Goal: Task Accomplishment & Management: Manage account settings

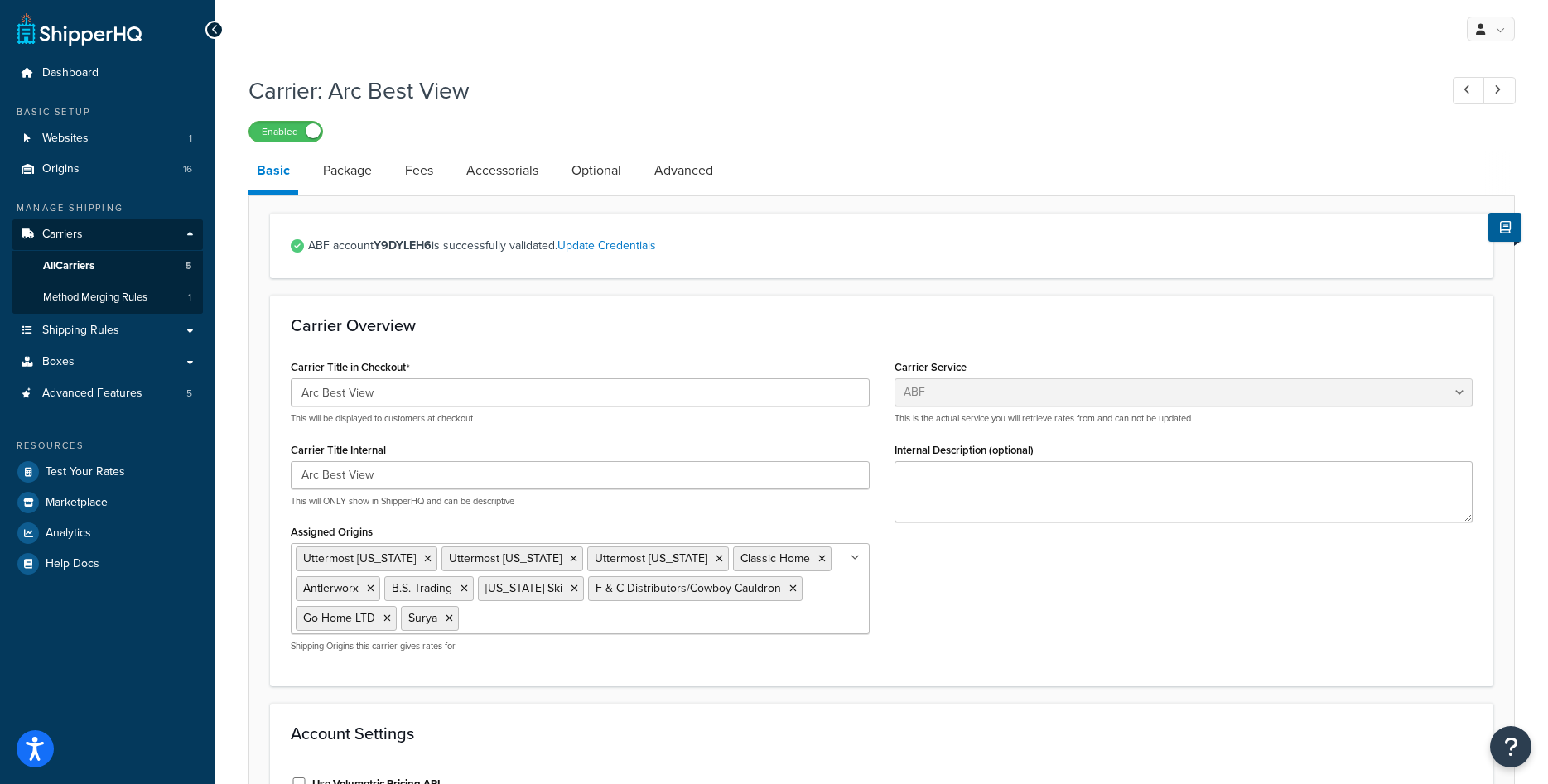
select select "abfFreight"
click at [76, 61] on link "Dashboard" at bounding box center [108, 73] width 191 height 31
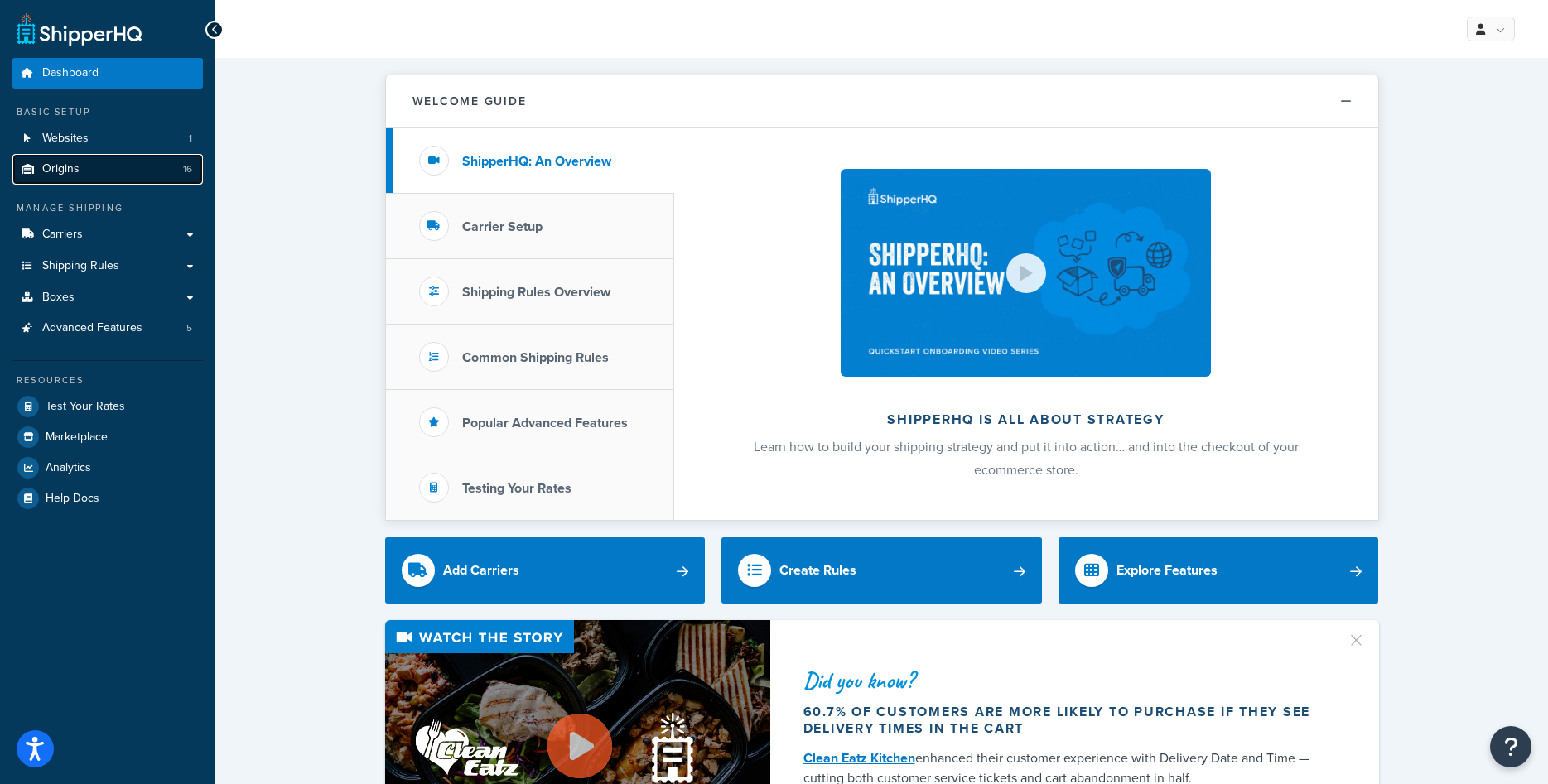
click at [61, 173] on span "Origins" at bounding box center [61, 170] width 37 height 14
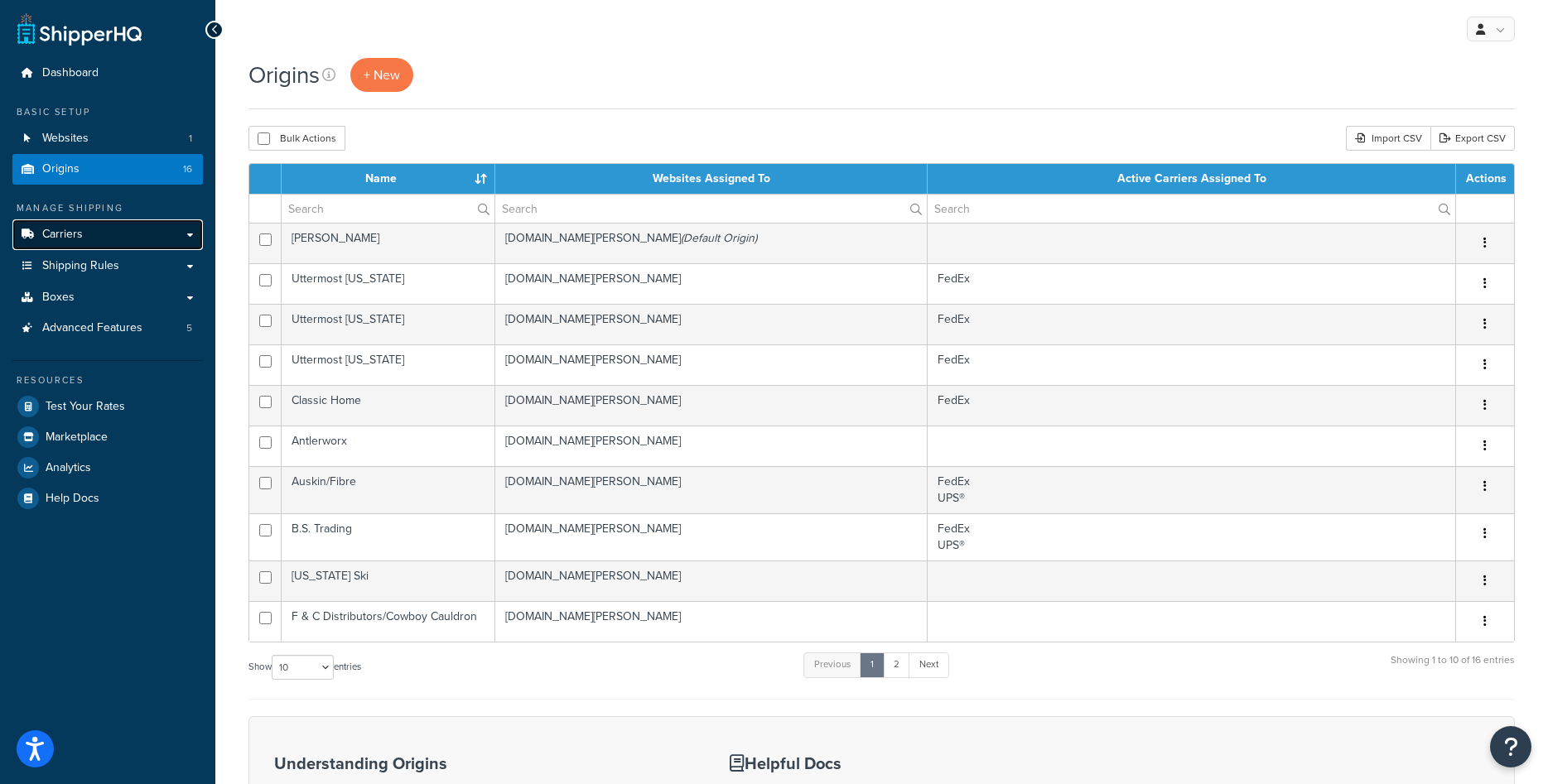
click at [92, 224] on link "Carriers" at bounding box center [108, 235] width 191 height 31
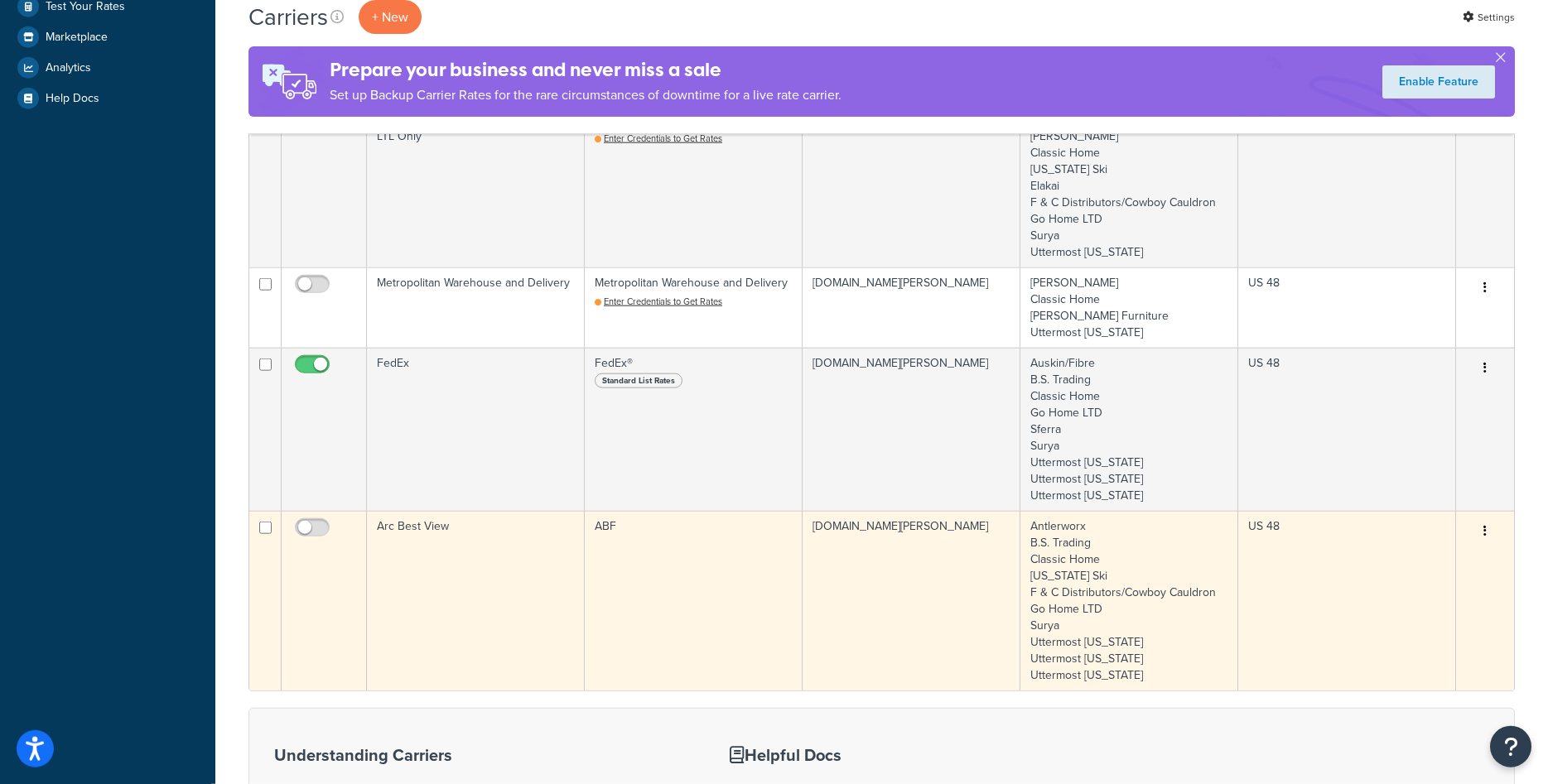
scroll to position [507, 0]
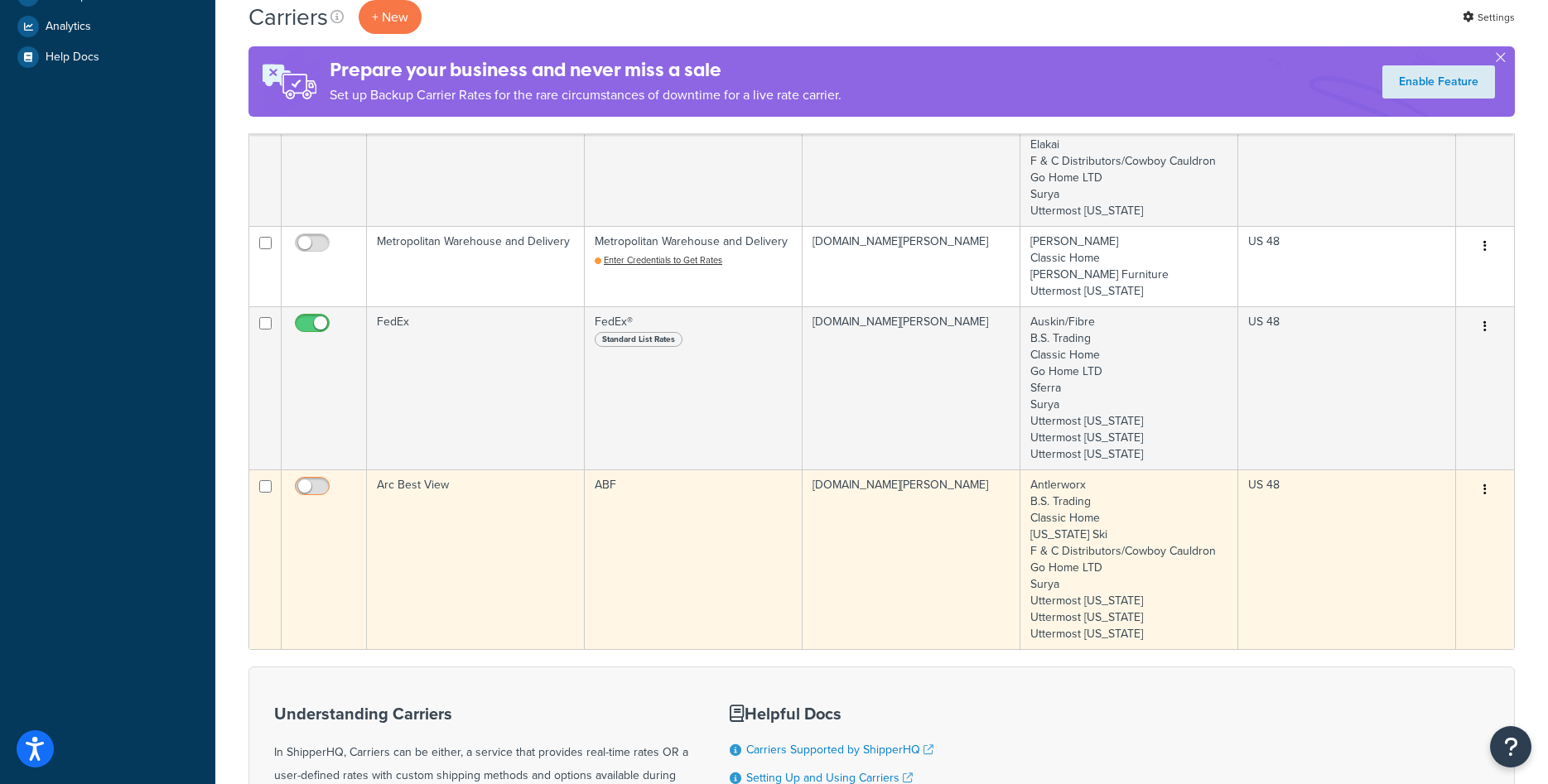
click at [314, 483] on input "checkbox" at bounding box center [314, 490] width 45 height 21
checkbox input "true"
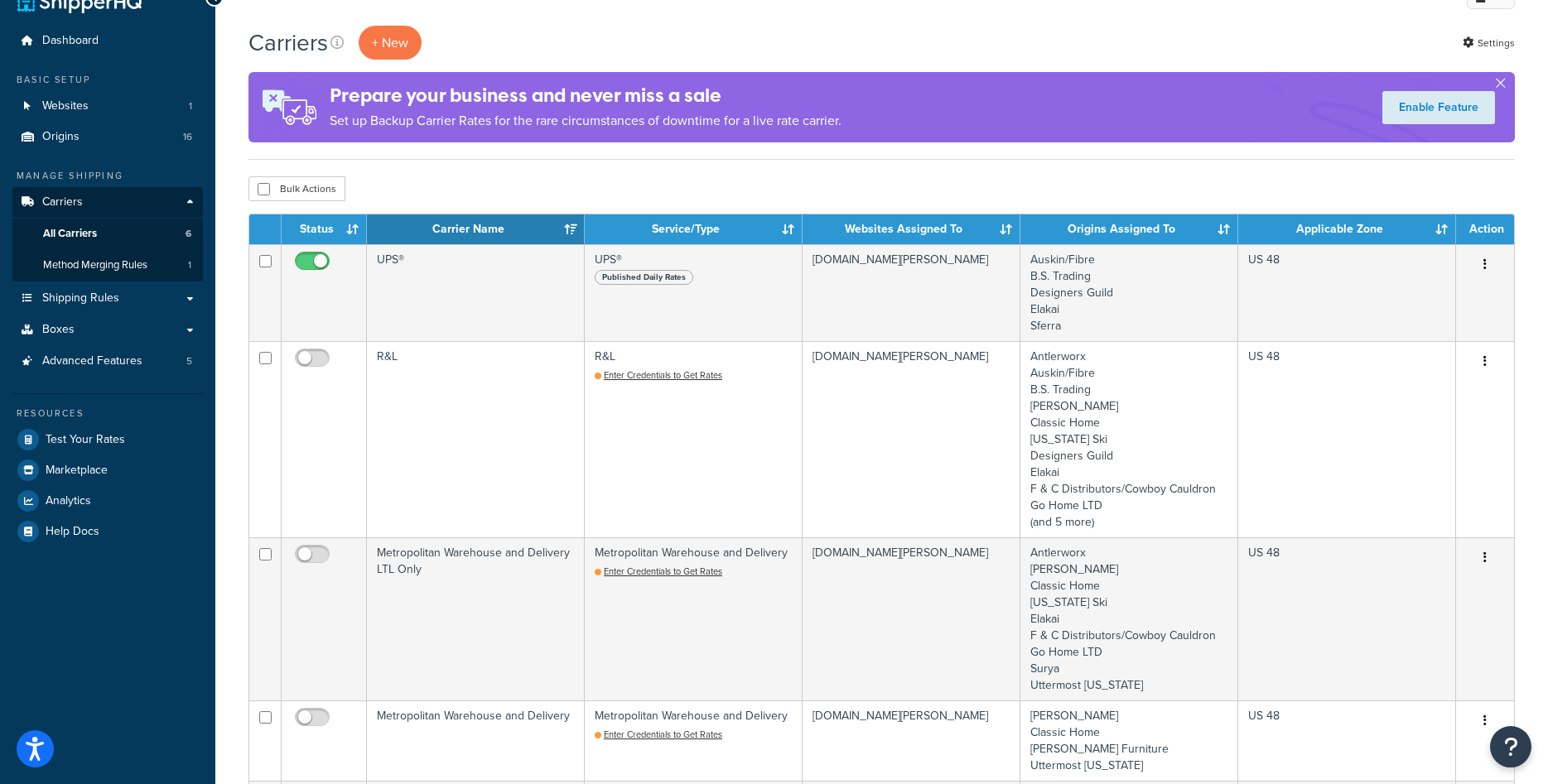
scroll to position [0, 0]
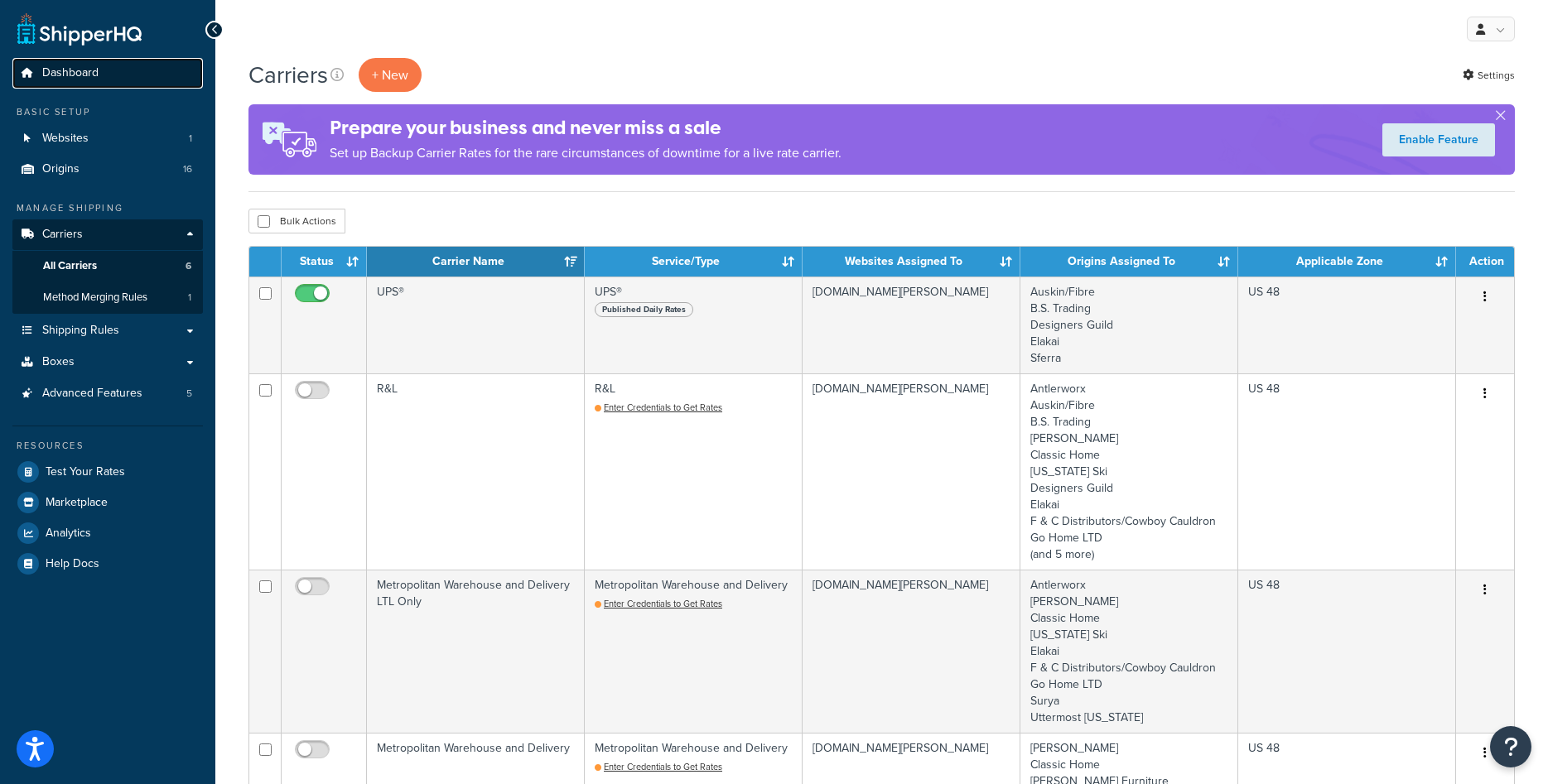
click at [54, 70] on span "Dashboard" at bounding box center [70, 73] width 56 height 14
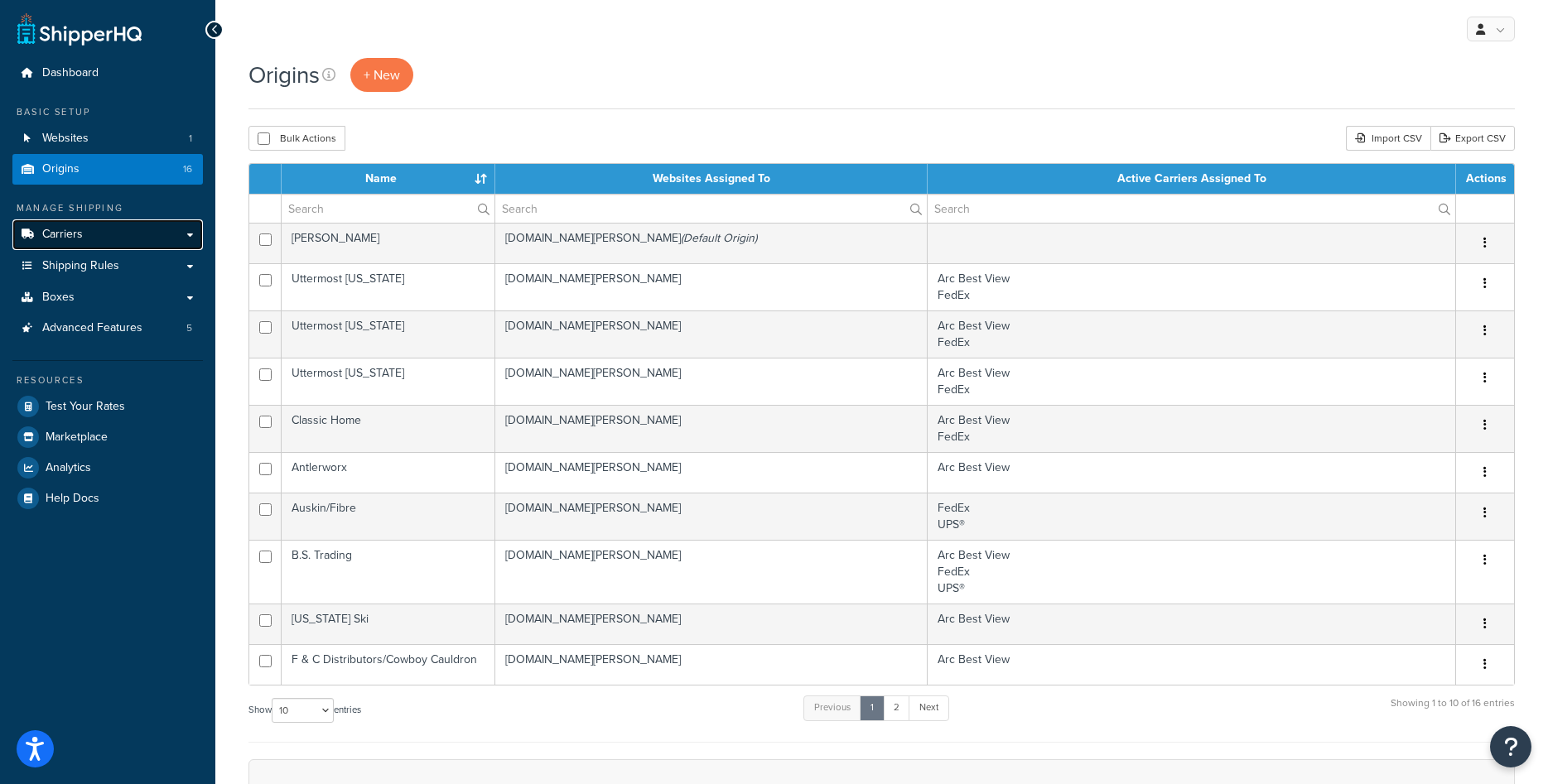
click at [88, 231] on link "Carriers" at bounding box center [108, 235] width 191 height 31
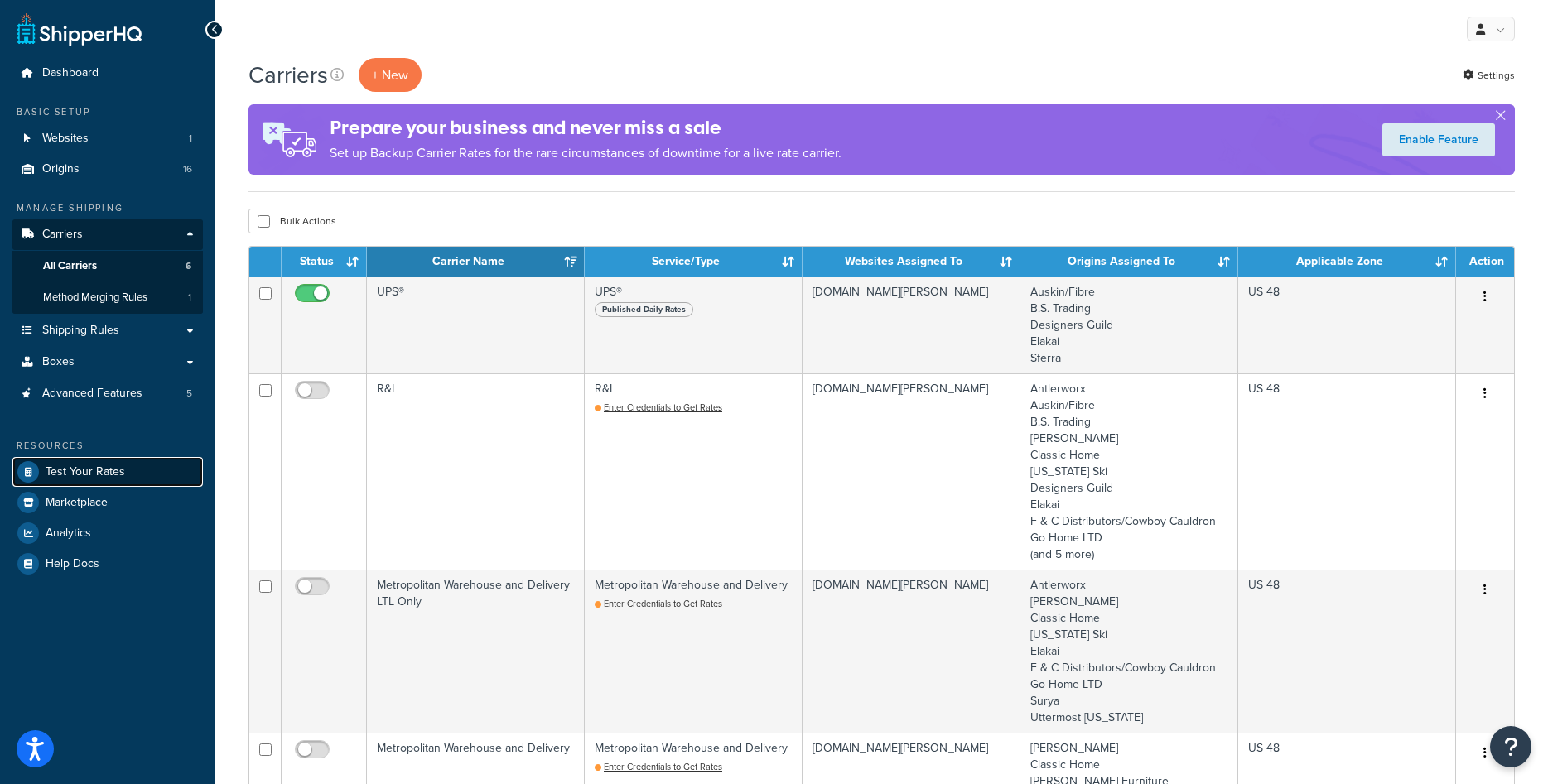
click at [99, 474] on span "Test Your Rates" at bounding box center [85, 472] width 80 height 14
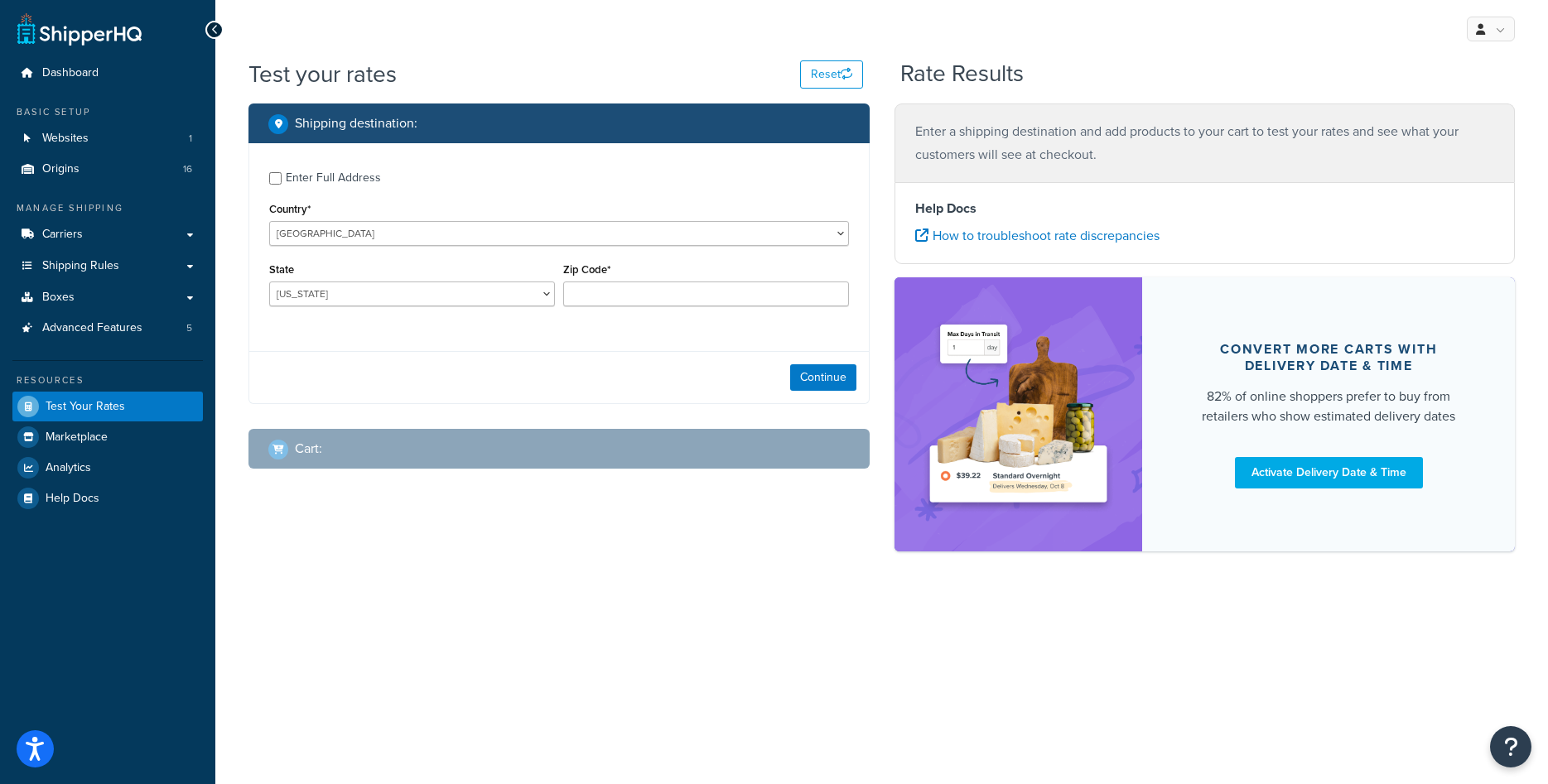
click at [301, 179] on div "Enter Full Address" at bounding box center [333, 178] width 95 height 23
click at [282, 179] on input "Enter Full Address" at bounding box center [276, 179] width 13 height 13
checkbox input "true"
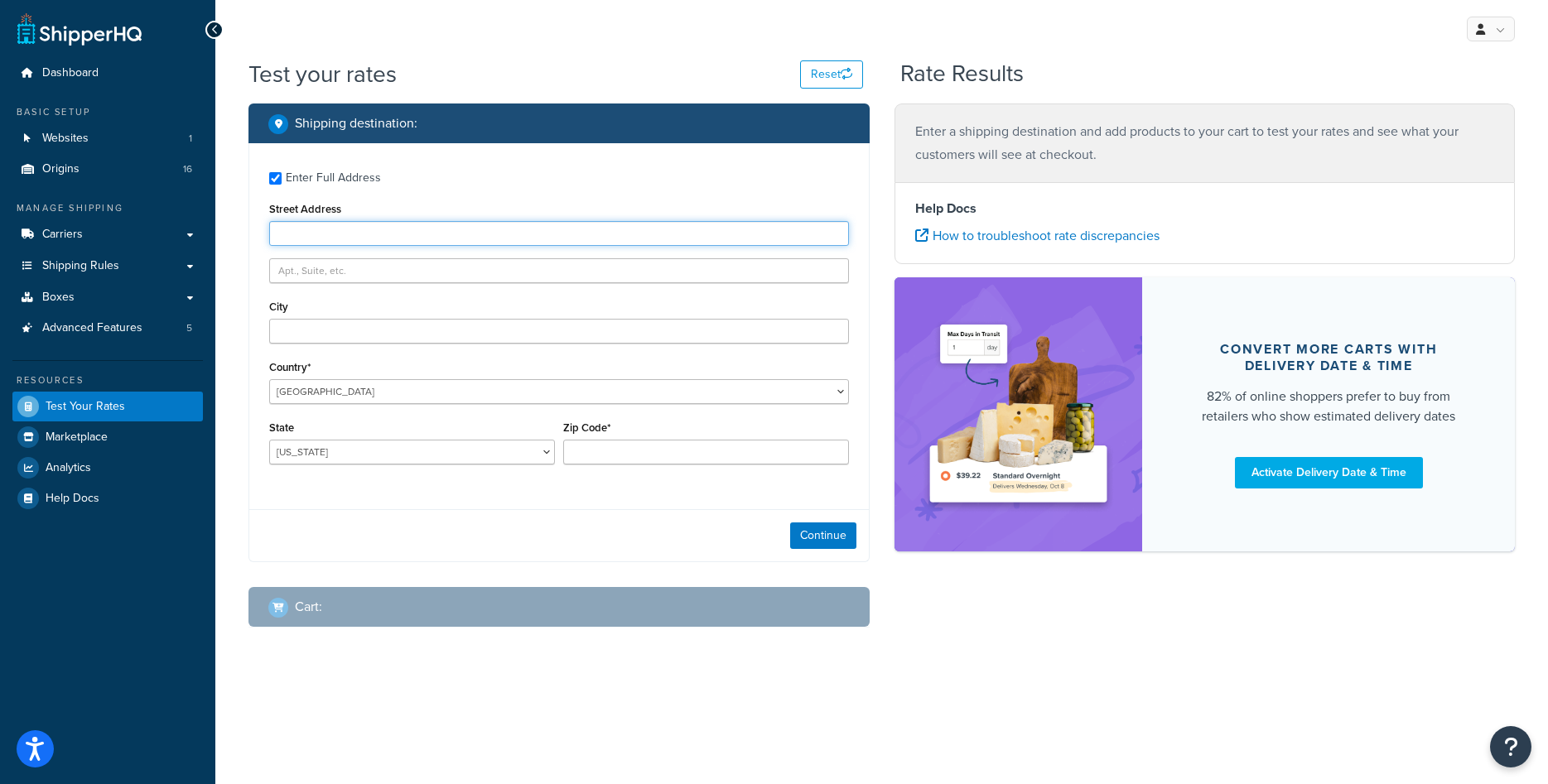
click at [332, 234] on input "Street Address" at bounding box center [558, 233] width 579 height 24
type input "1416 Whittier Drive"
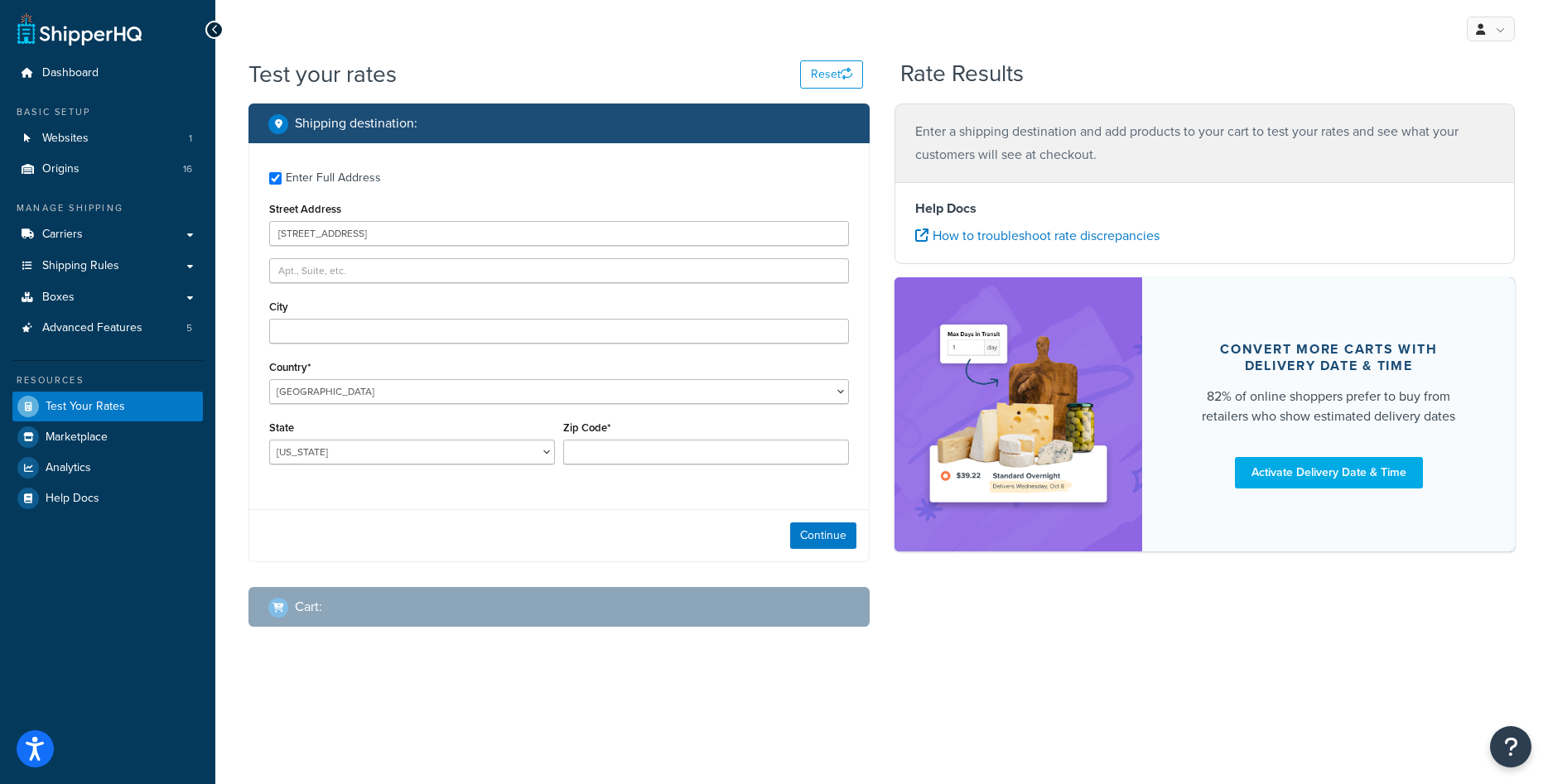
click at [299, 344] on div "Enter Full Address Street Address 1416 Whittier Drive City Country* United Stat…" at bounding box center [558, 320] width 619 height 353
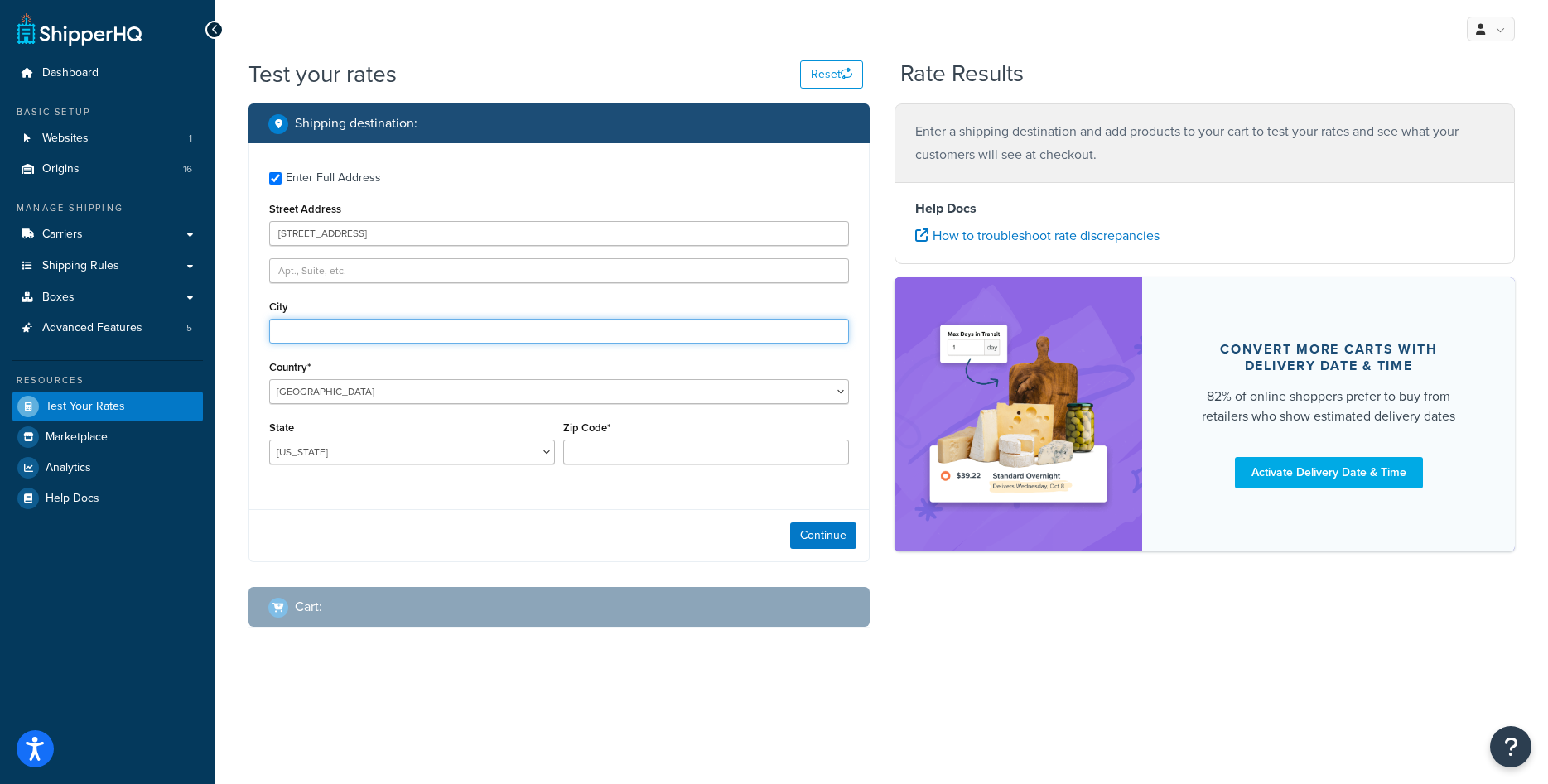
click at [315, 327] on input "City" at bounding box center [558, 331] width 579 height 24
type input "Canton"
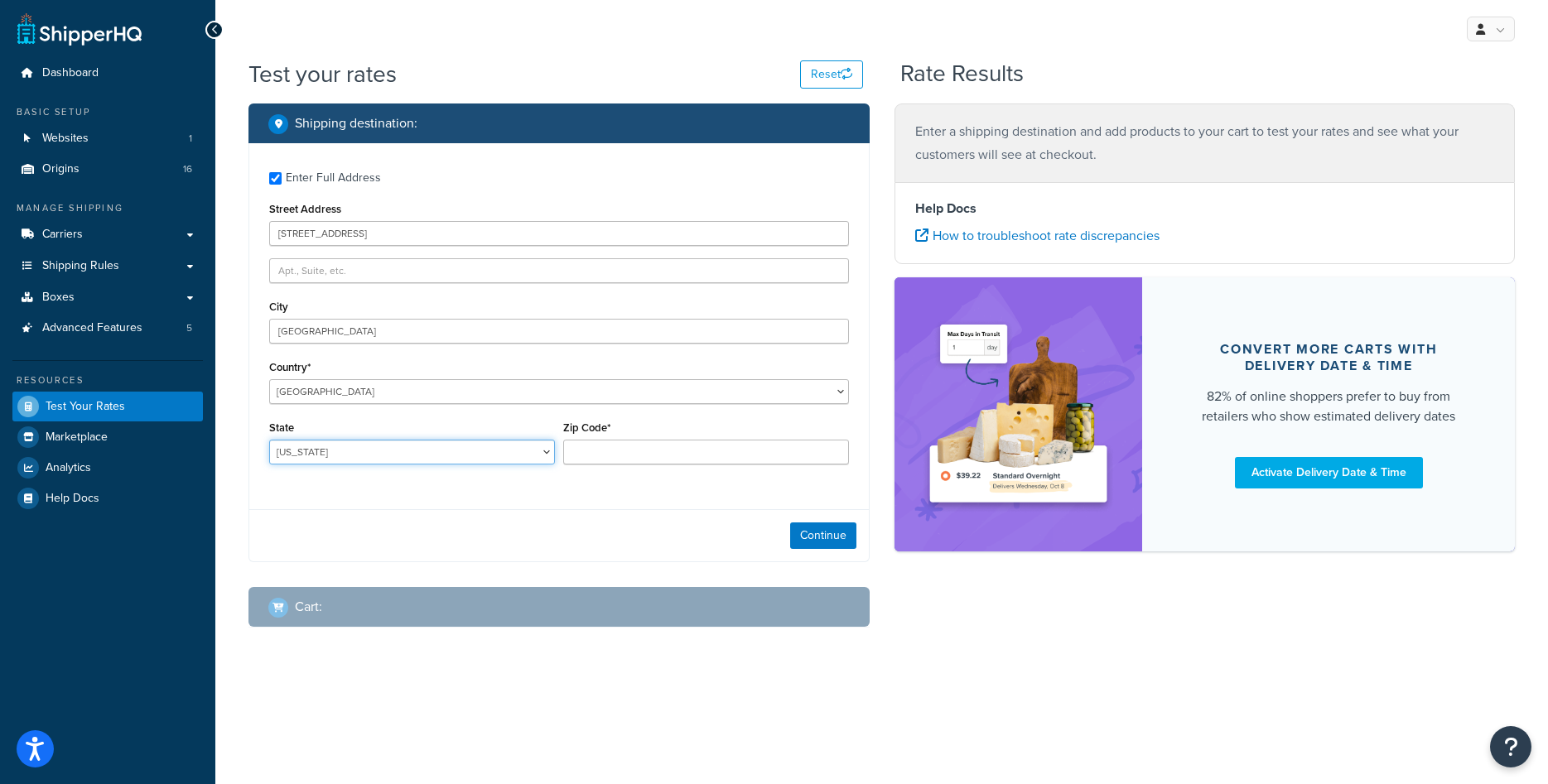
click at [269, 440] on select "Alabama Alaska American Samoa Arizona Arkansas Armed Forces Americas Armed Forc…" at bounding box center [412, 452] width 286 height 24
click option "Minnesota" at bounding box center [0, 0] width 0 height 0
click at [269, 440] on select "Alabama Alaska American Samoa Arizona Arkansas Armed Forces Americas Armed Forc…" at bounding box center [412, 452] width 286 height 24
select select "MI"
click option "Michigan" at bounding box center [0, 0] width 0 height 0
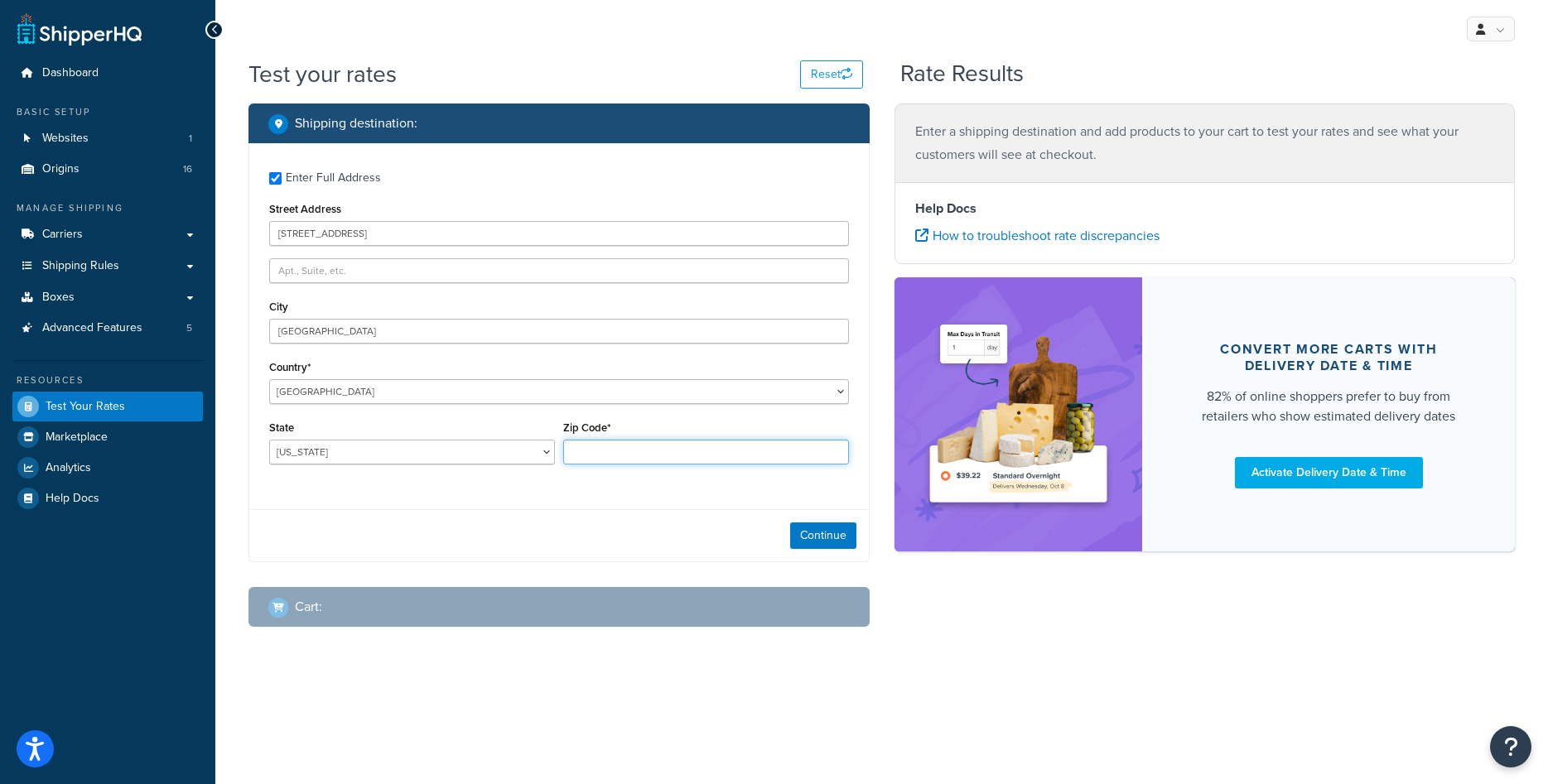
click at [613, 462] on input "Zip Code*" at bounding box center [706, 452] width 286 height 24
type input "48187"
click at [801, 537] on button "Continue" at bounding box center [822, 535] width 66 height 26
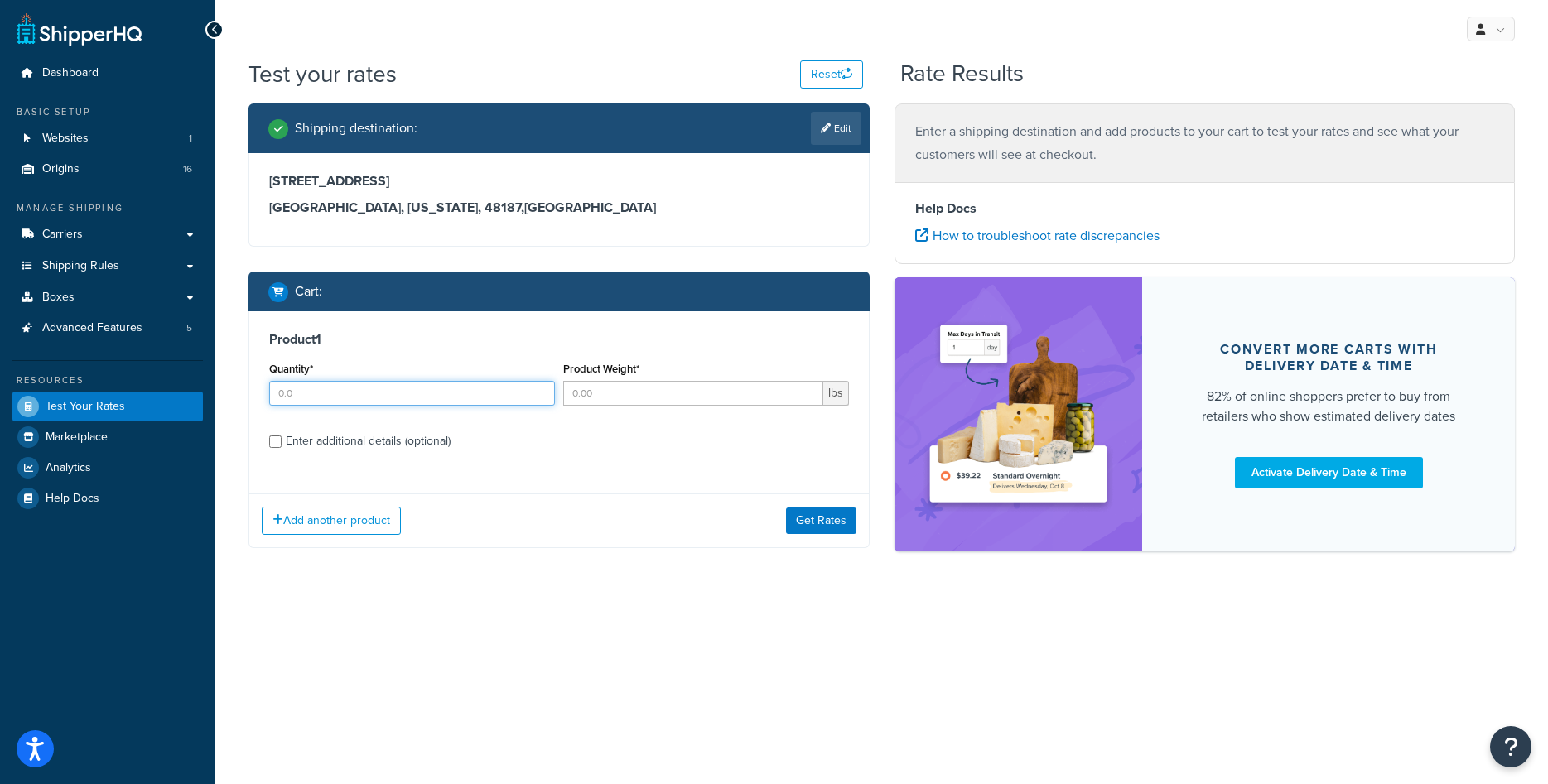
click at [360, 394] on input "Quantity*" at bounding box center [412, 393] width 286 height 24
type input "1"
click at [625, 391] on input "Product Weight*" at bounding box center [693, 393] width 260 height 24
type input "126"
click at [720, 449] on label "Enter additional details (optional)" at bounding box center [567, 439] width 563 height 26
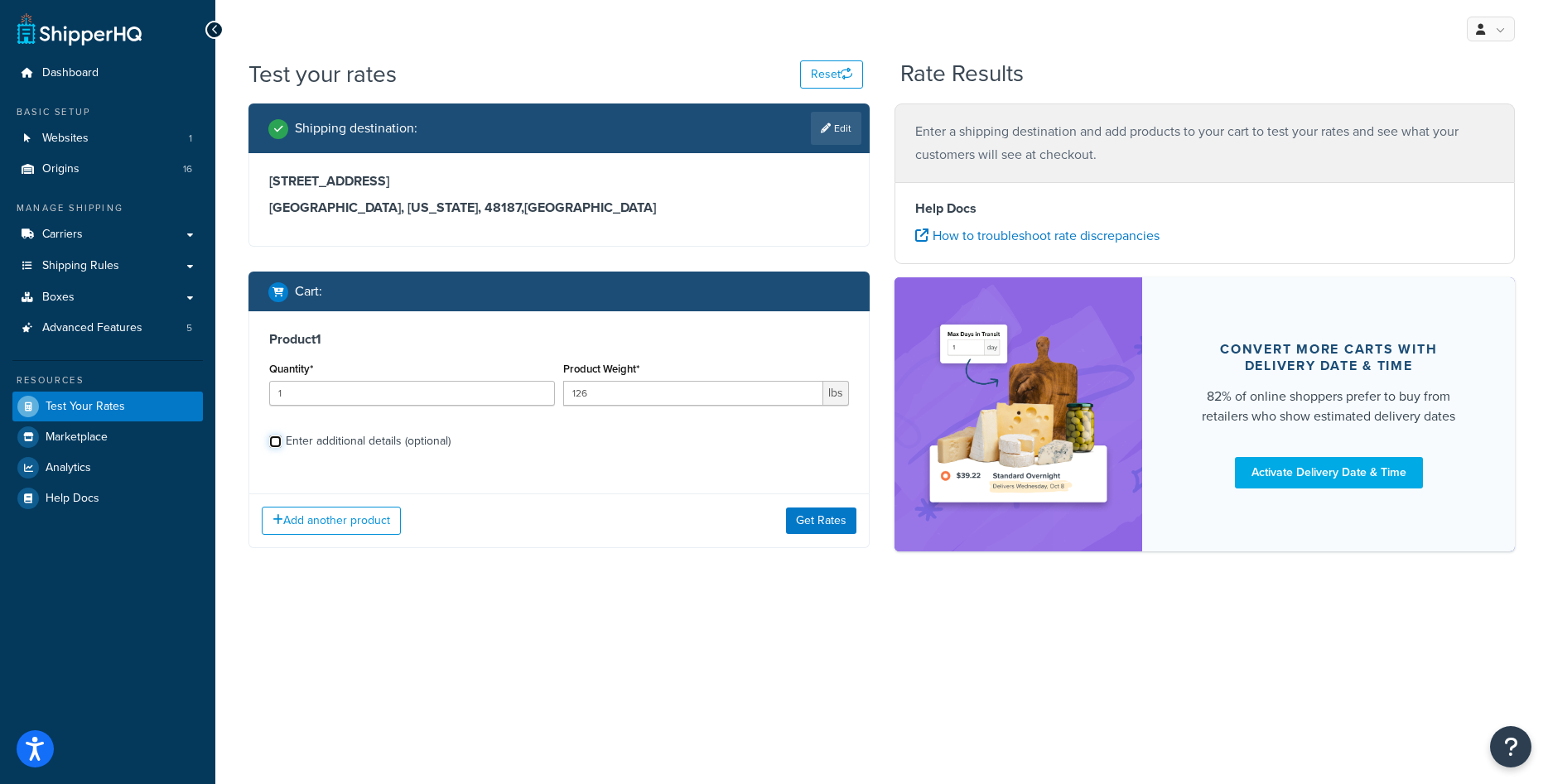
click at [282, 448] on input "Enter additional details (optional)" at bounding box center [276, 442] width 13 height 13
checkbox input "true"
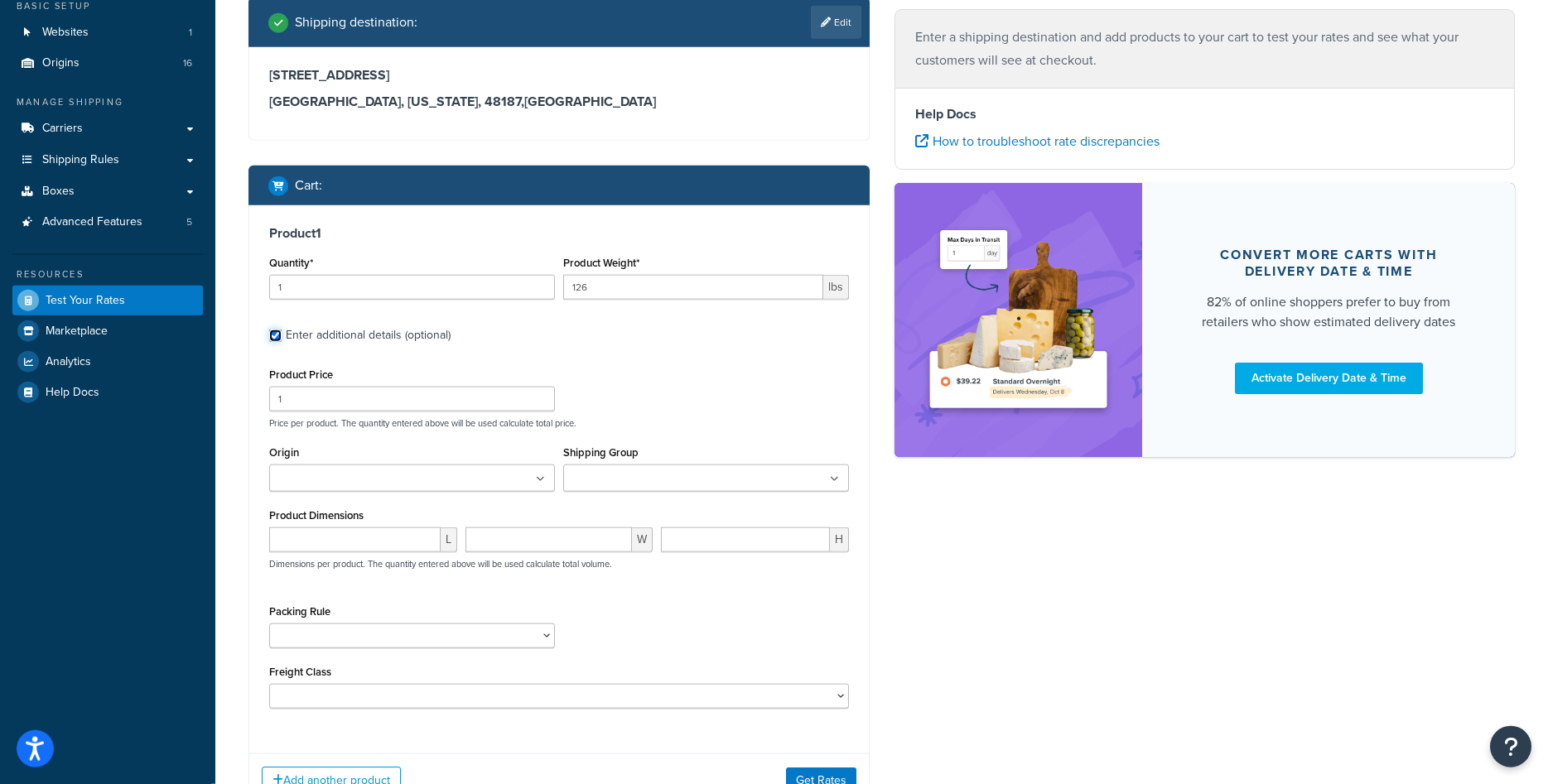
scroll to position [169, 0]
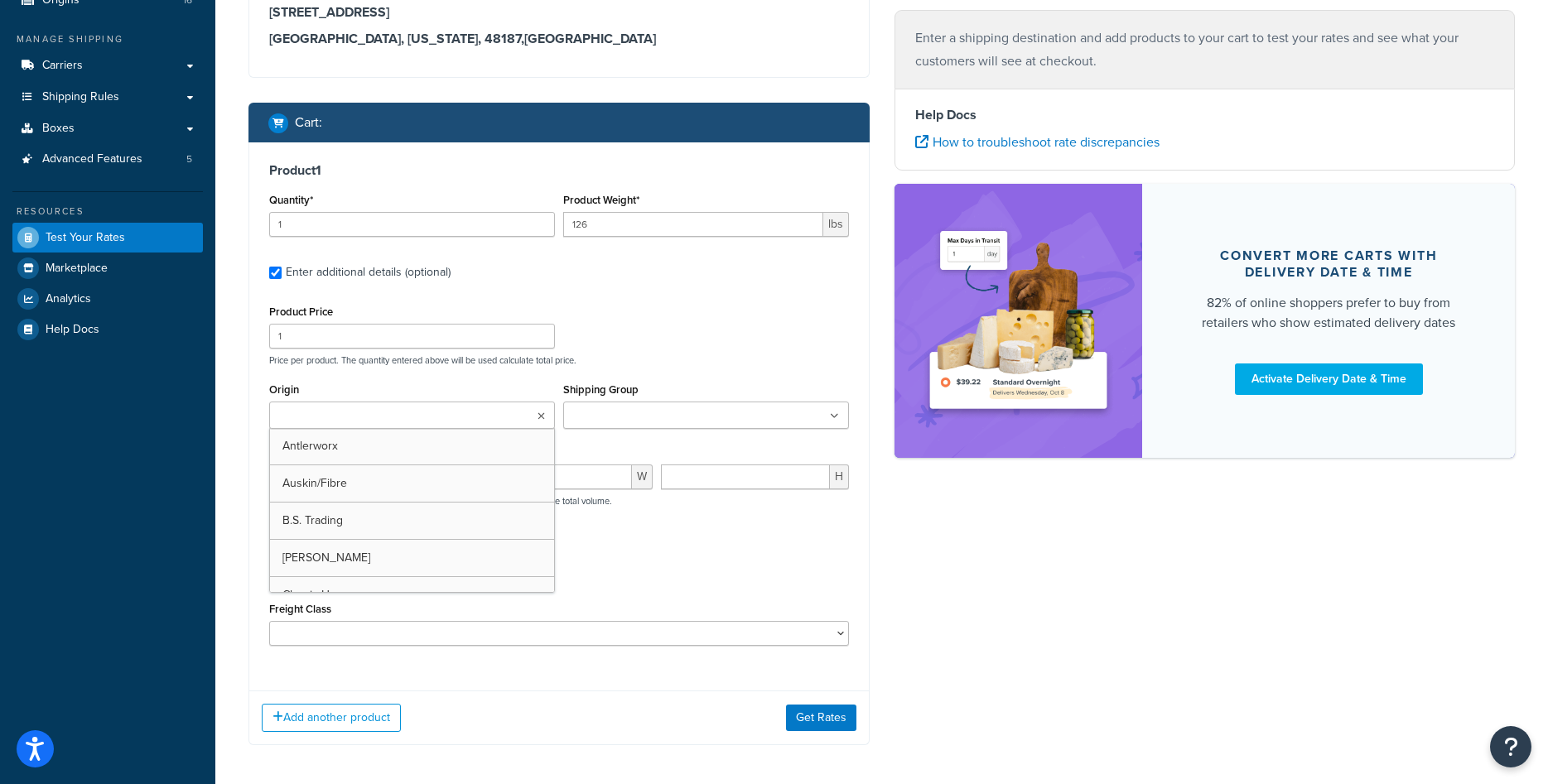
click at [502, 416] on ul at bounding box center [412, 415] width 286 height 27
type input "clas"
click at [608, 445] on div "Origin Classic Home Antlerworx Auskin/Fibre B.S. Trading Bernhardt Colorado Ski…" at bounding box center [558, 412] width 588 height 67
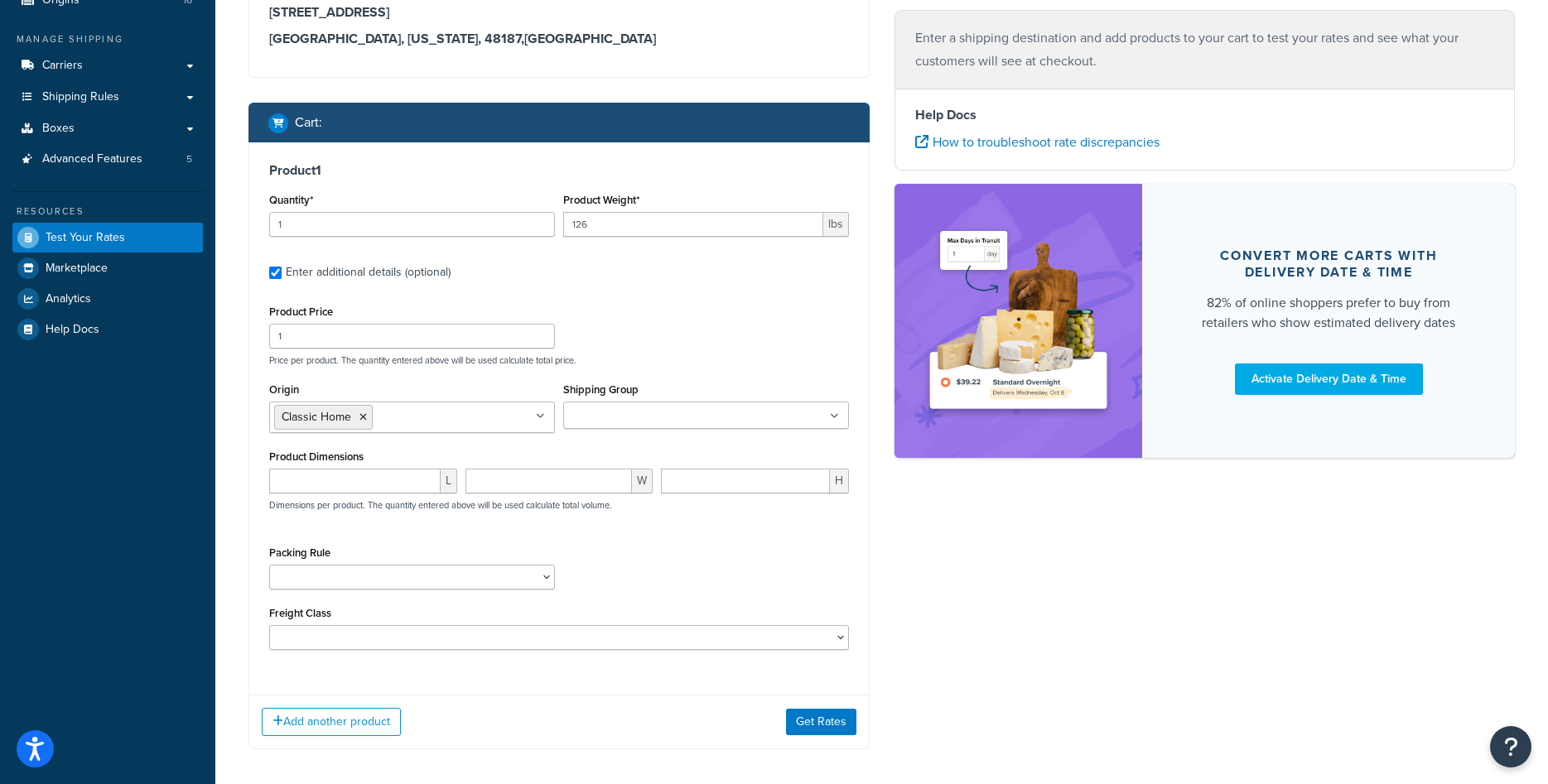
scroll to position [269, 0]
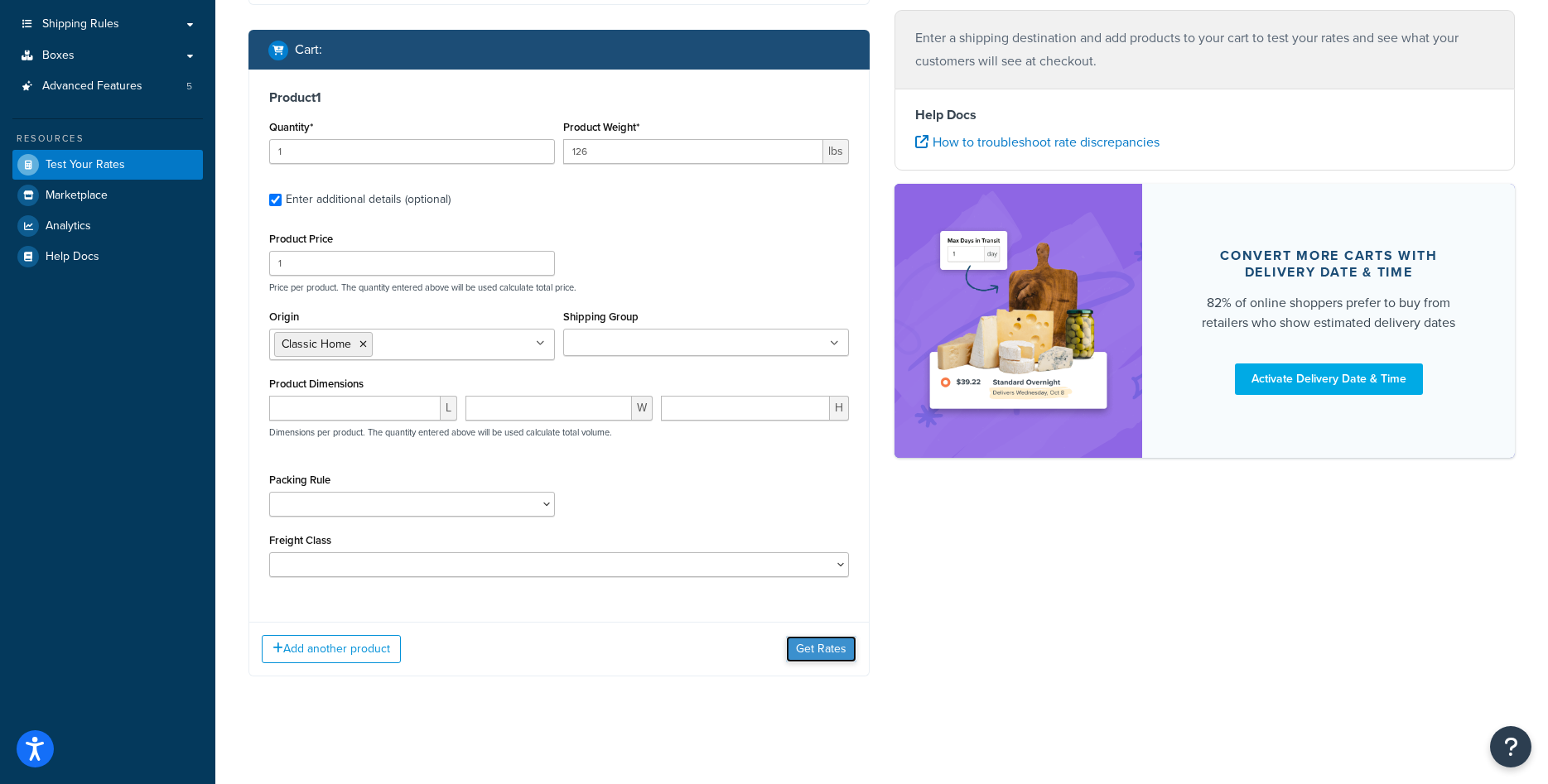
click at [827, 644] on button "Get Rates" at bounding box center [821, 649] width 70 height 26
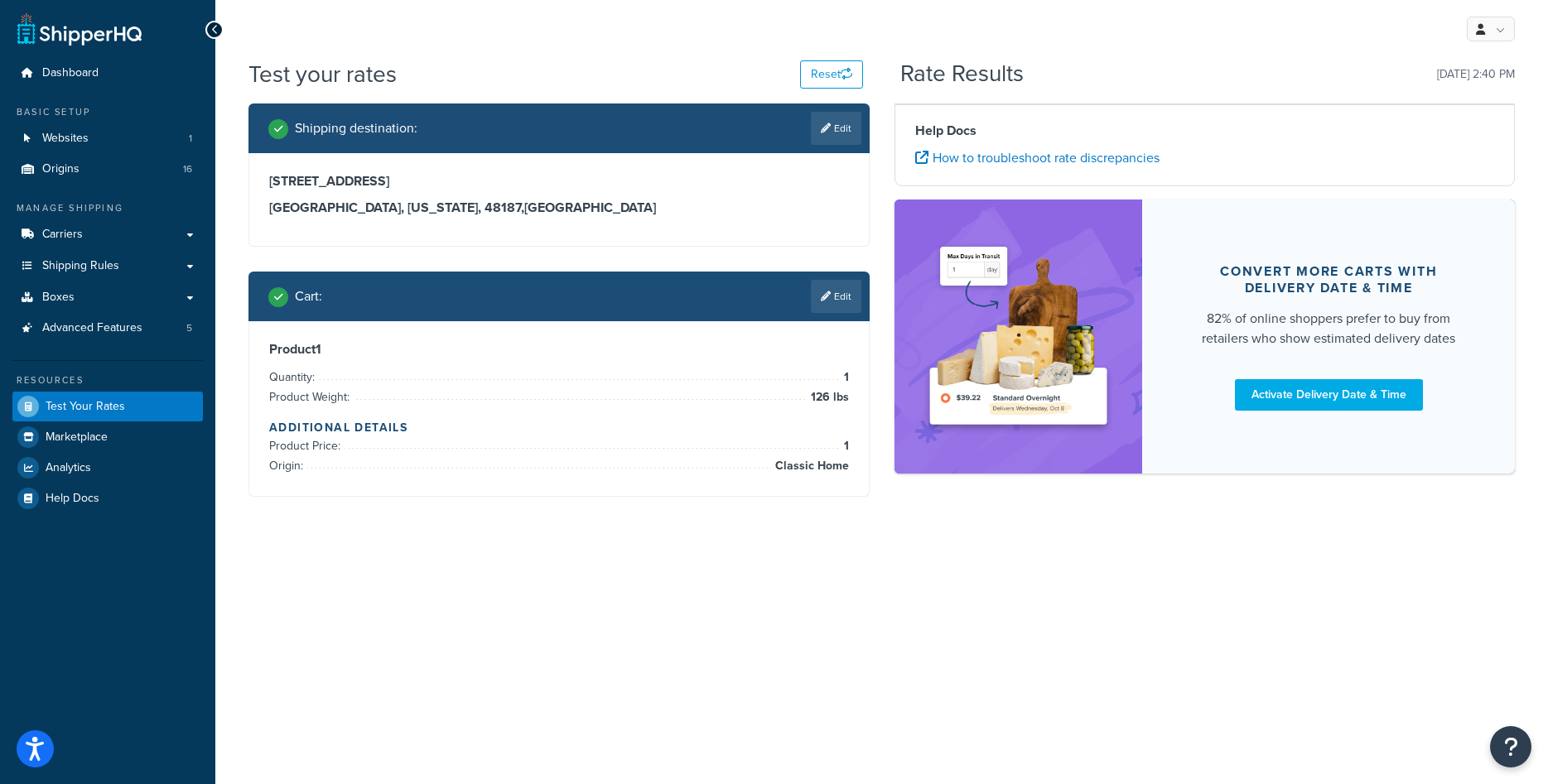
scroll to position [0, 0]
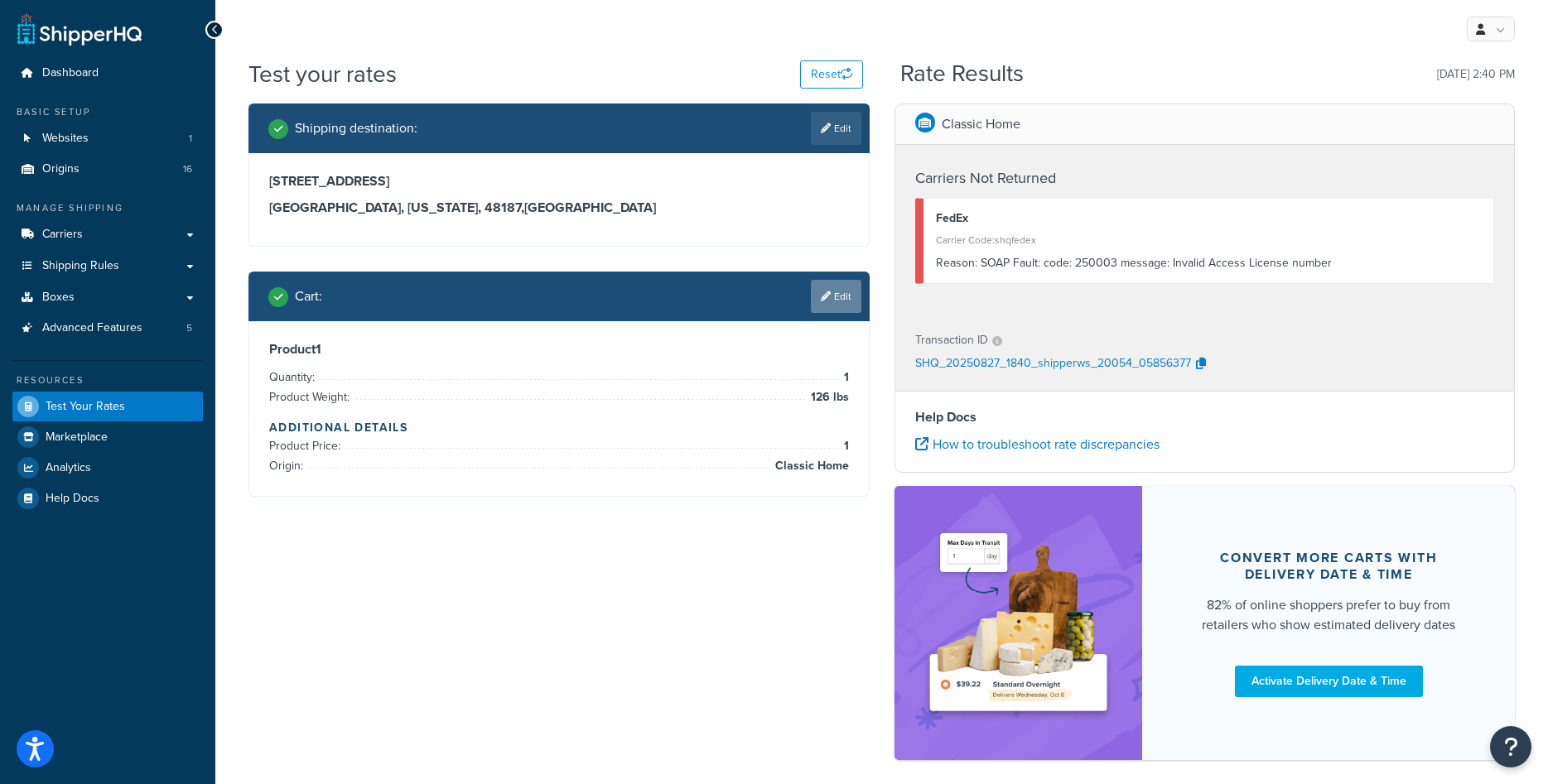
click at [839, 290] on link "Edit" at bounding box center [836, 296] width 51 height 33
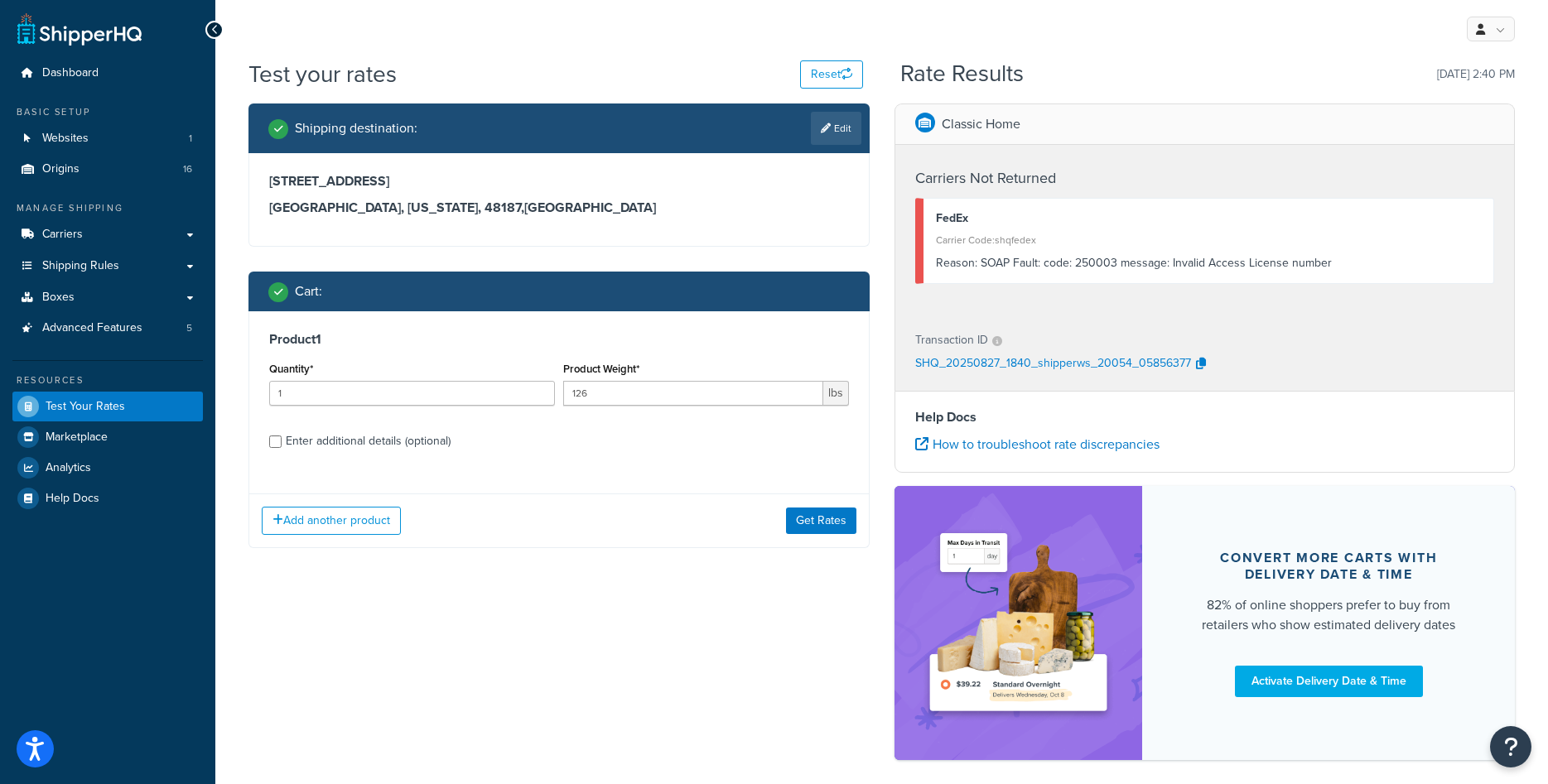
scroll to position [75, 0]
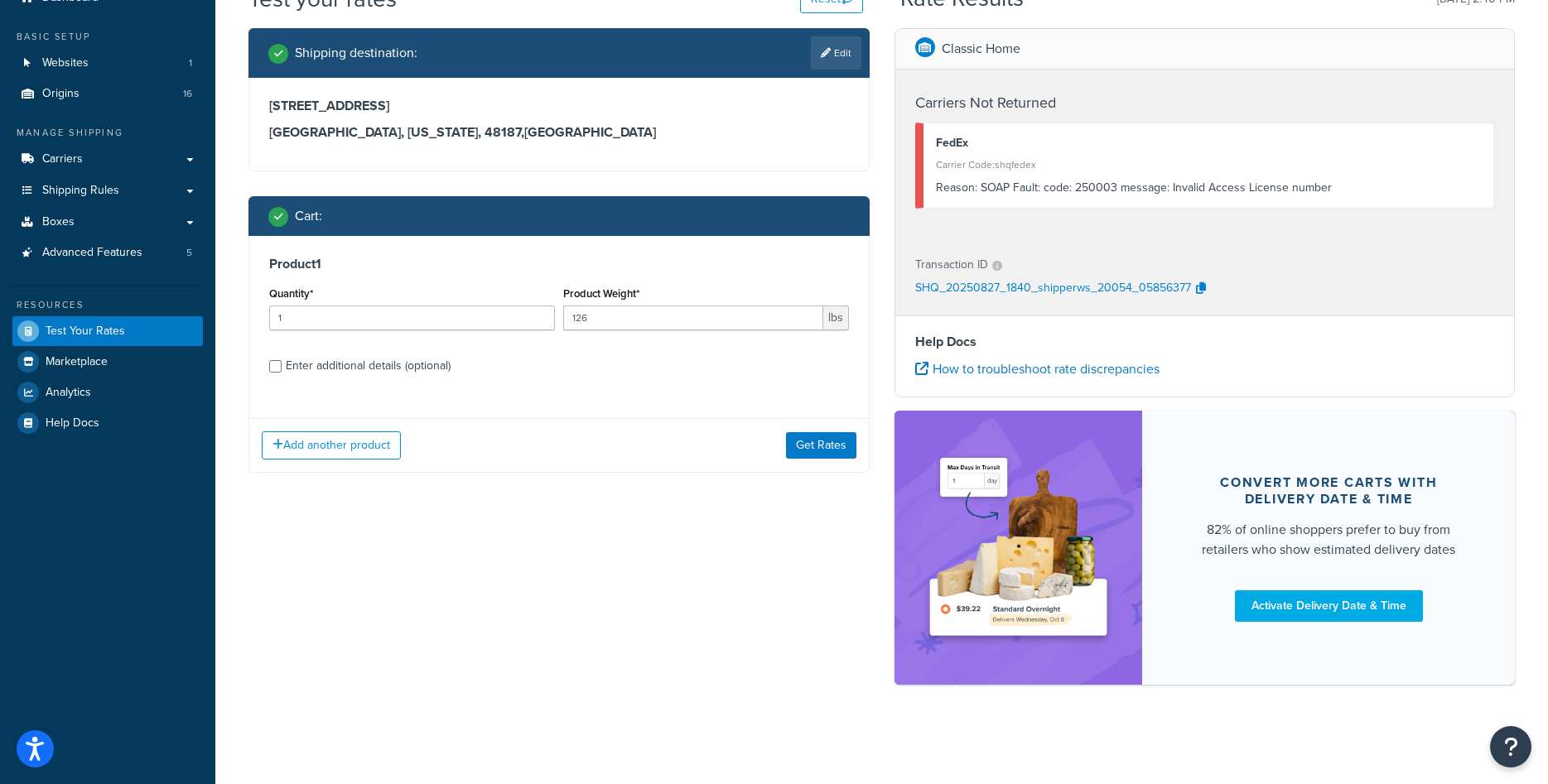
click at [347, 366] on div "Enter additional details (optional)" at bounding box center [368, 366] width 164 height 23
click at [282, 366] on input "Enter additional details (optional)" at bounding box center [276, 367] width 13 height 13
checkbox input "true"
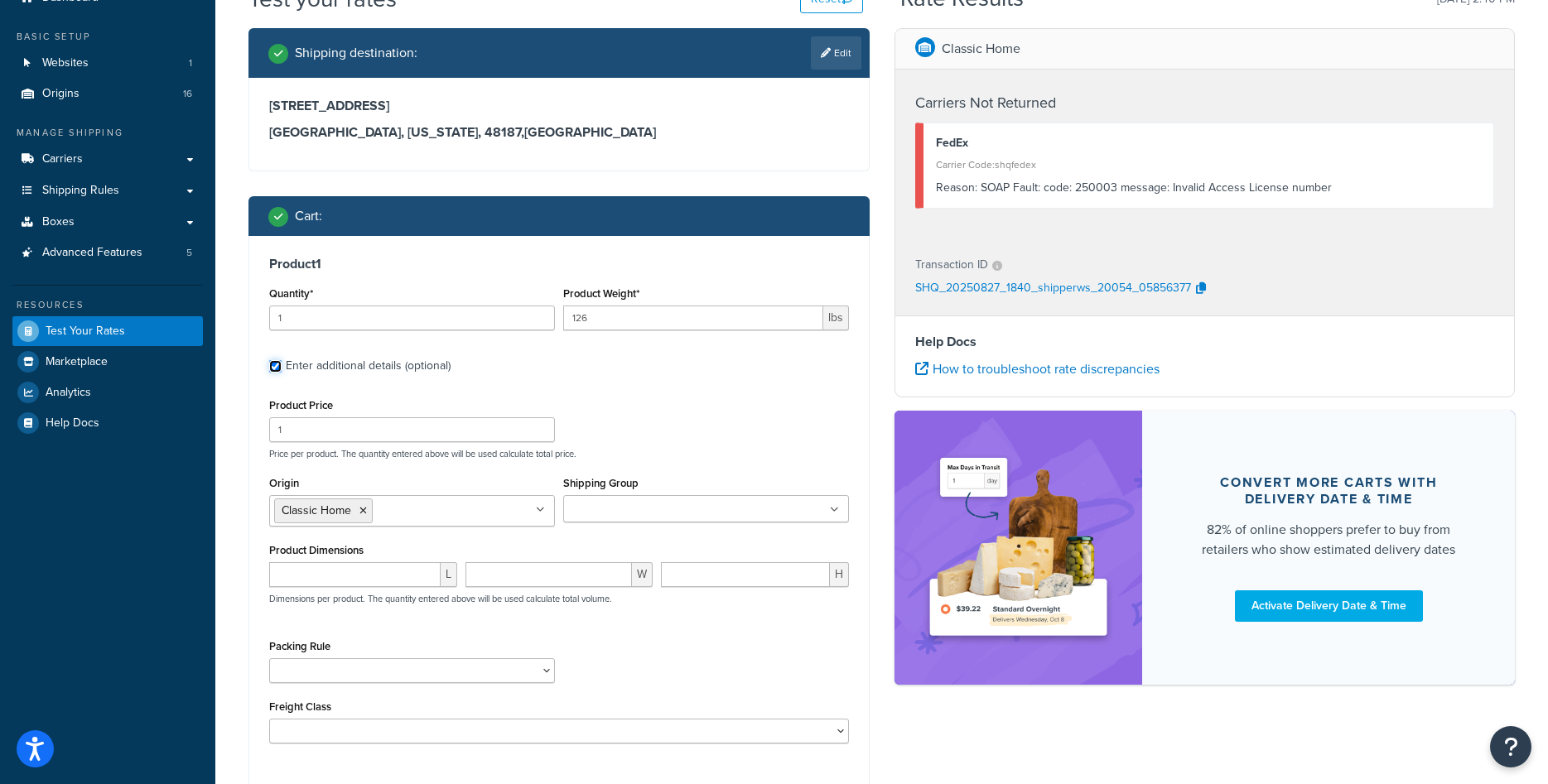
scroll to position [244, 0]
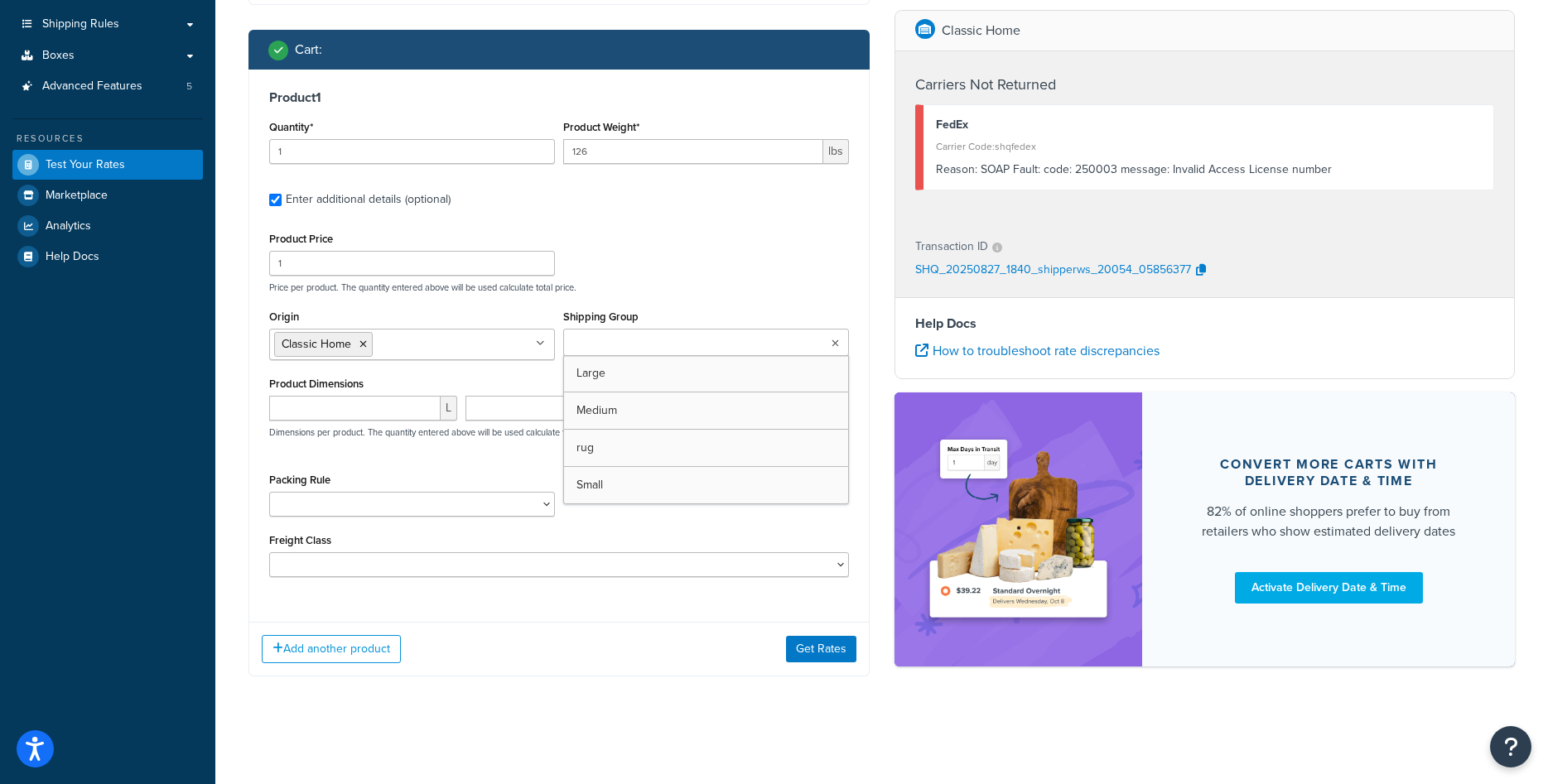
click at [695, 343] on input "Shipping Group" at bounding box center [642, 343] width 146 height 18
click at [328, 420] on input "number" at bounding box center [355, 407] width 172 height 24
type input "42"
type input "18"
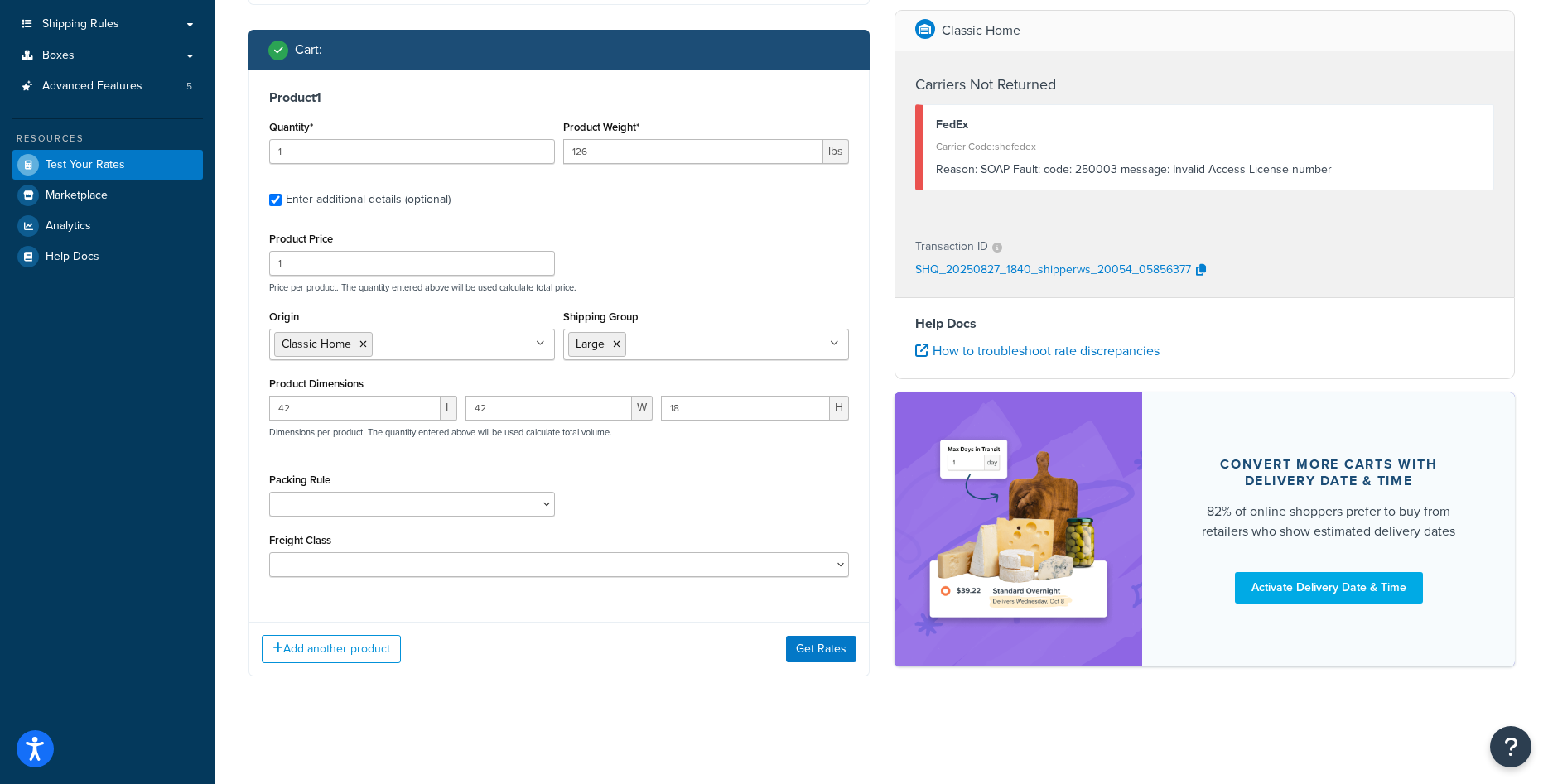
click at [651, 529] on div "Packing Rule" at bounding box center [558, 499] width 588 height 61
click at [827, 662] on button "Get Rates" at bounding box center [821, 649] width 70 height 26
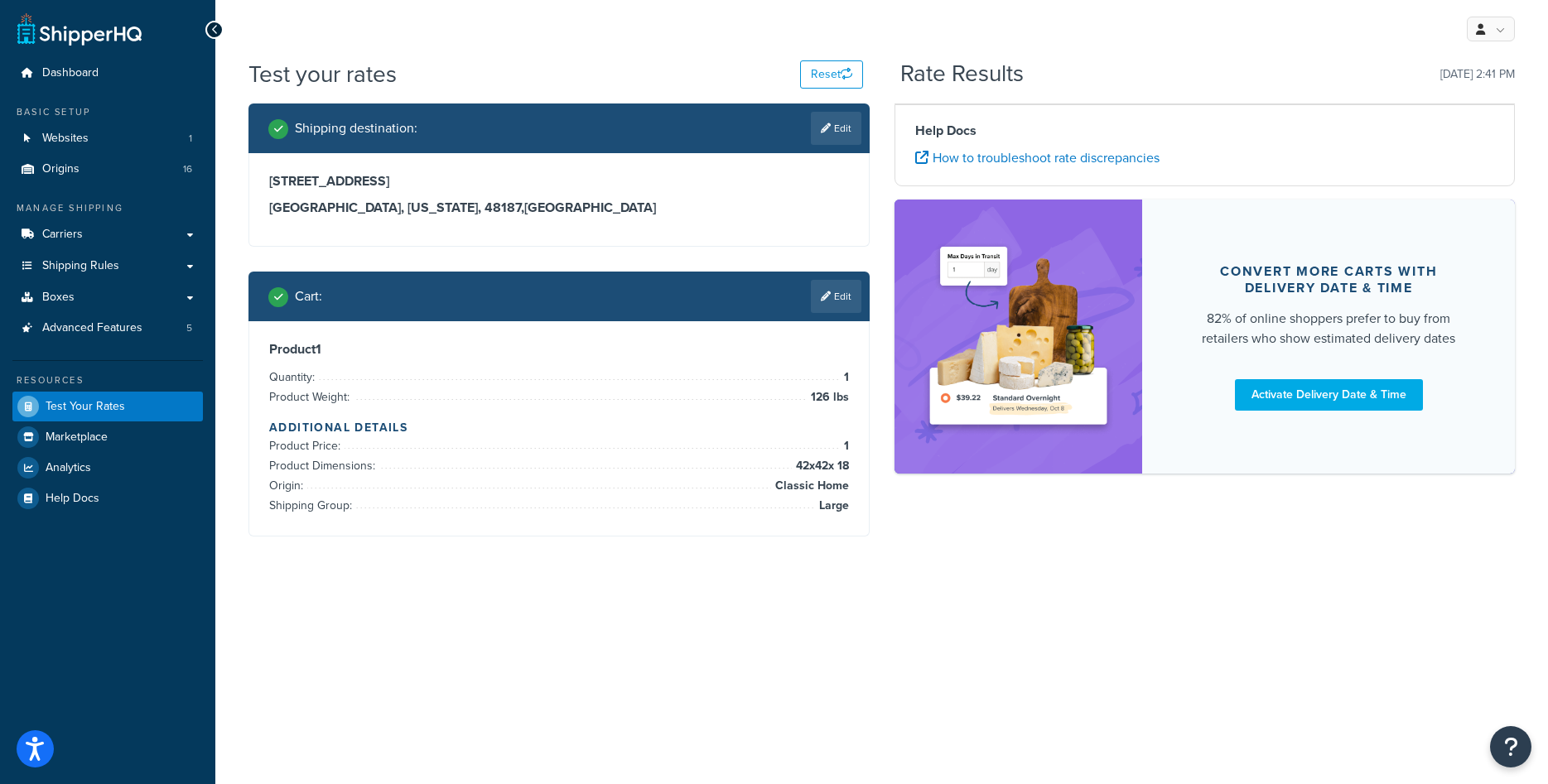
scroll to position [0, 0]
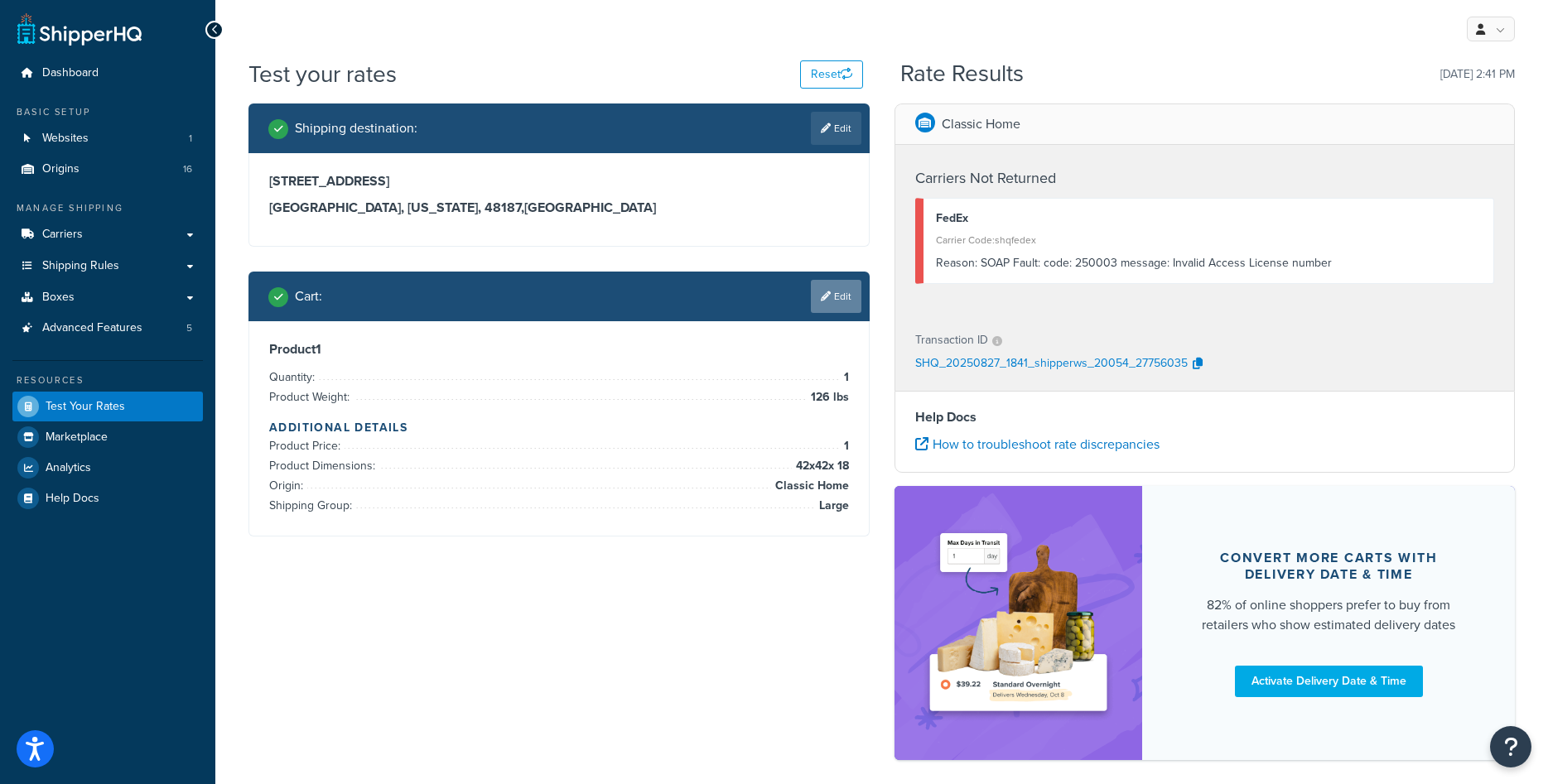
click at [820, 291] on link "Edit" at bounding box center [836, 296] width 51 height 33
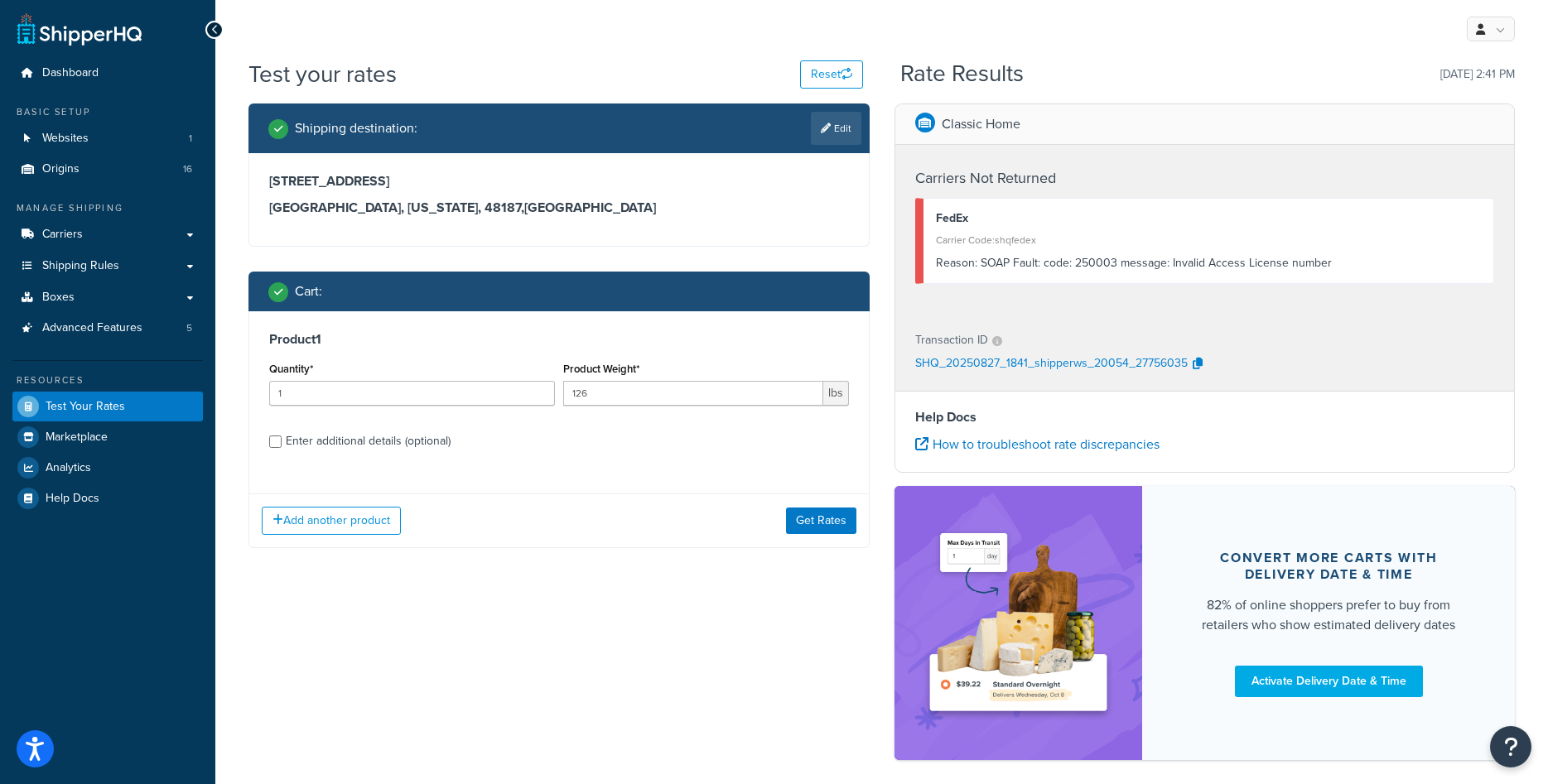
click at [325, 442] on div "Enter additional details (optional)" at bounding box center [368, 442] width 164 height 23
click at [282, 442] on input "Enter additional details (optional)" at bounding box center [276, 442] width 13 height 13
checkbox input "true"
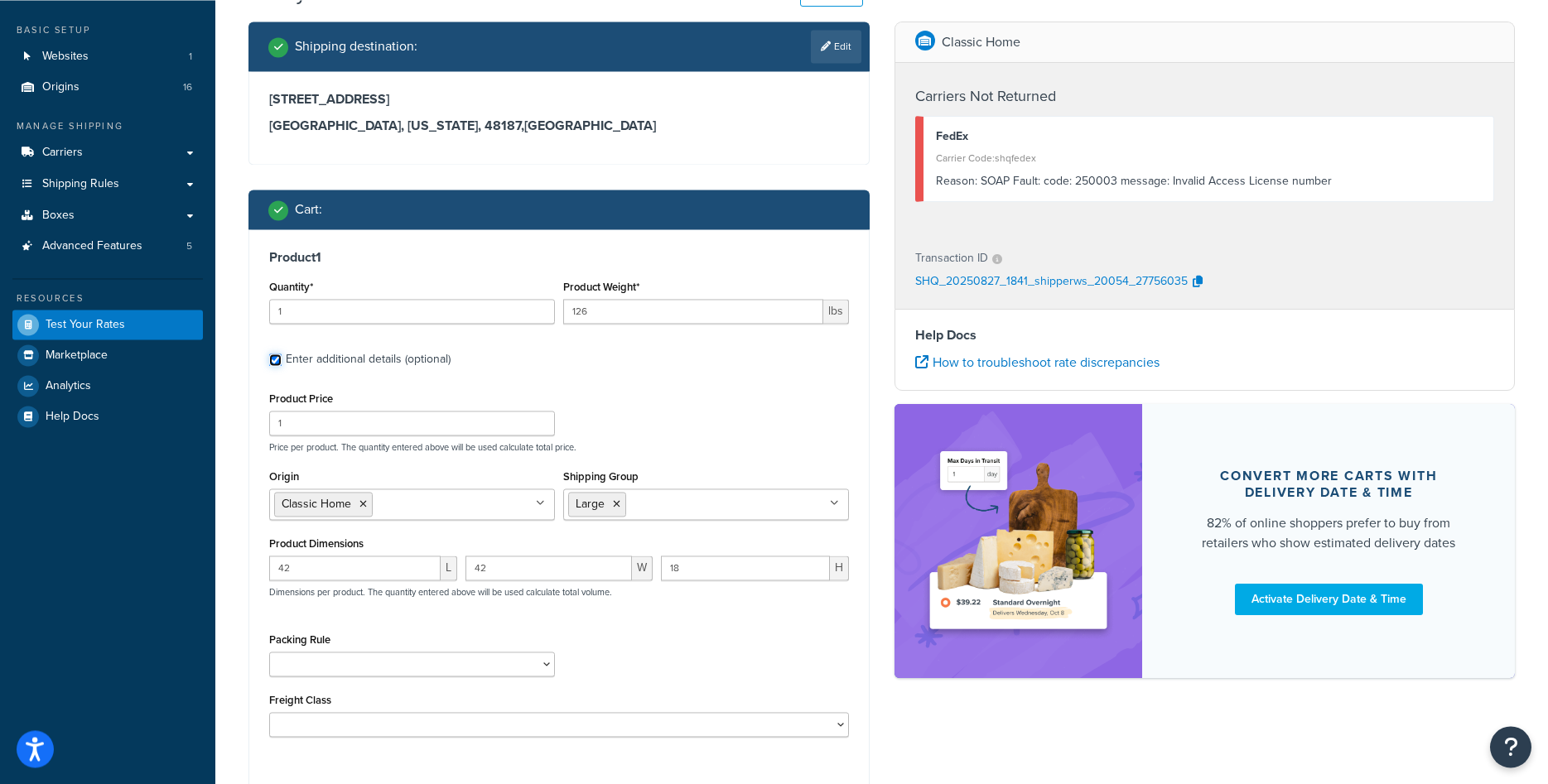
scroll to position [169, 0]
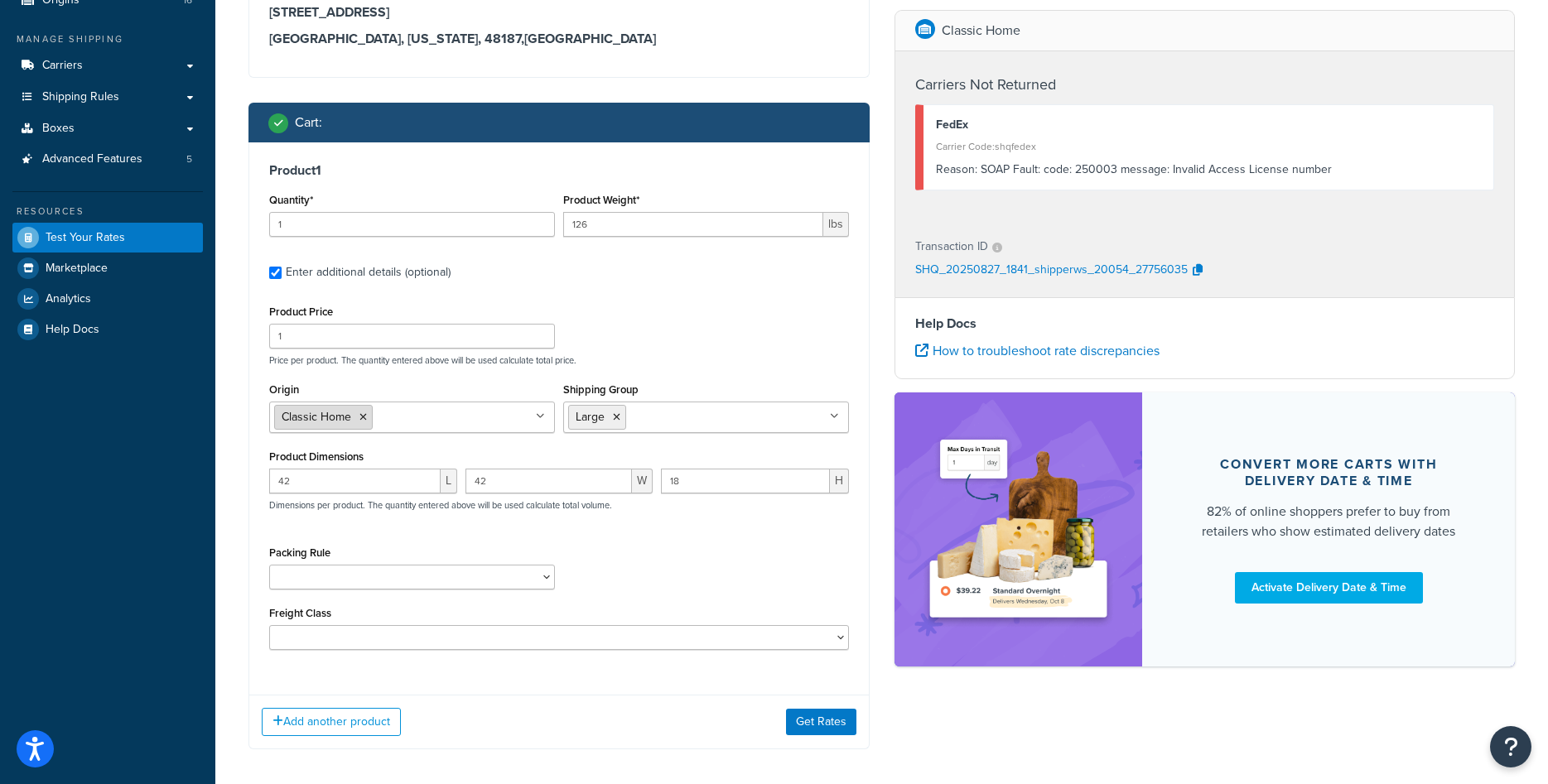
click at [365, 419] on icon at bounding box center [363, 416] width 7 height 10
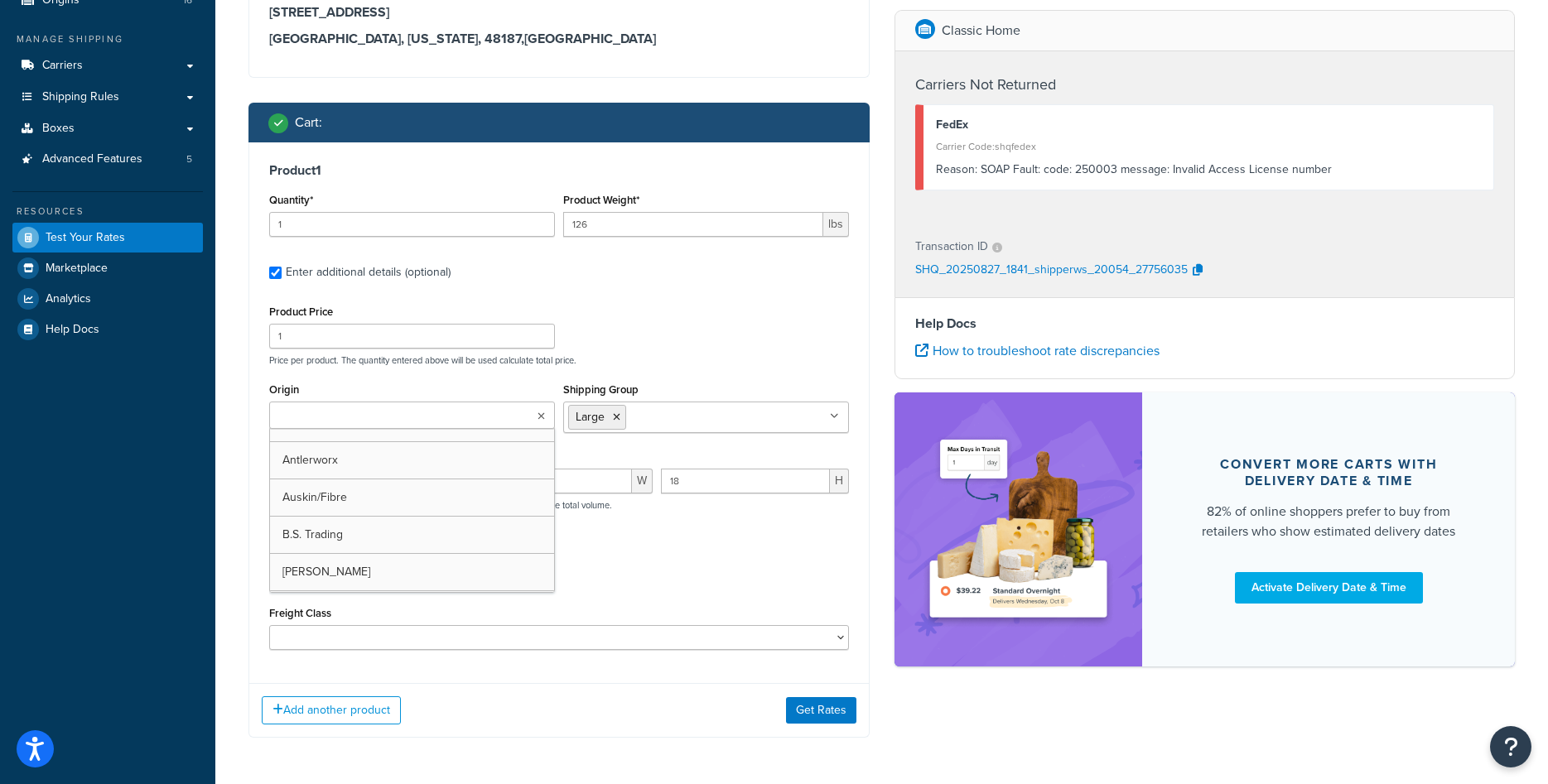
click at [371, 420] on input "Origin" at bounding box center [347, 416] width 146 height 18
click at [462, 384] on div "Origin Antlerworx Auskin/Fibre B.S. Trading Bernhardt Classic Home Colorado Ski…" at bounding box center [412, 406] width 286 height 54
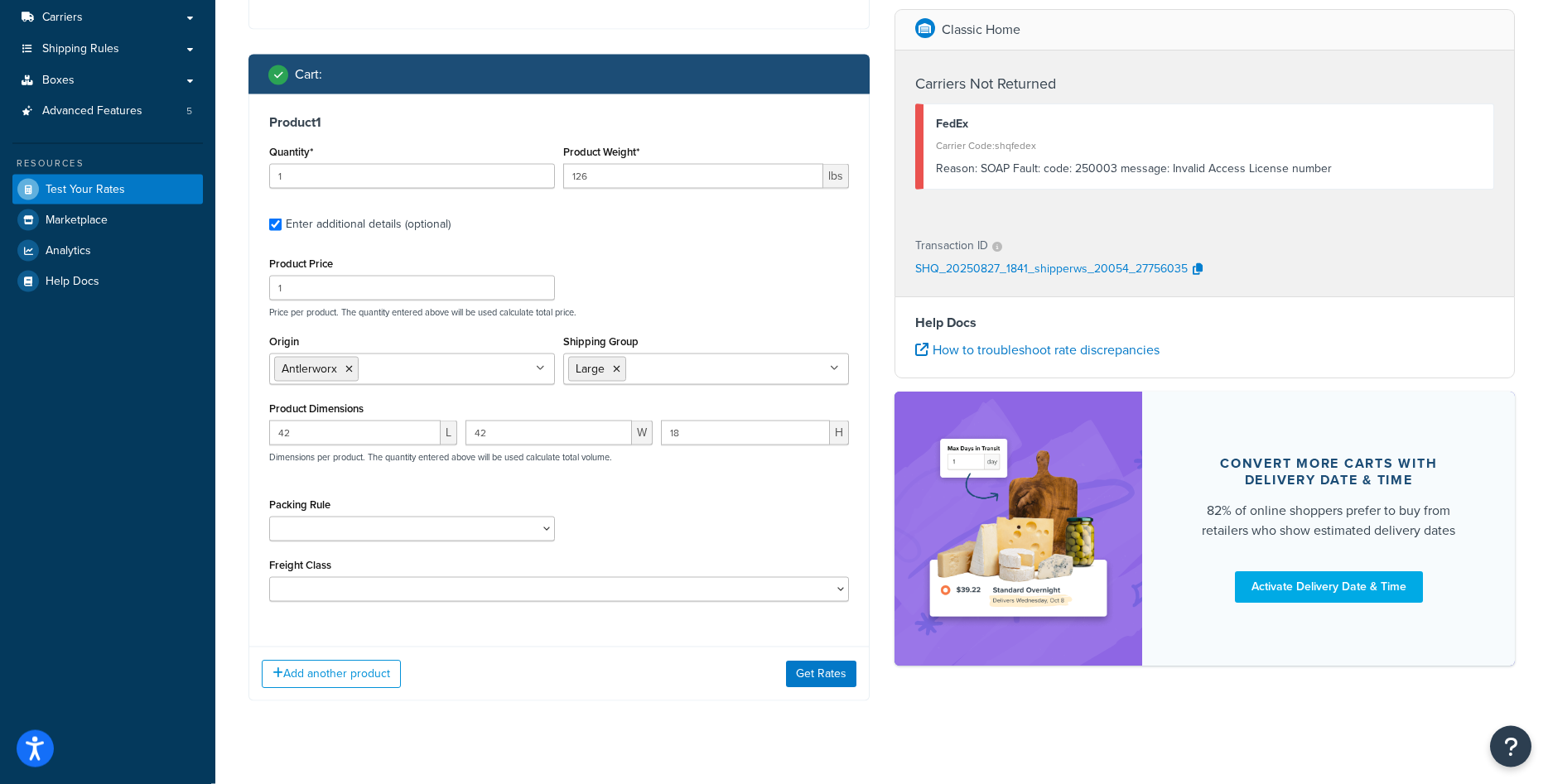
scroll to position [242, 0]
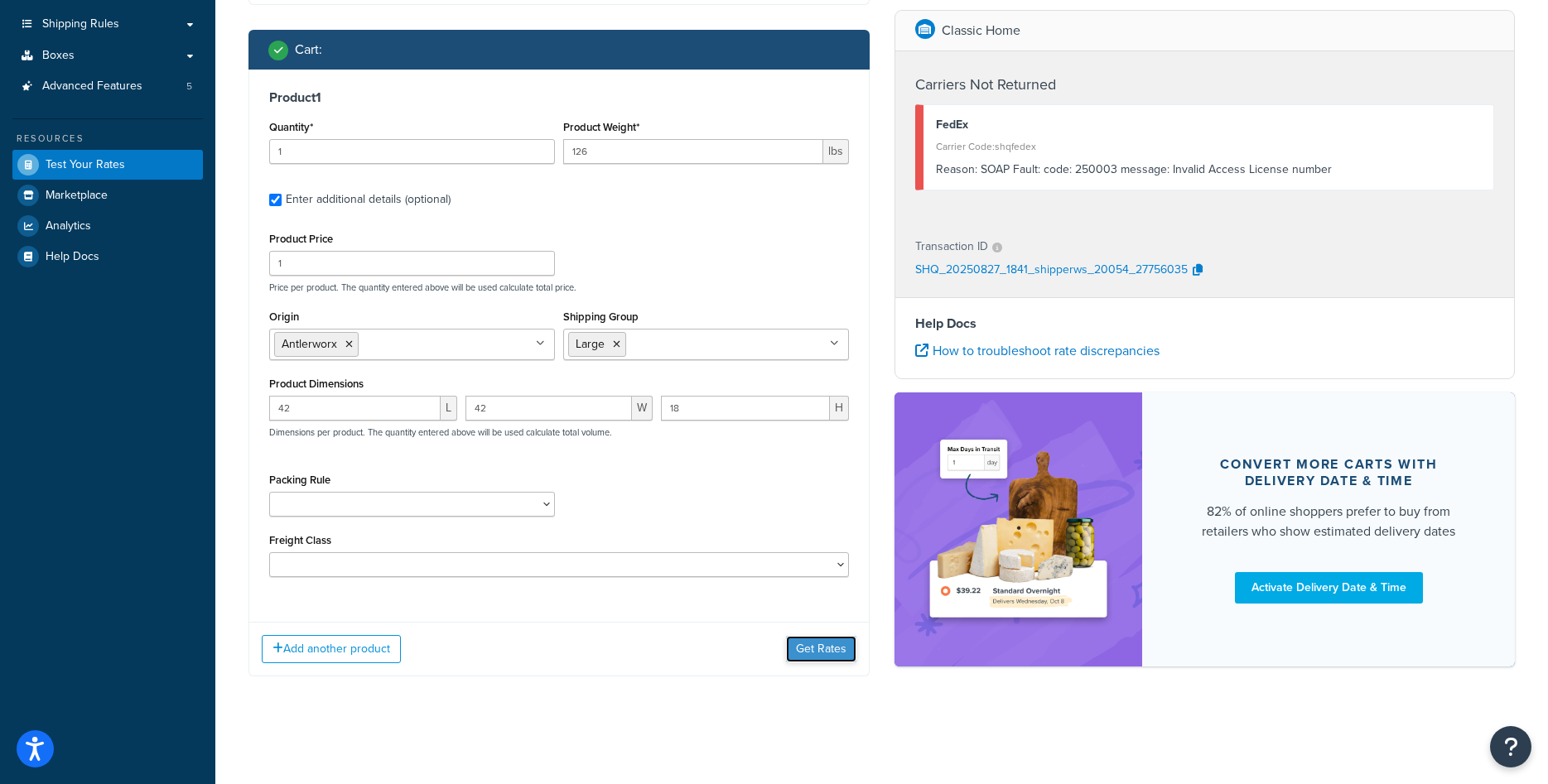
click at [809, 644] on button "Get Rates" at bounding box center [821, 649] width 70 height 26
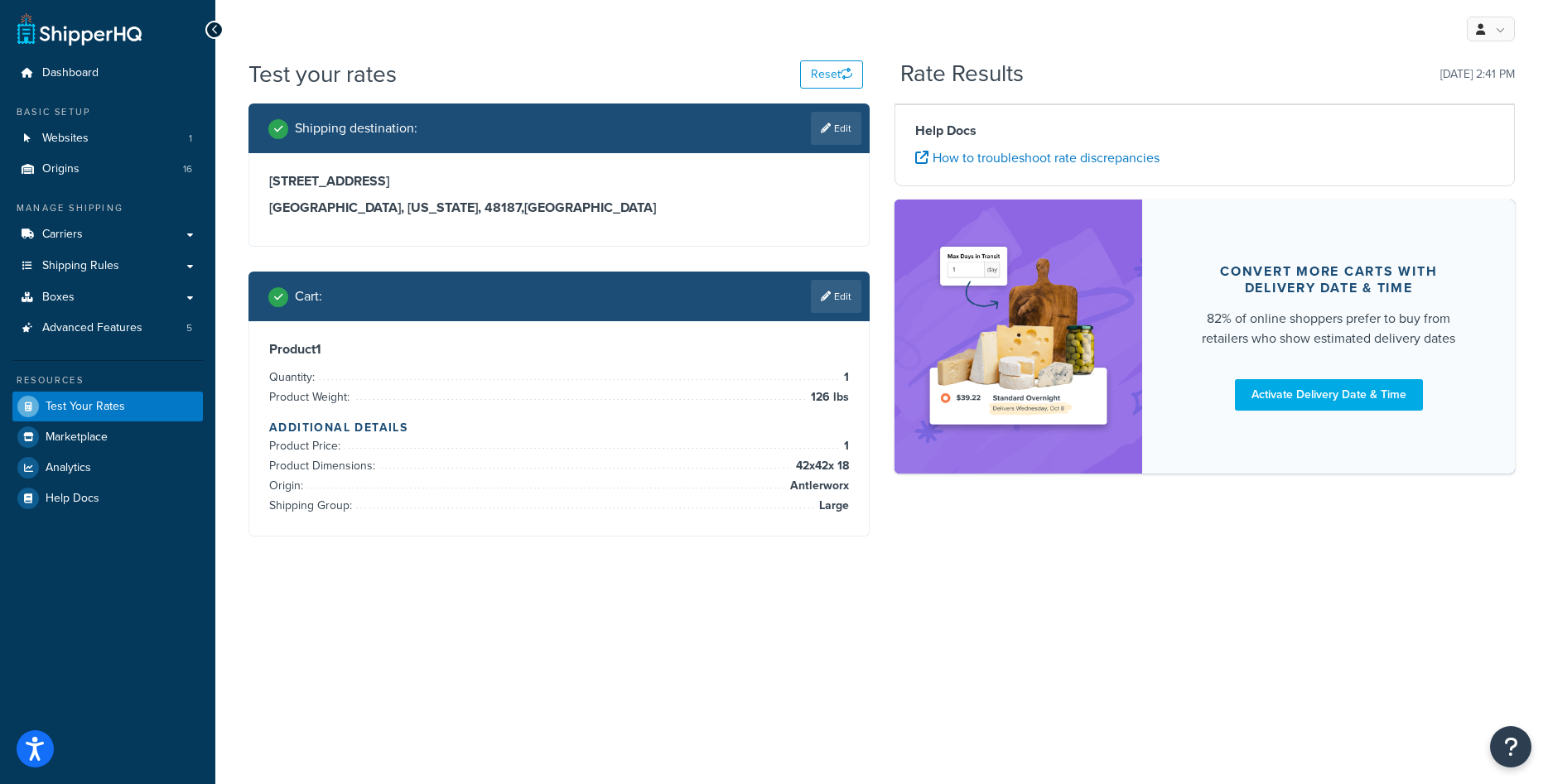
scroll to position [0, 0]
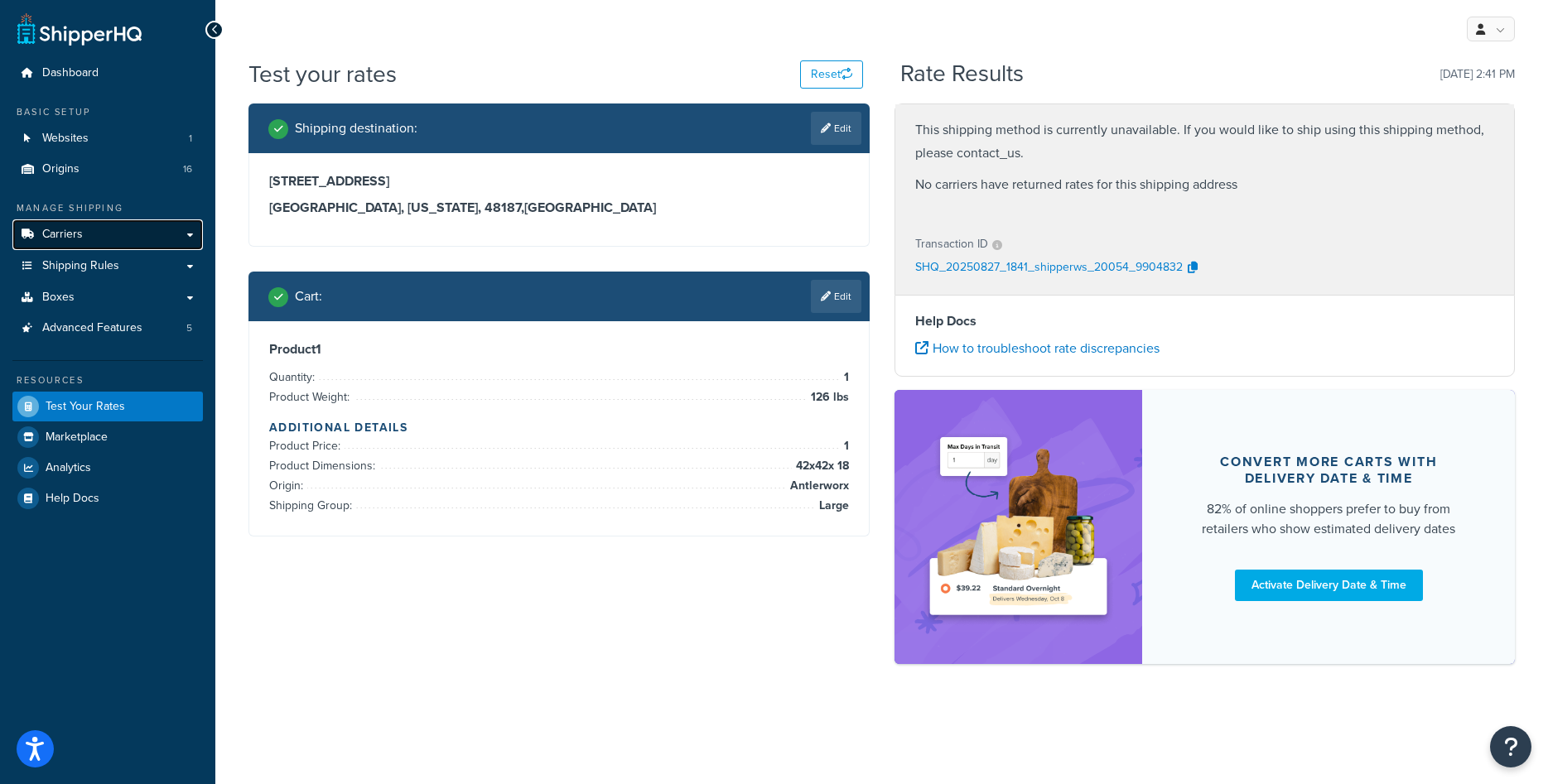
click at [124, 240] on link "Carriers" at bounding box center [108, 235] width 191 height 31
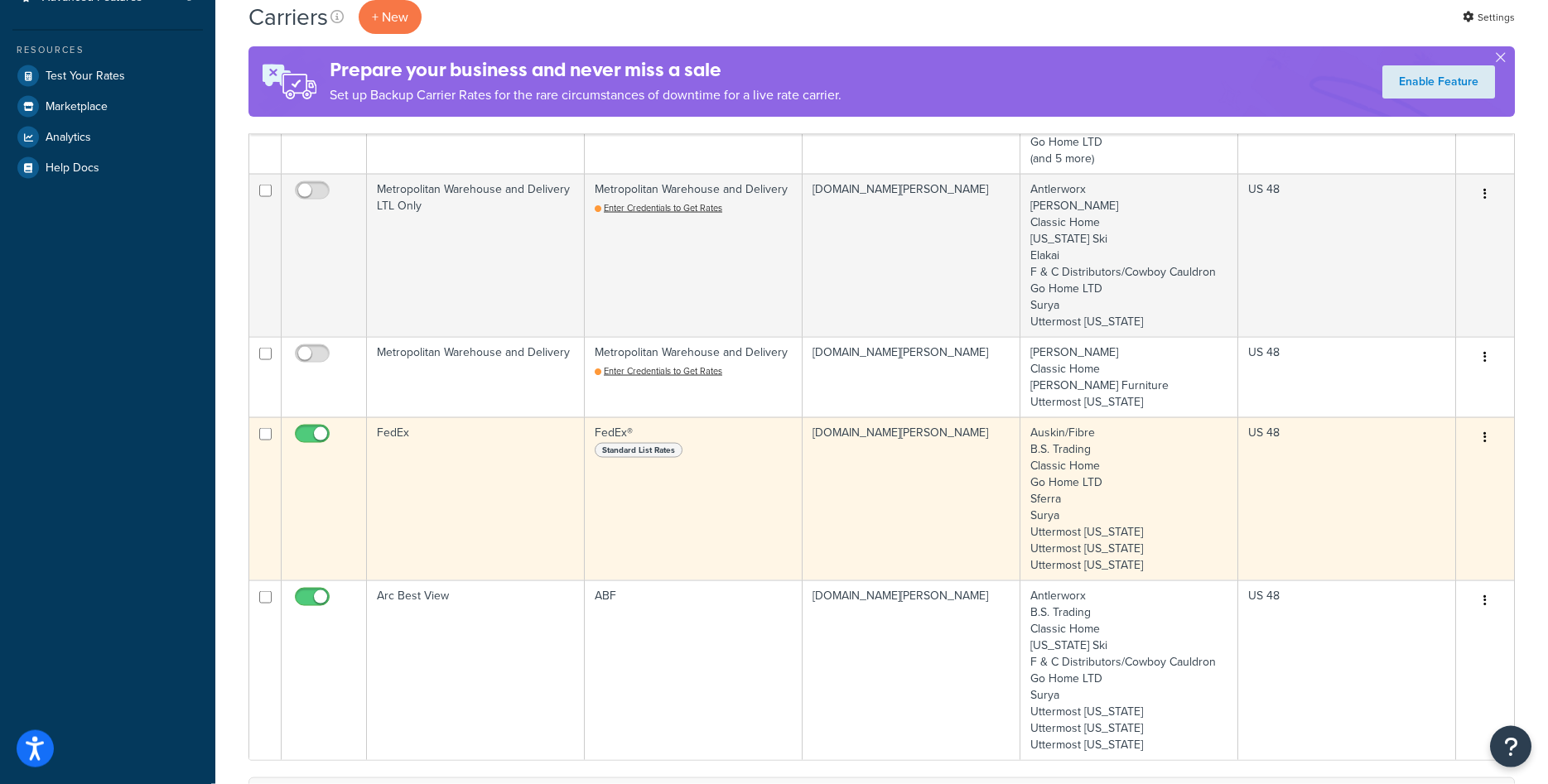
scroll to position [422, 0]
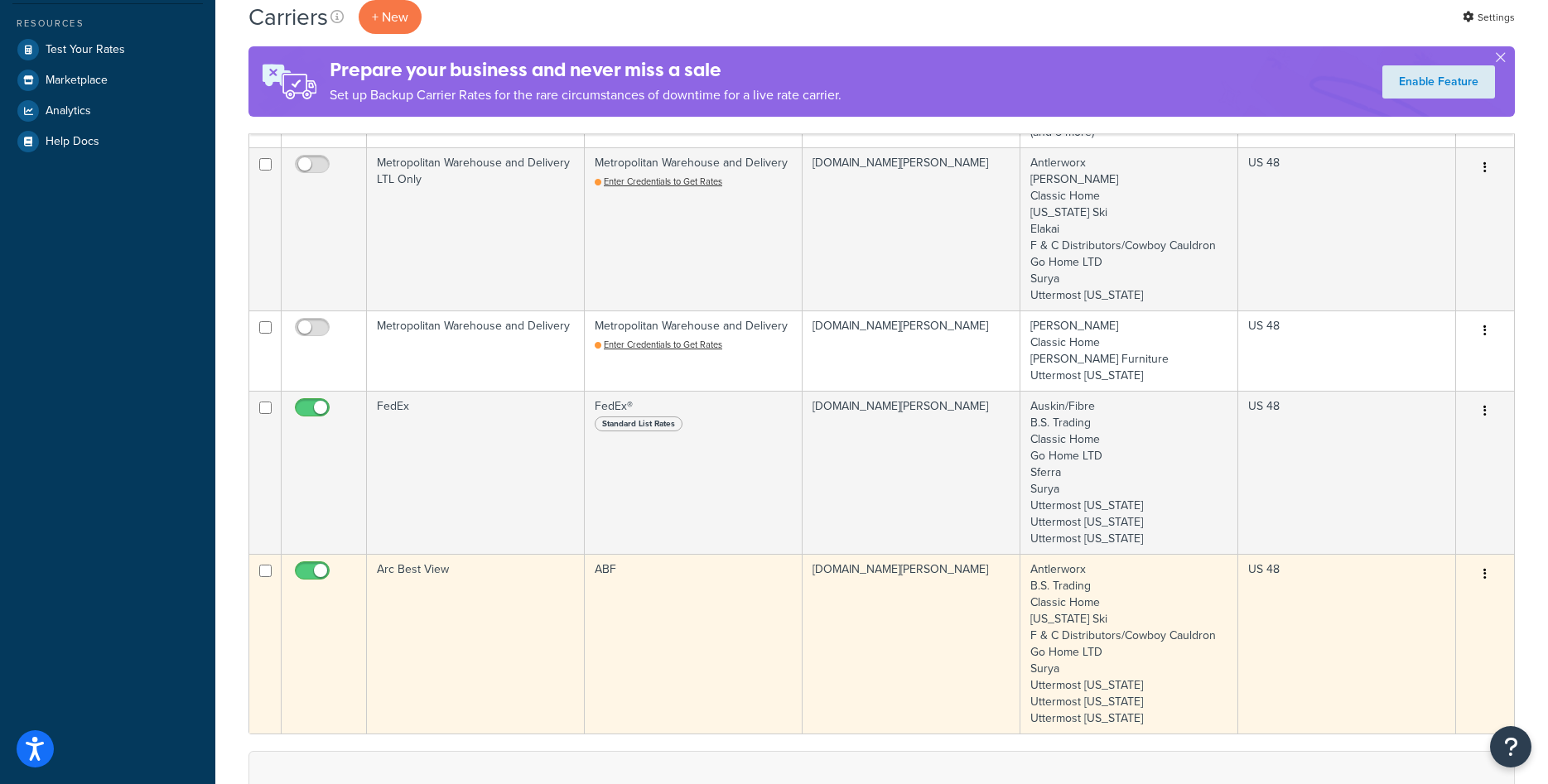
click at [1096, 581] on td "Antlerworx B.S. Trading Classic Home Colorado Ski F & C Distributors/Cowboy Cau…" at bounding box center [1129, 643] width 218 height 180
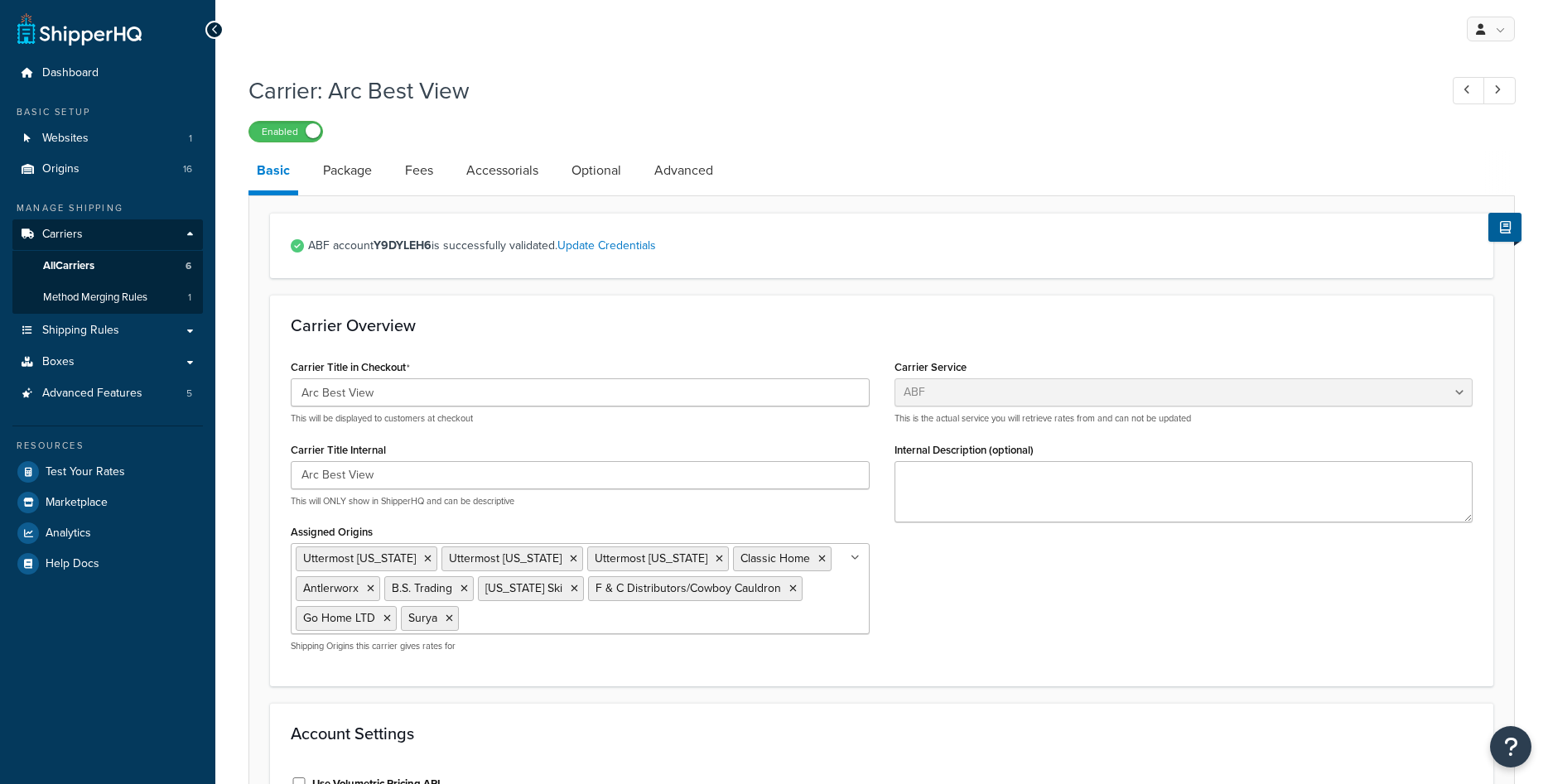
select select "abfFreight"
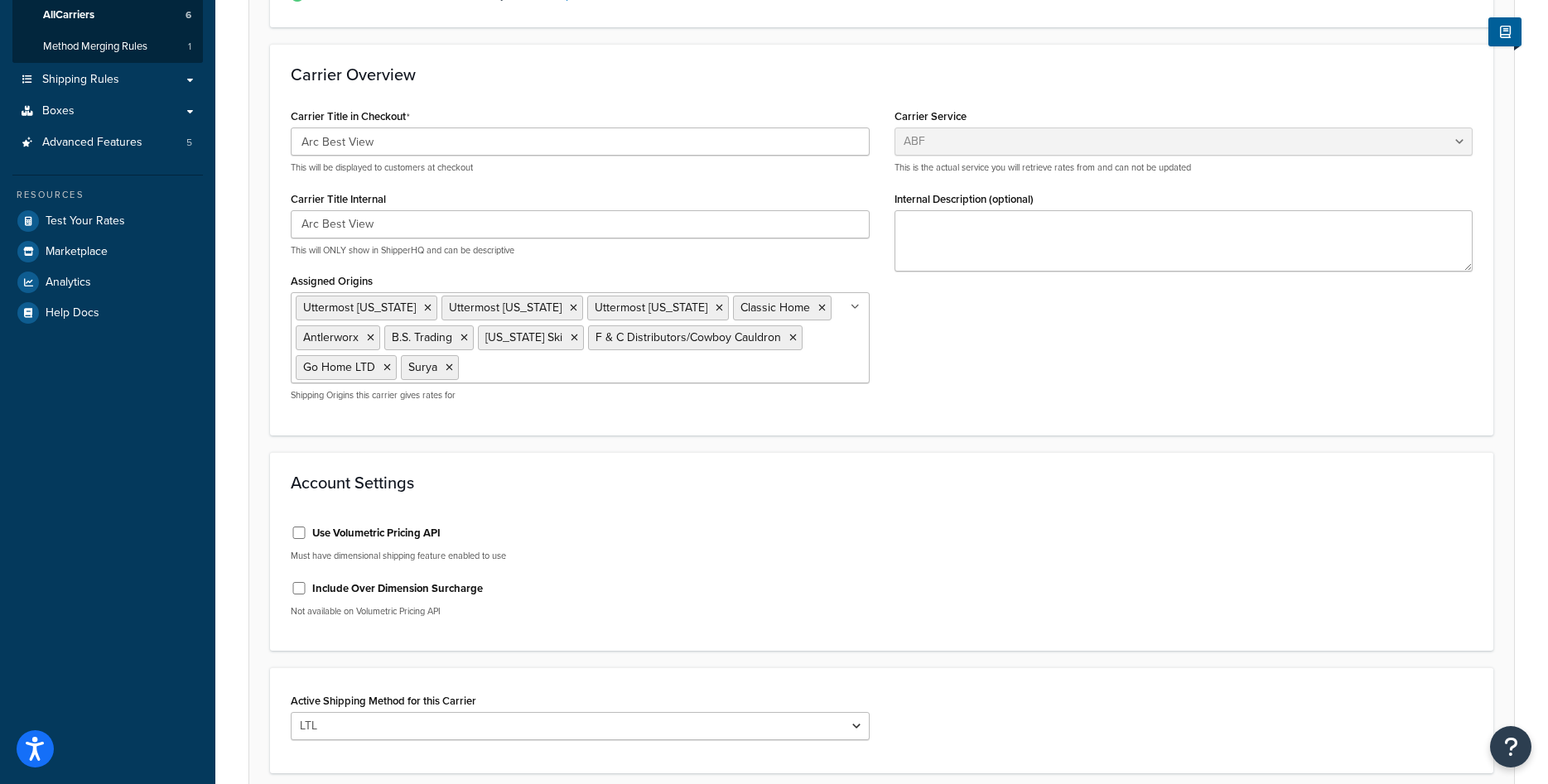
scroll to position [82, 0]
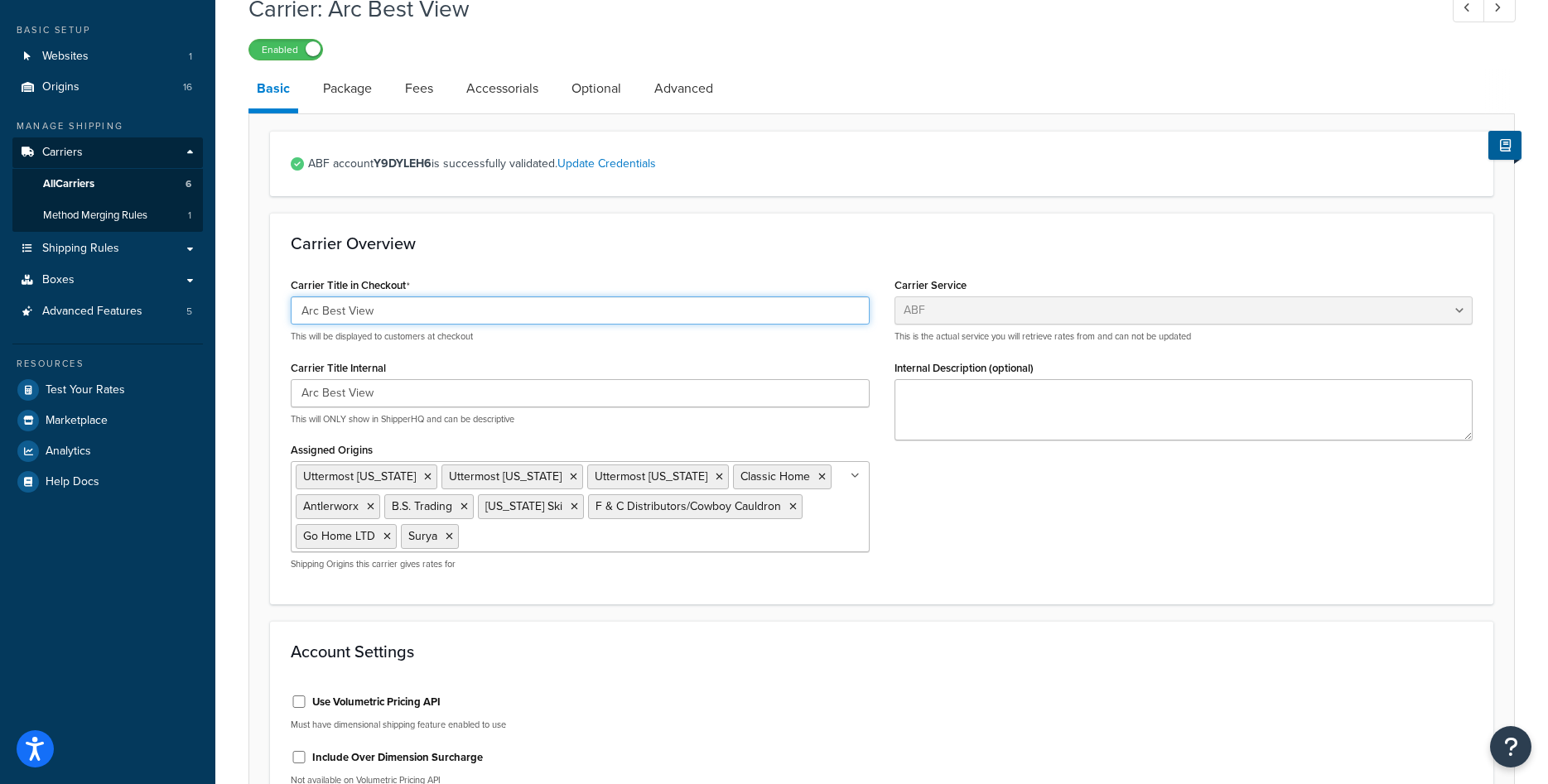
click at [377, 306] on input "Arc Best View" at bounding box center [580, 310] width 579 height 28
type input "ABF"
click at [444, 286] on div "Carrier Title in Checkout ABF This will be displayed to customers at checkout" at bounding box center [580, 307] width 579 height 70
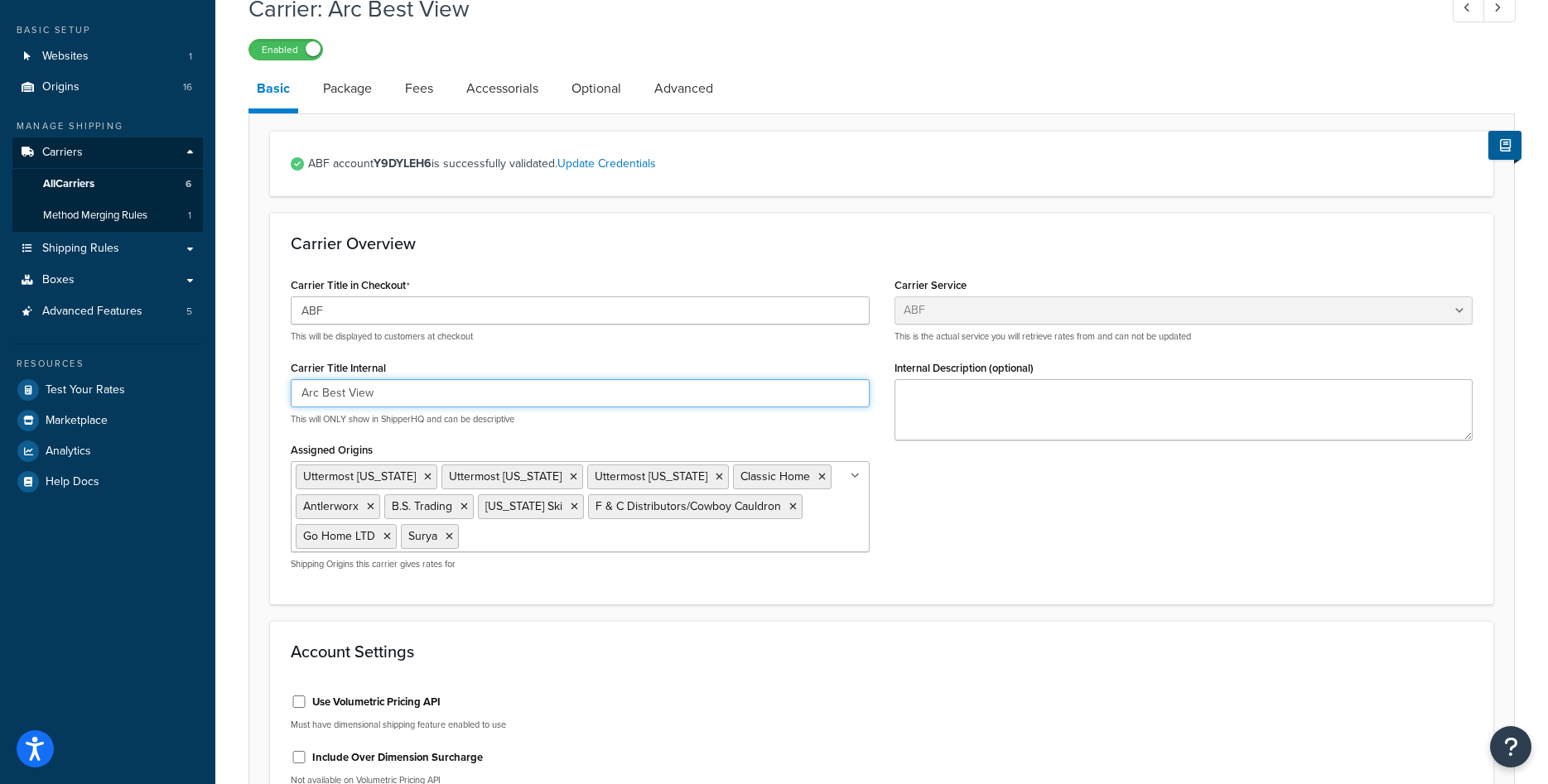
click at [367, 397] on input "Arc Best View" at bounding box center [580, 393] width 579 height 28
type input "ABF"
click at [490, 364] on div "Carrier Title Internal ABF This will ONLY show in ShipperHQ and can be descript…" at bounding box center [580, 390] width 579 height 70
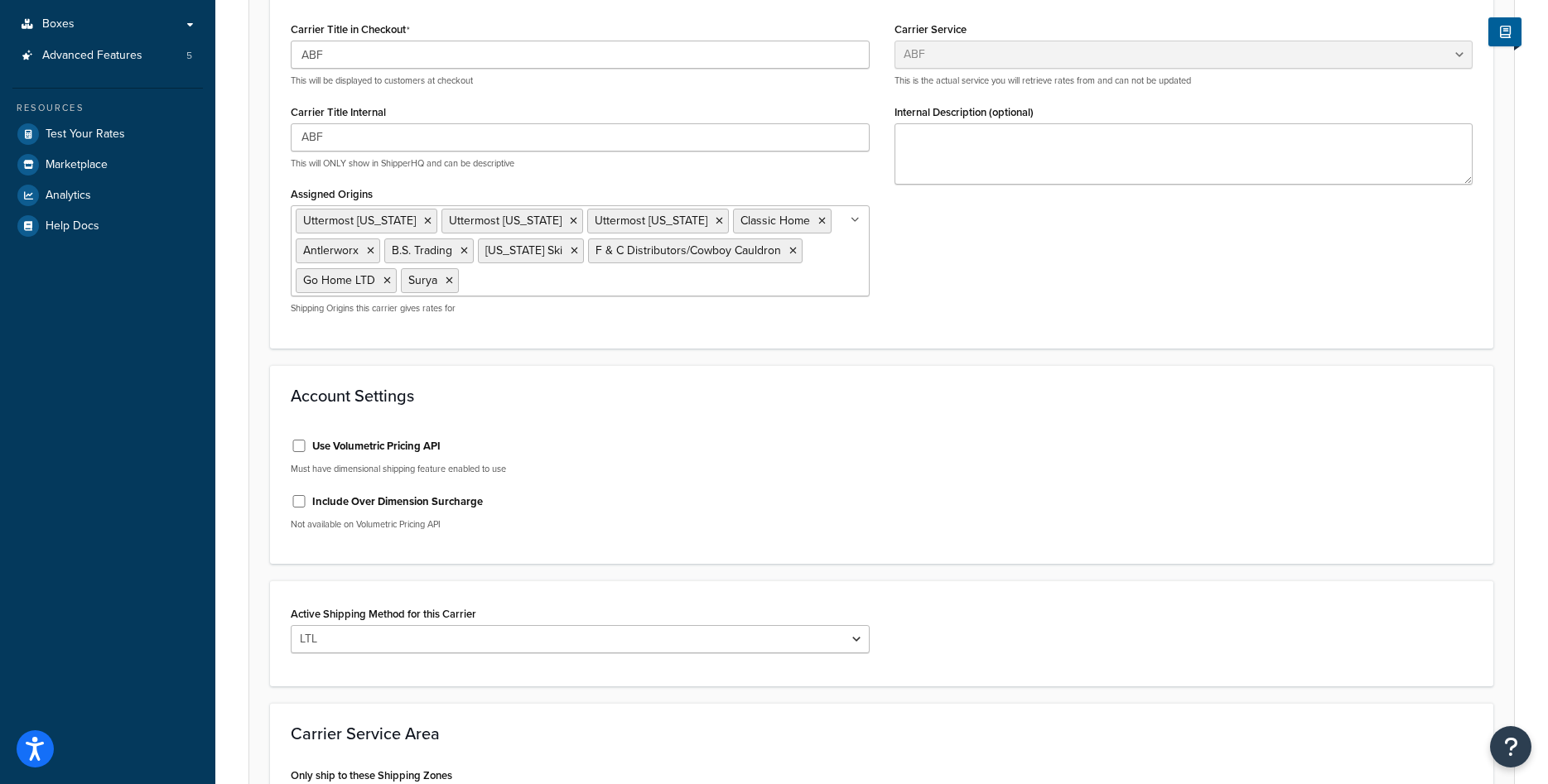
scroll to position [589, 0]
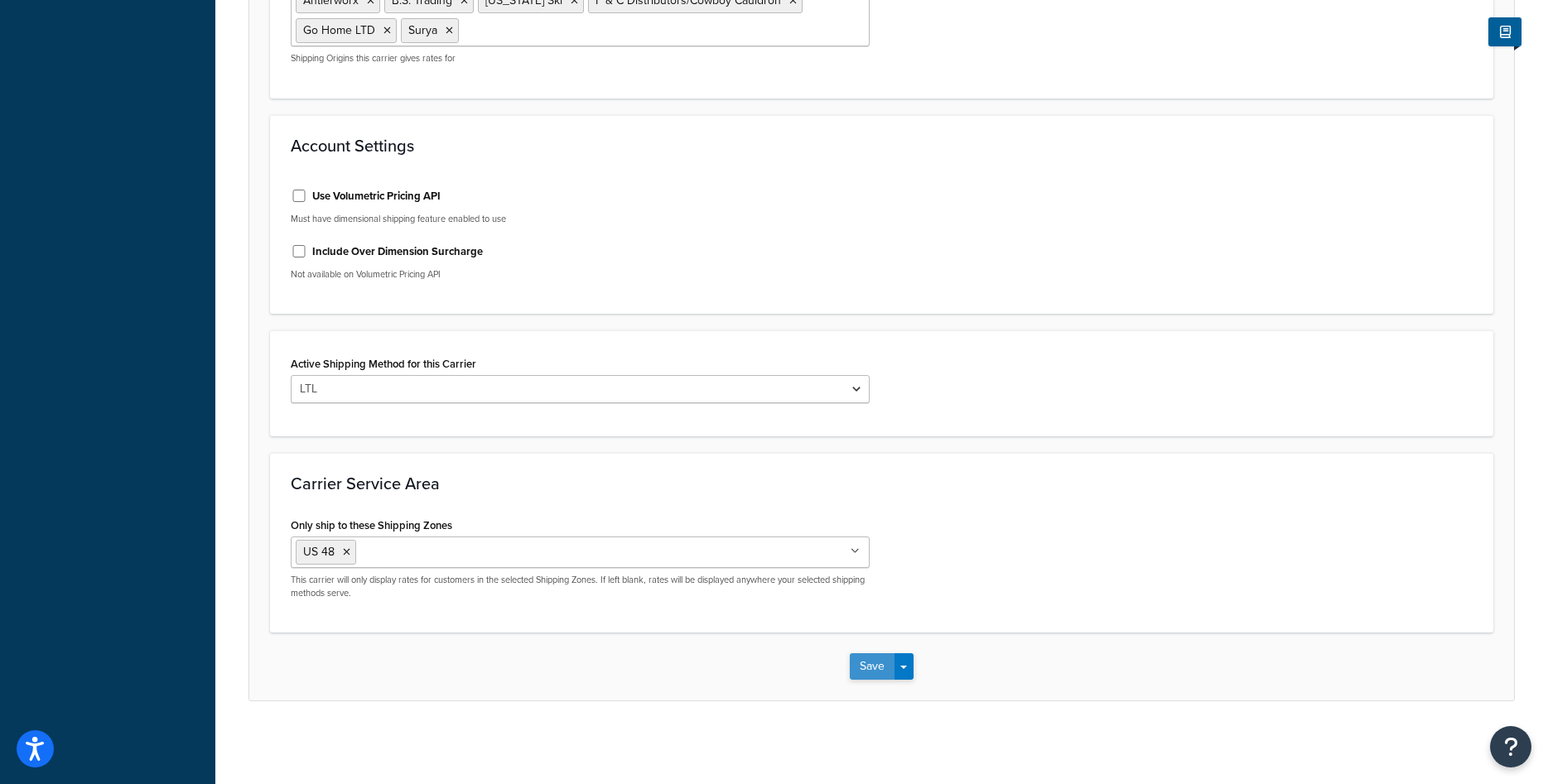
click at [868, 673] on button "Save" at bounding box center [871, 666] width 44 height 26
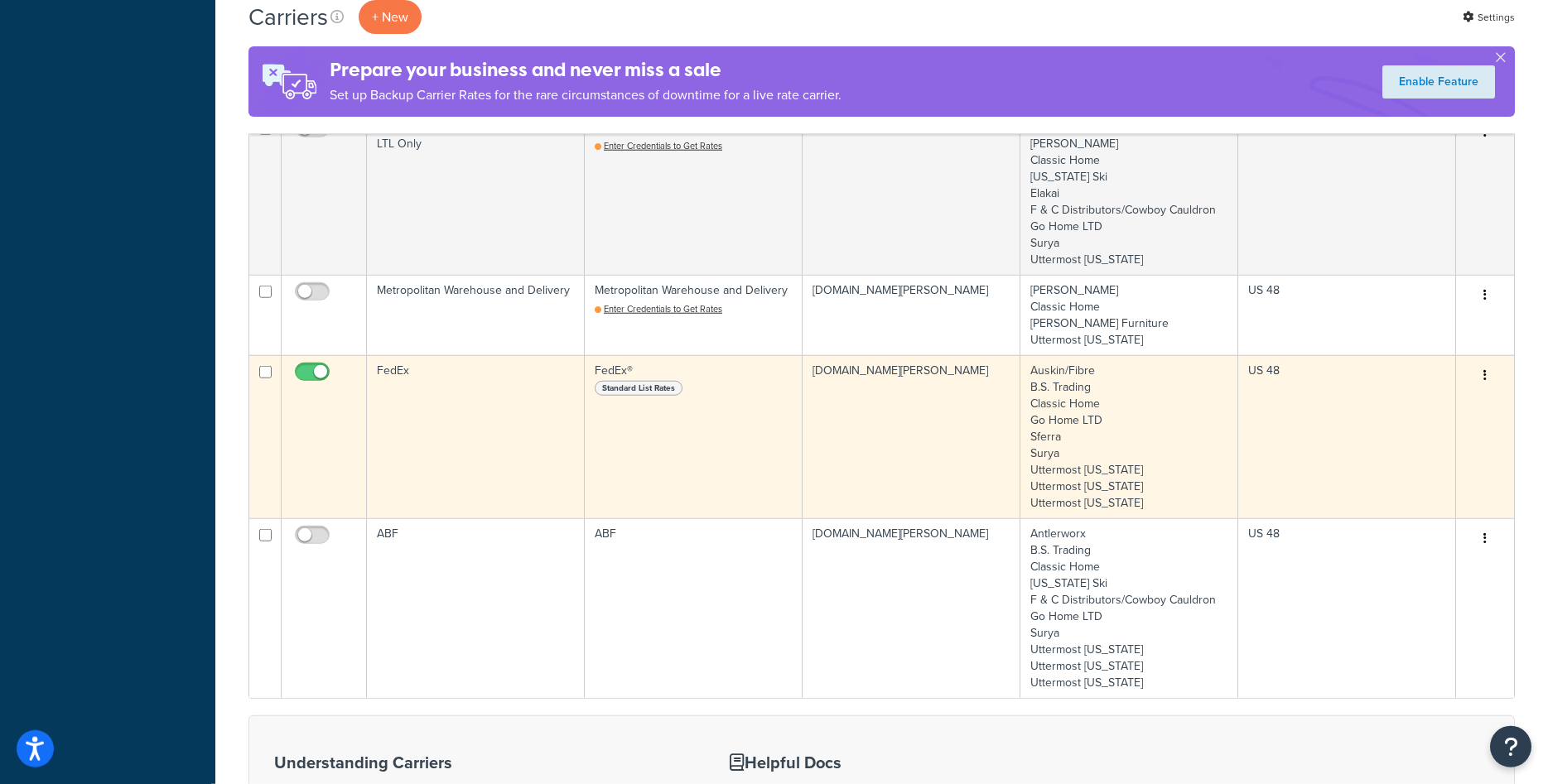
scroll to position [676, 0]
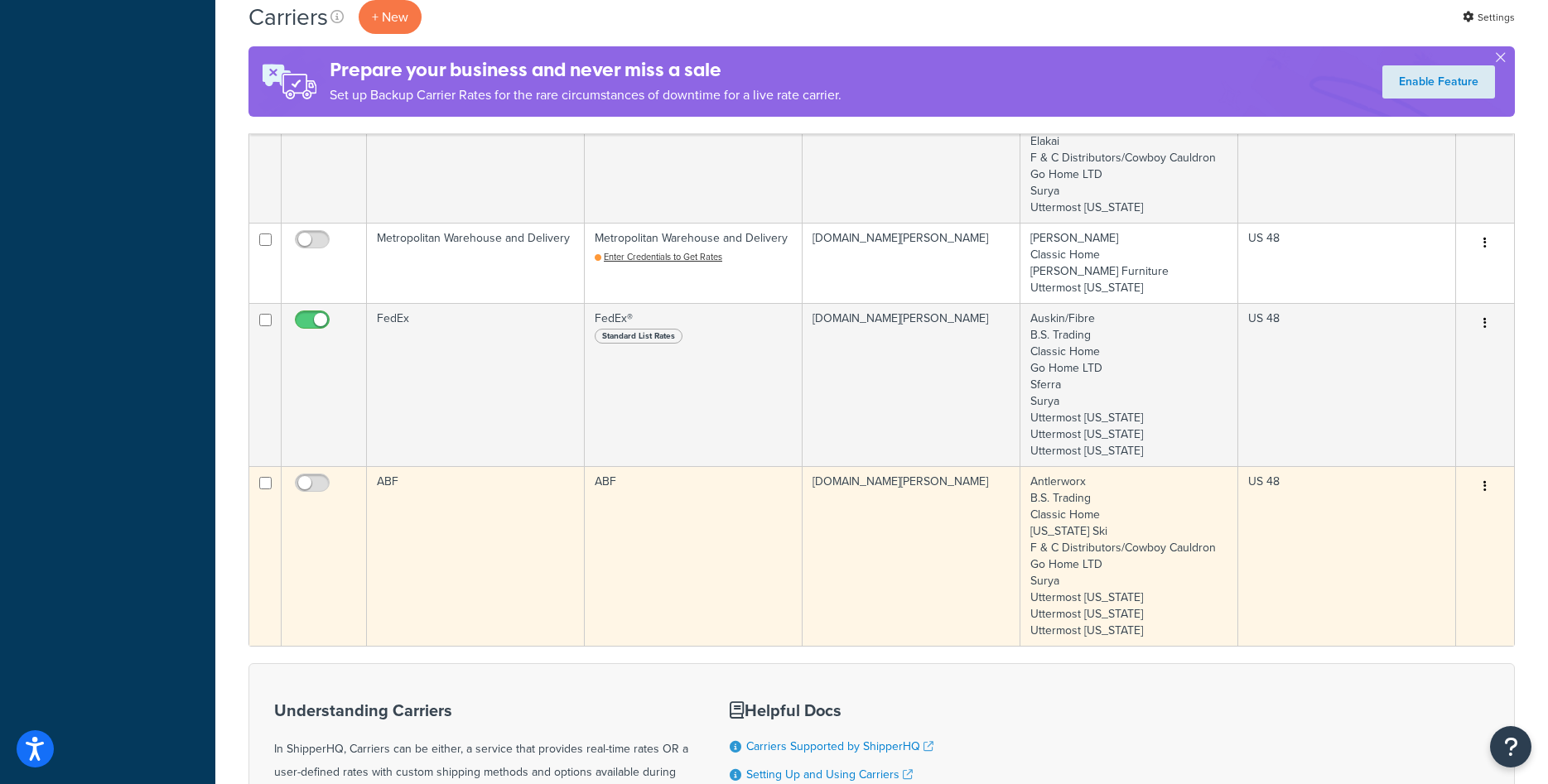
click at [401, 482] on td "ABF" at bounding box center [475, 555] width 218 height 180
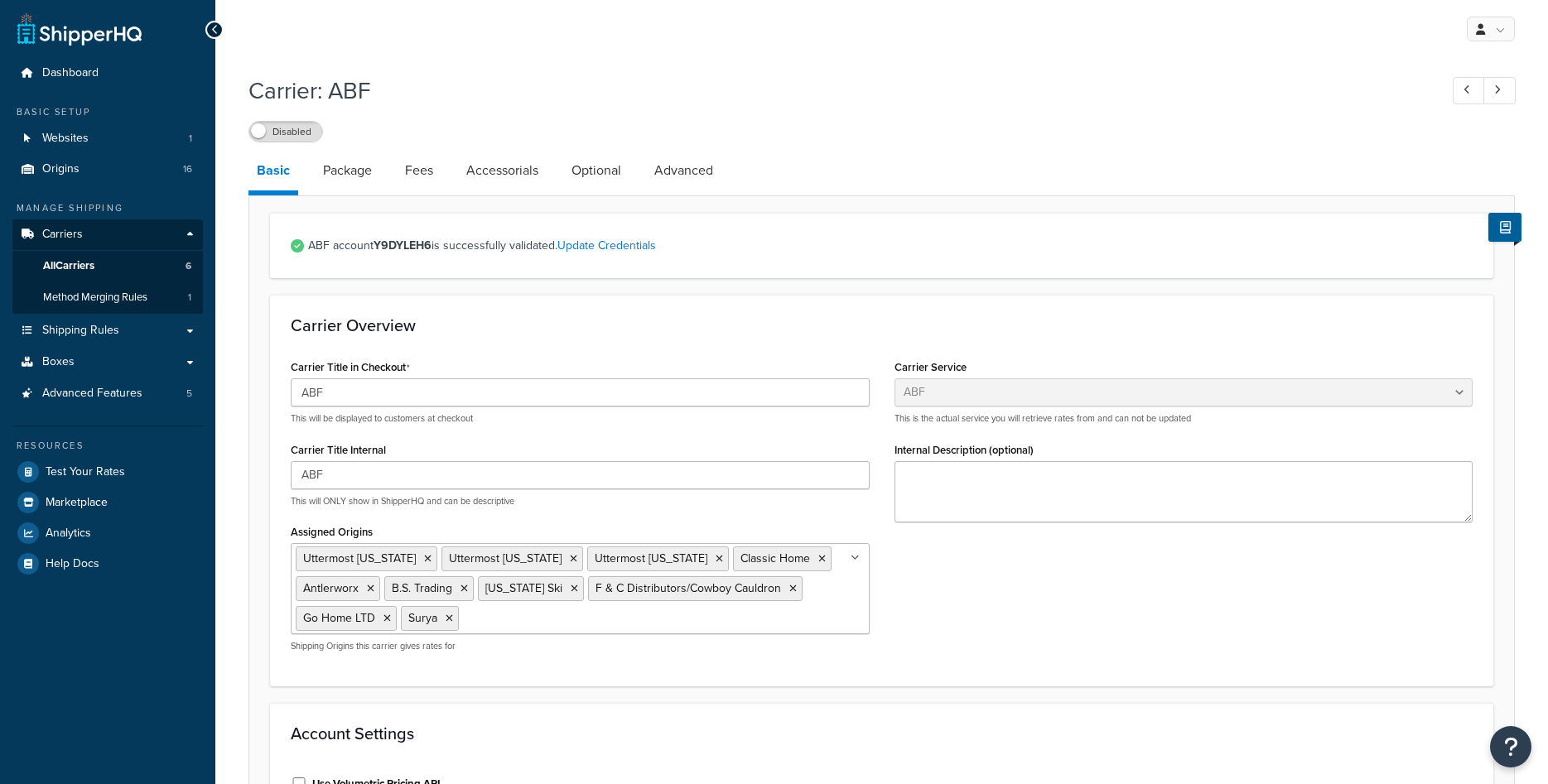
select select "abfFreight"
click at [66, 259] on span "All Carriers" at bounding box center [69, 266] width 52 height 14
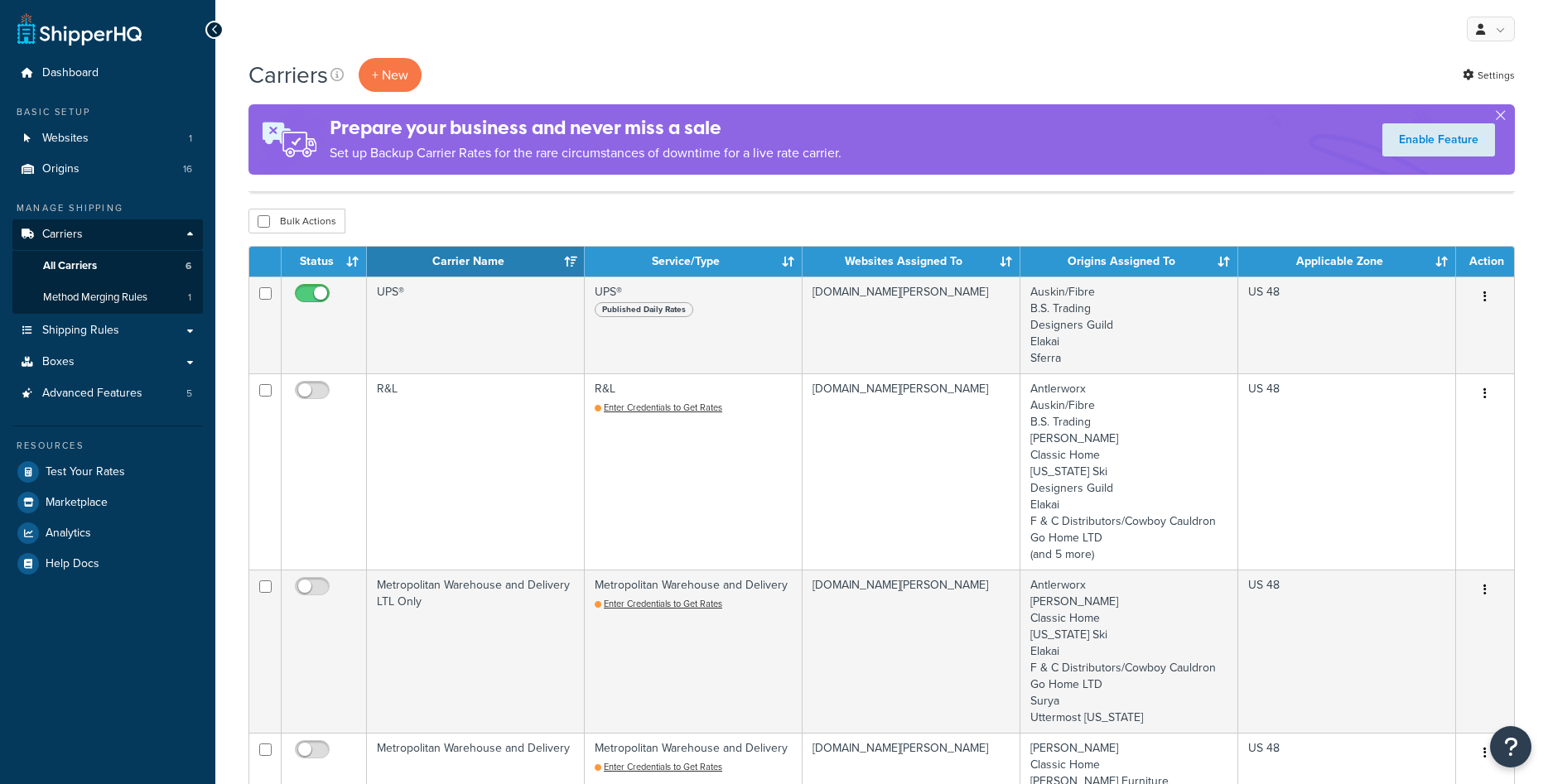
scroll to position [636, 0]
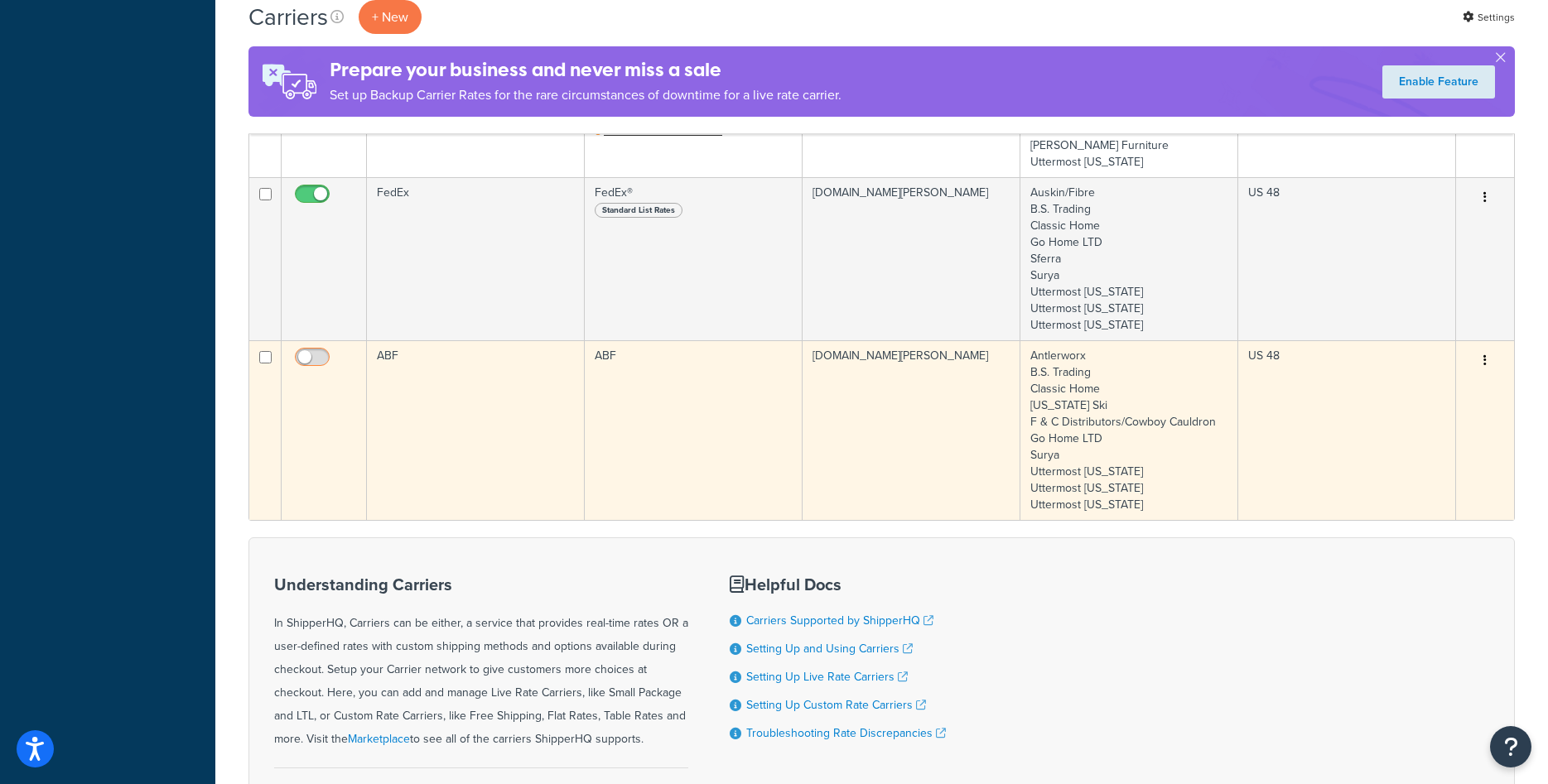
click at [324, 365] on input "checkbox" at bounding box center [314, 361] width 45 height 21
checkbox input "true"
click at [470, 408] on td "ABF" at bounding box center [475, 430] width 218 height 180
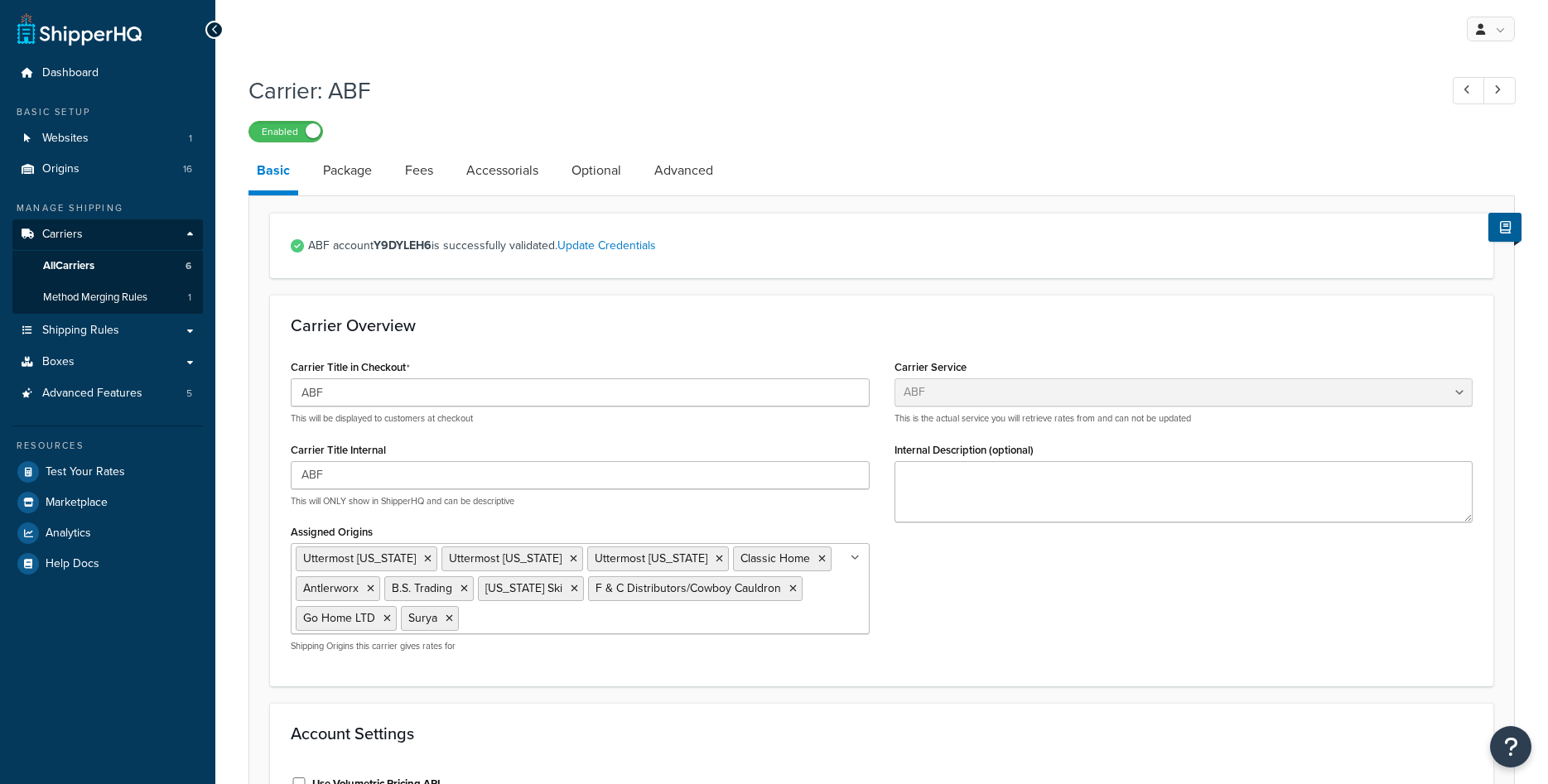
select select "abfFreight"
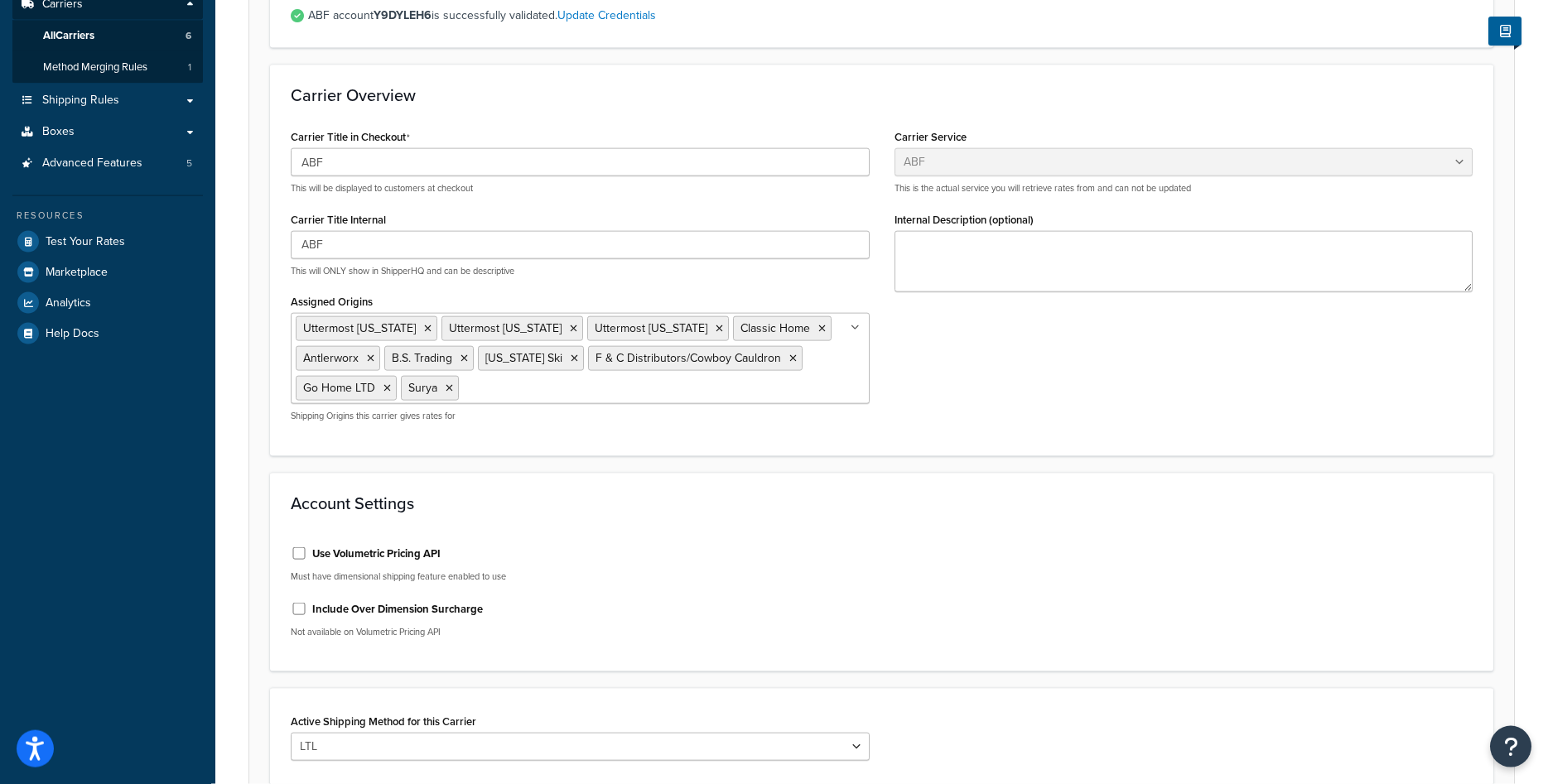
scroll to position [84, 0]
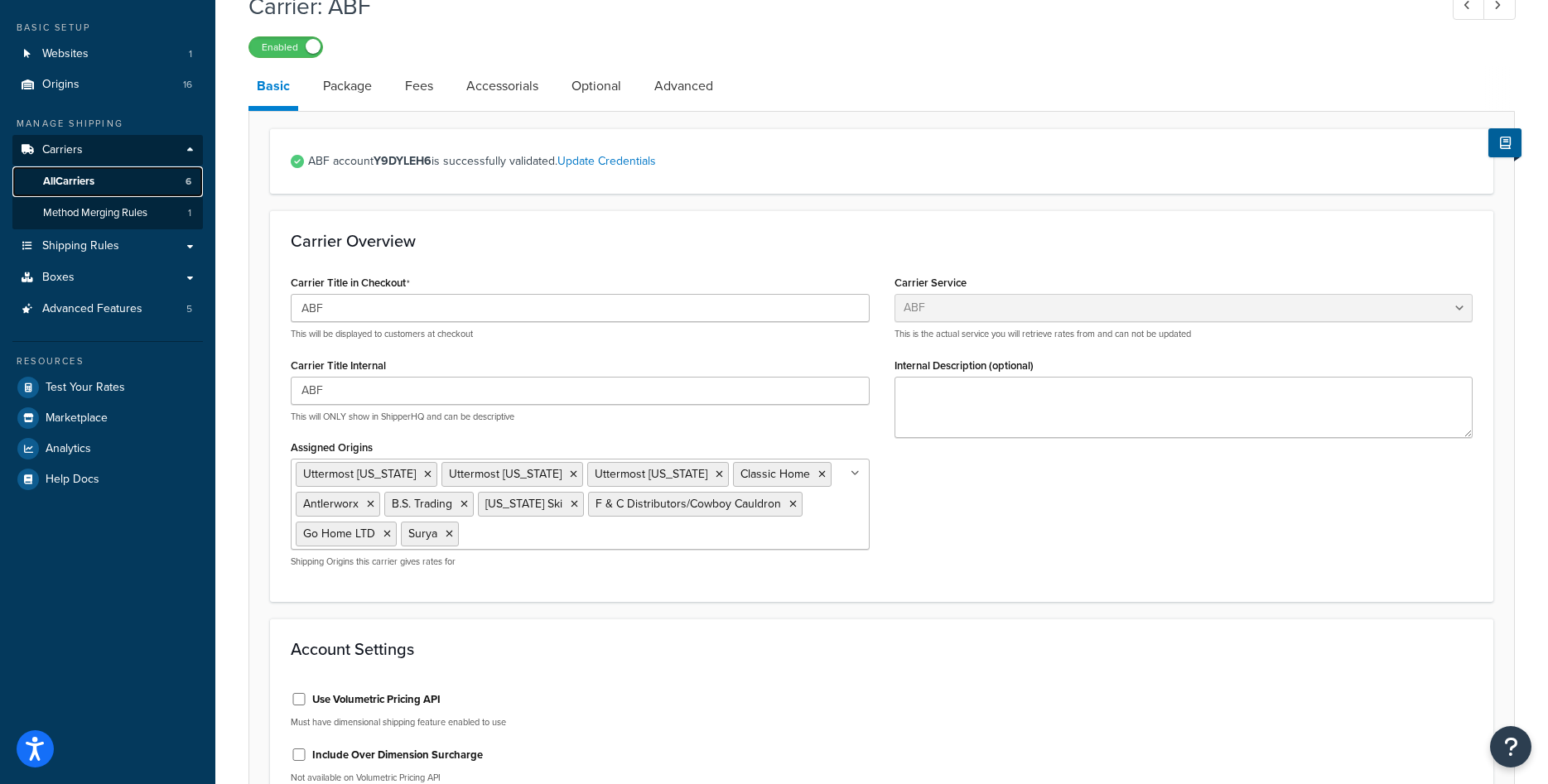
click at [70, 188] on span "All Carriers" at bounding box center [69, 182] width 52 height 14
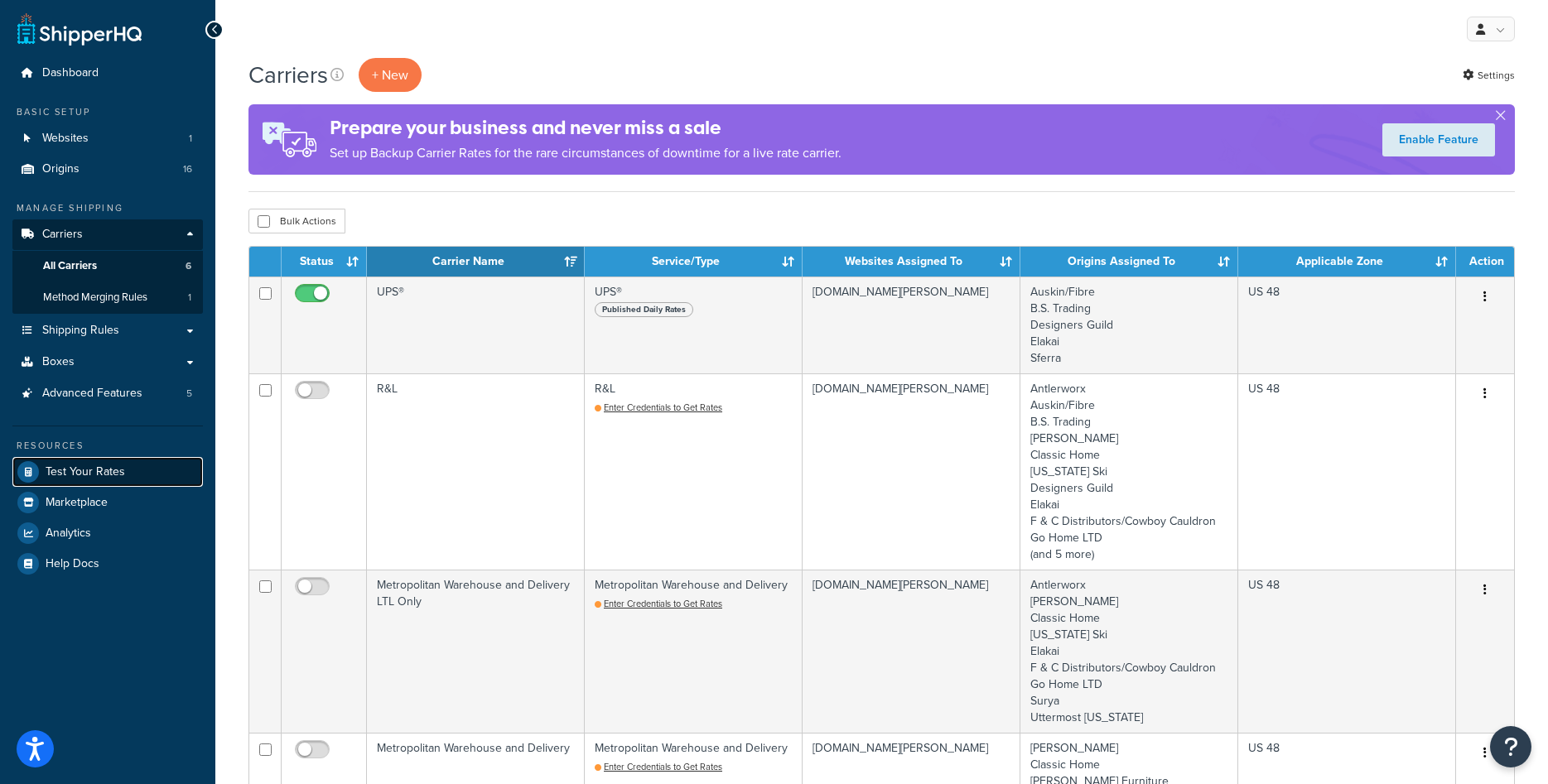
click at [64, 471] on span "Test Your Rates" at bounding box center [85, 472] width 80 height 14
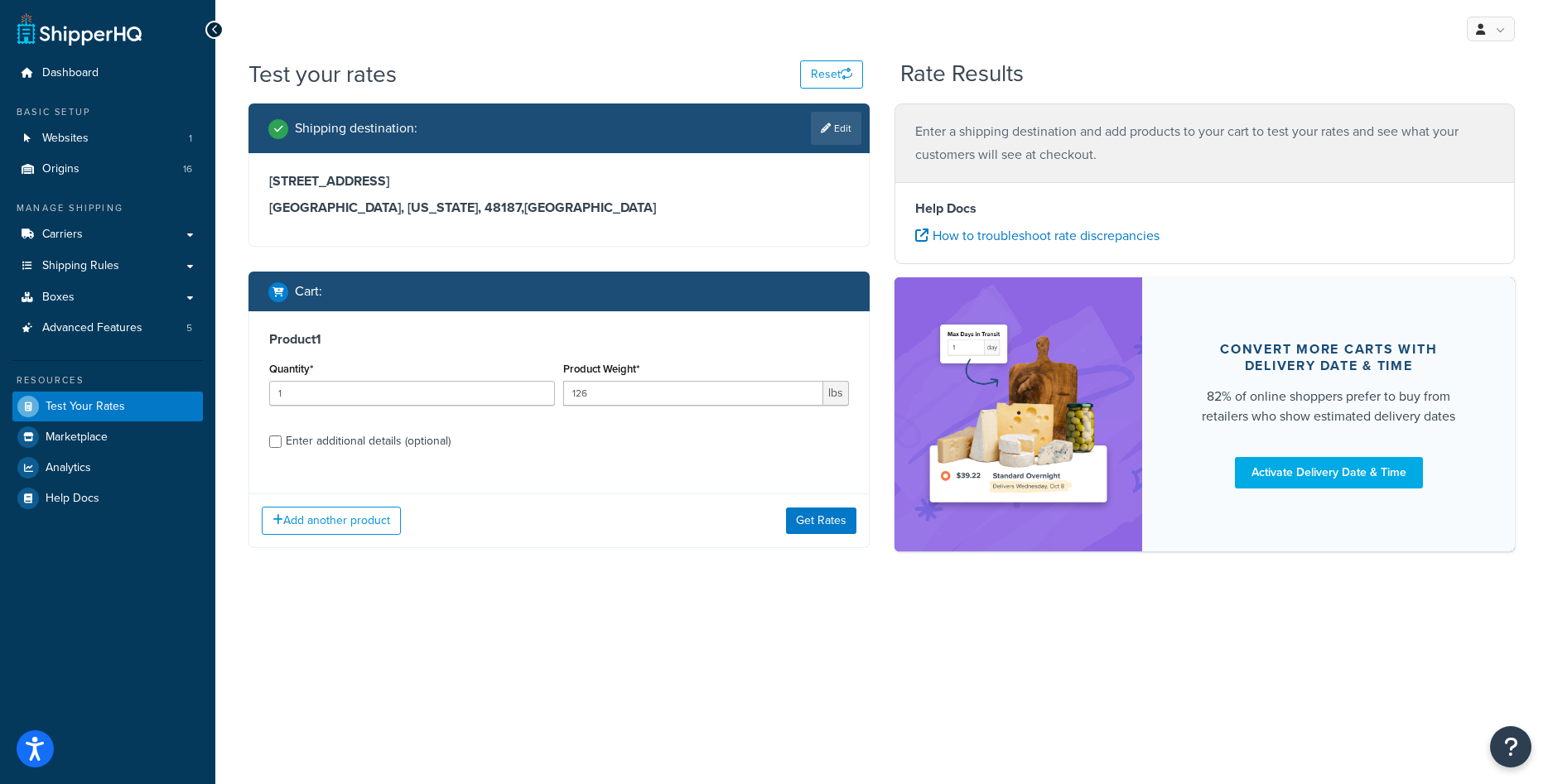
click at [361, 435] on div "Enter additional details (optional)" at bounding box center [368, 442] width 164 height 23
click at [282, 435] on input "Enter additional details (optional)" at bounding box center [276, 442] width 13 height 13
checkbox input "true"
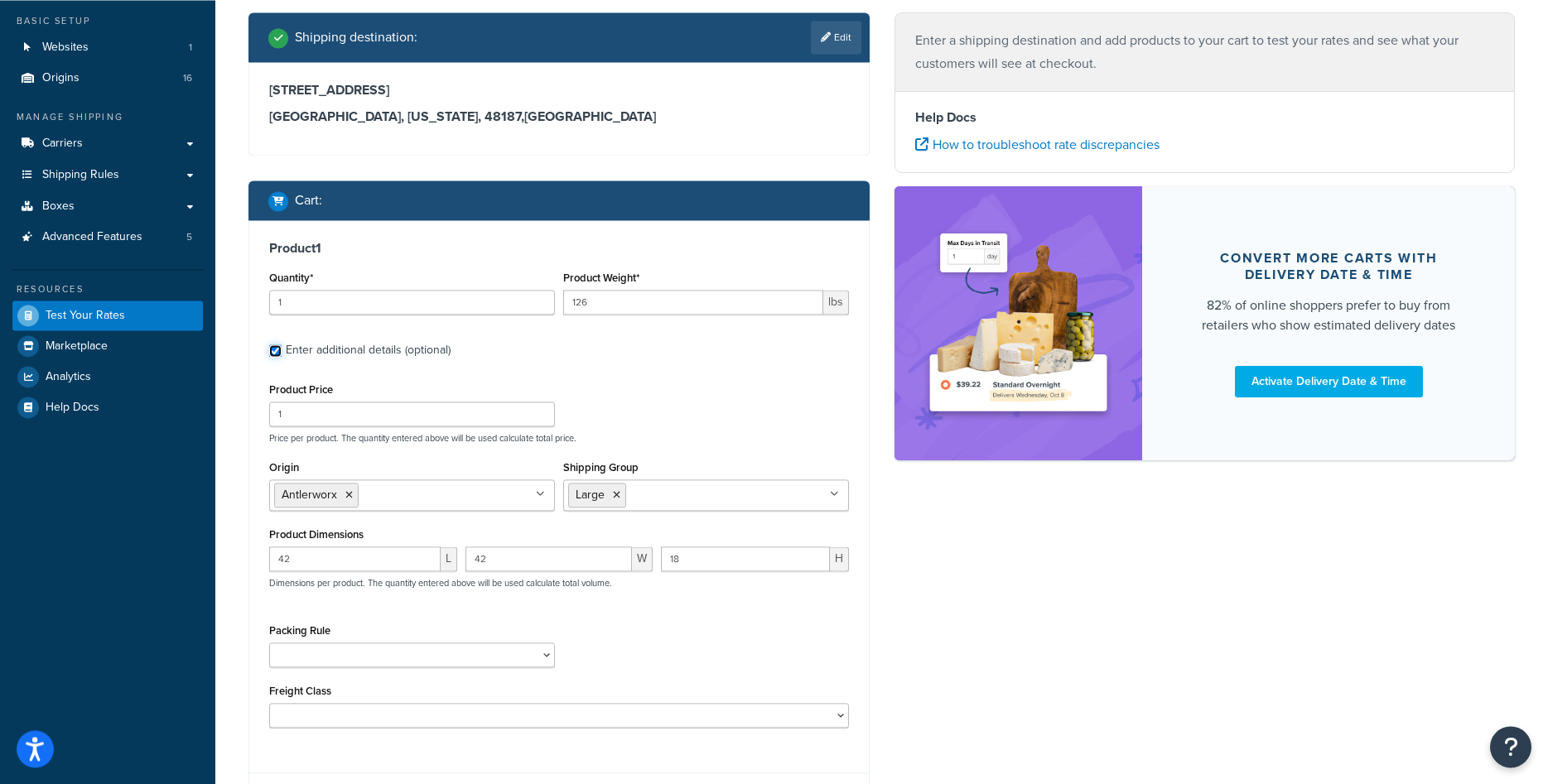
scroll to position [169, 0]
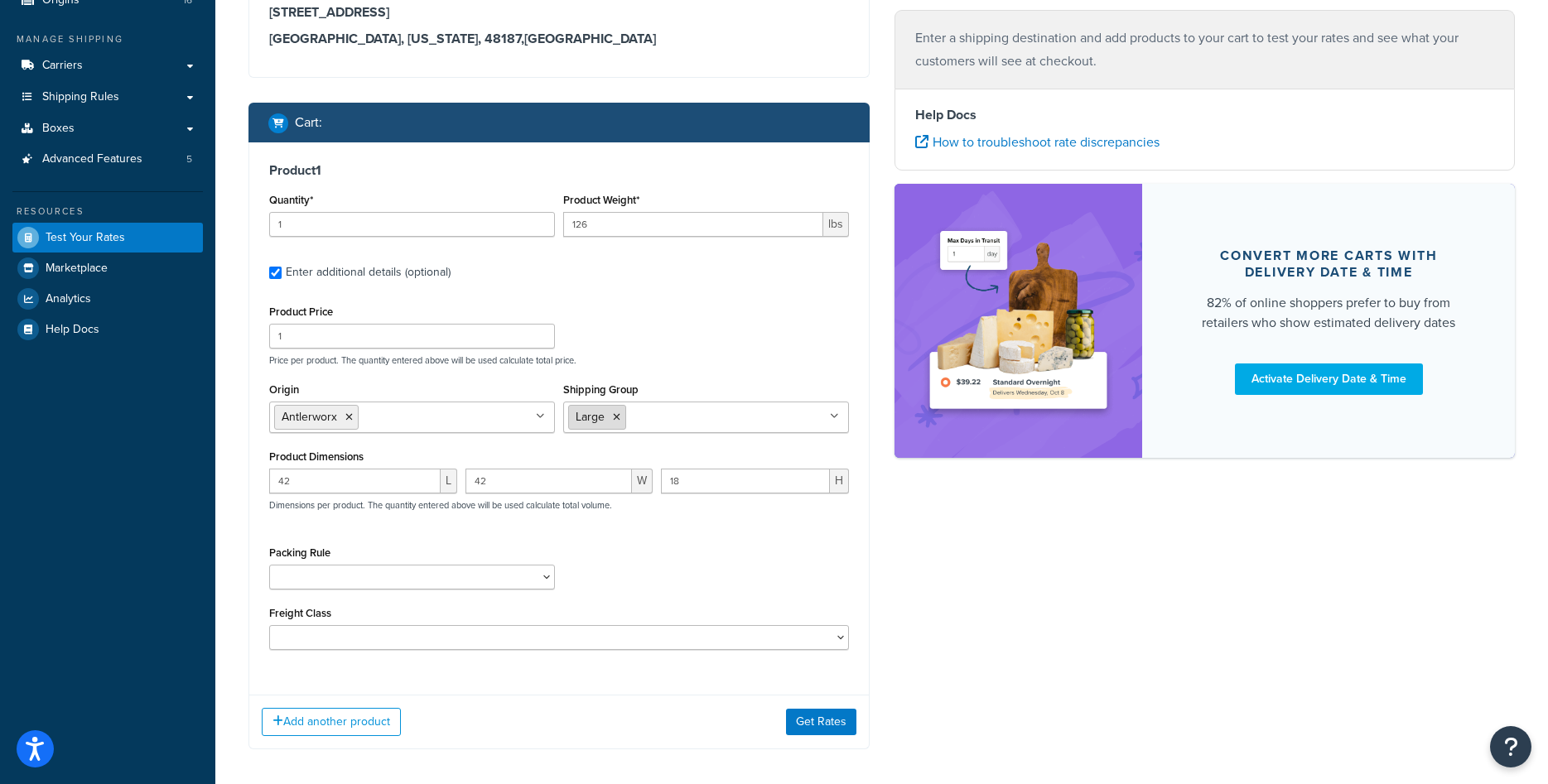
click at [619, 422] on icon at bounding box center [616, 416] width 7 height 10
click at [681, 353] on div "Product Price 1 Price per product. The quantity entered above will be used calc…" at bounding box center [558, 333] width 588 height 65
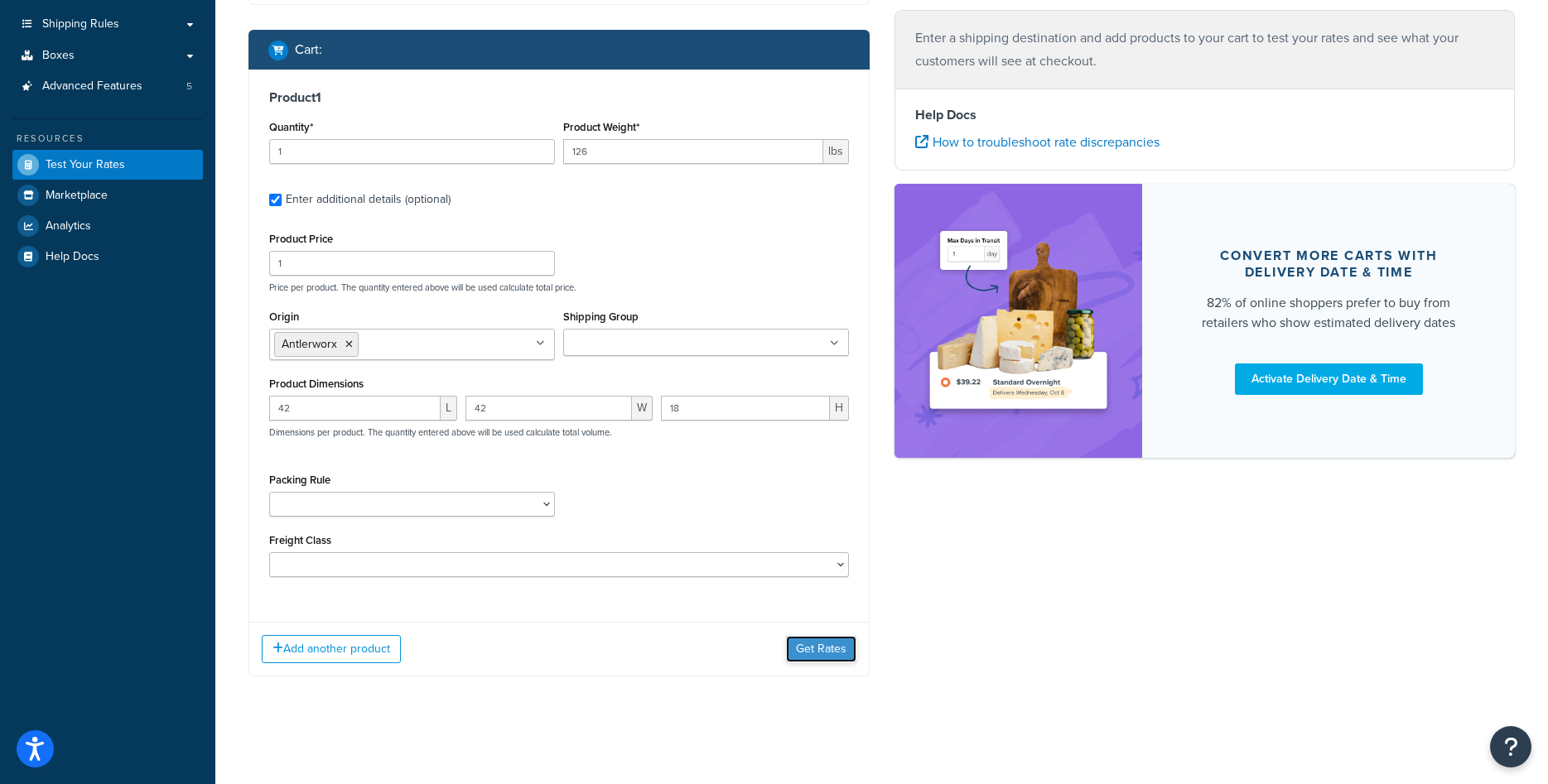
click at [817, 658] on button "Get Rates" at bounding box center [821, 649] width 70 height 26
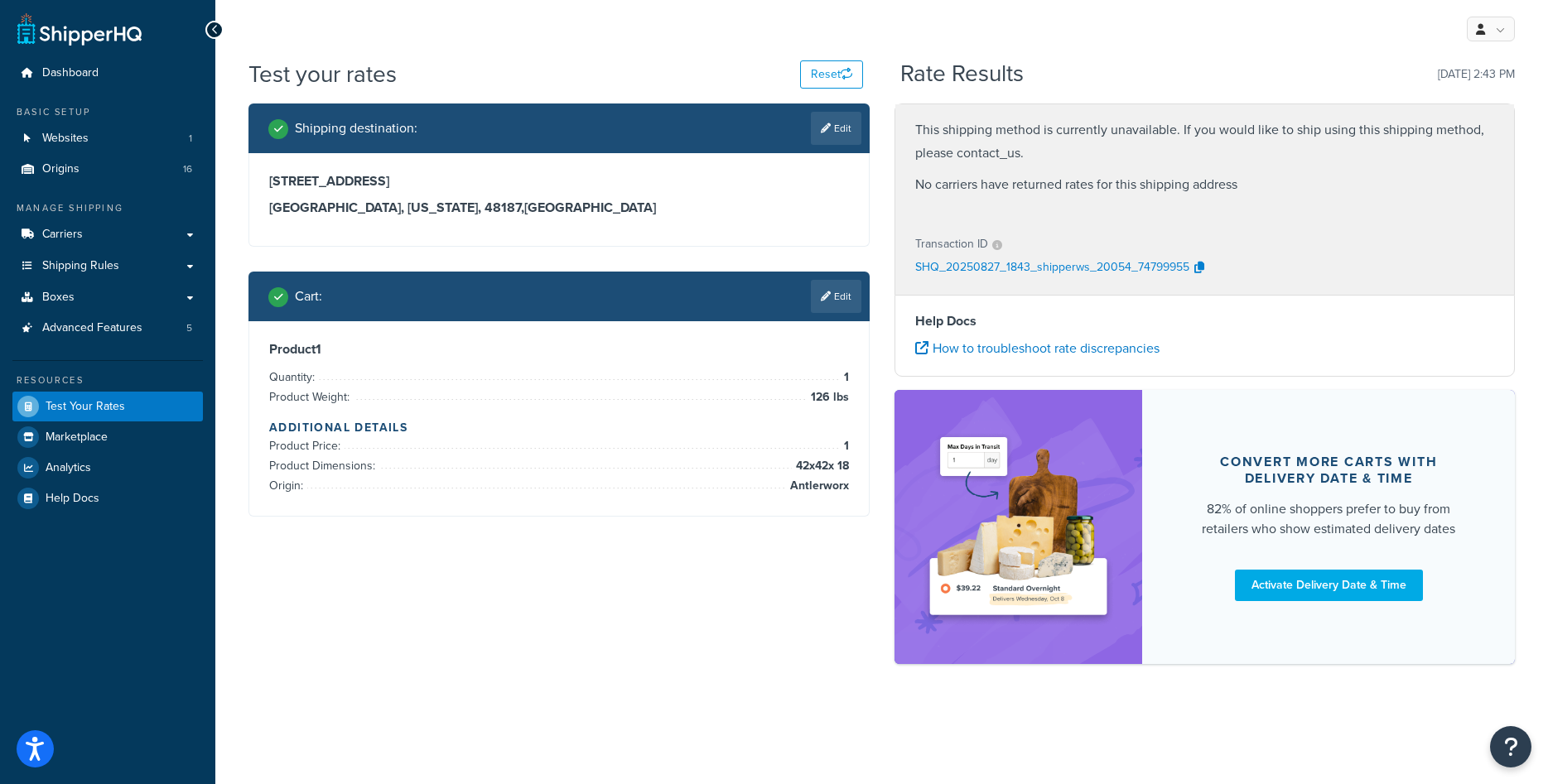
scroll to position [0, 0]
click at [840, 299] on link "Edit" at bounding box center [836, 296] width 51 height 33
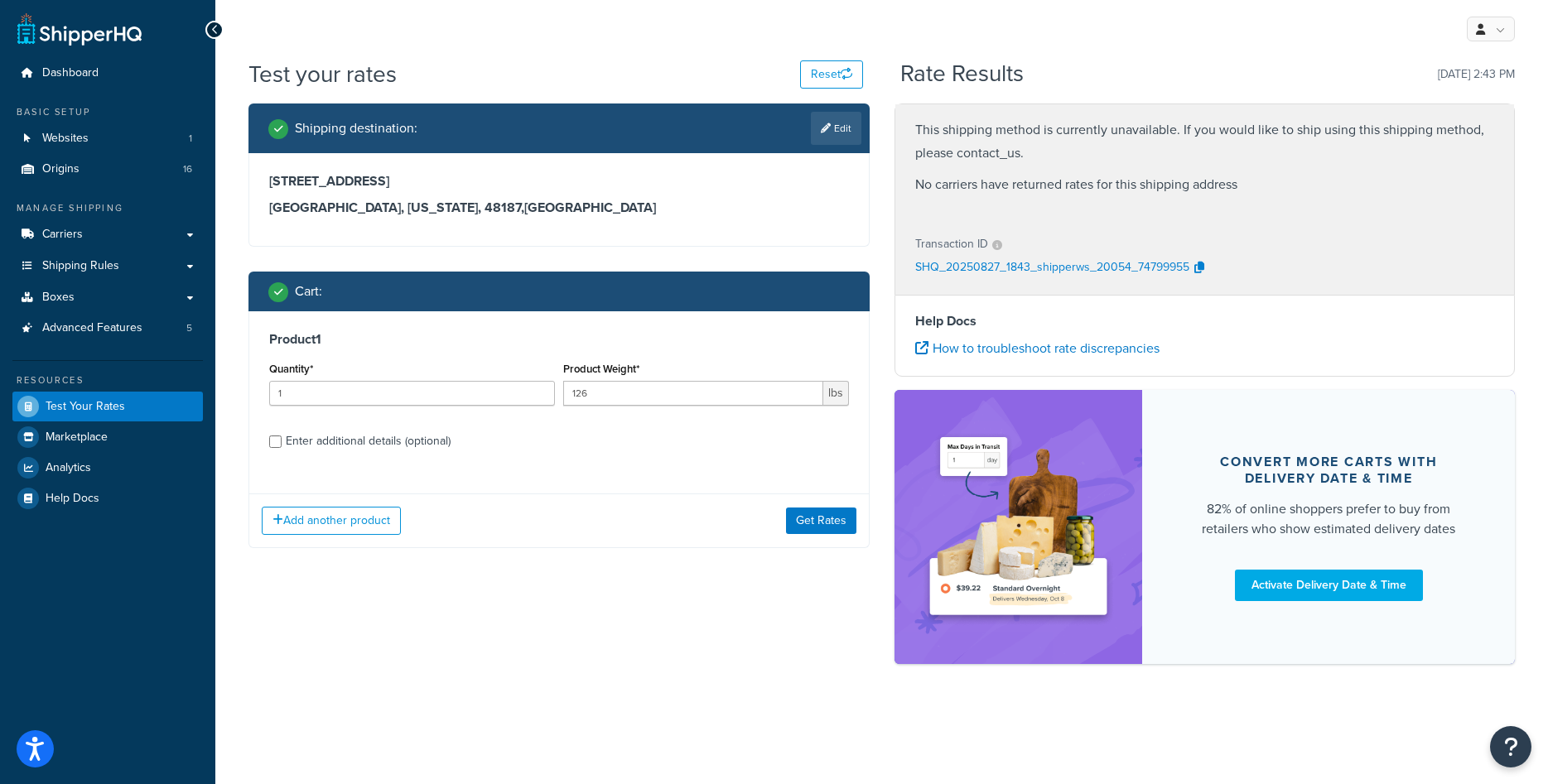
click at [368, 447] on div "Enter additional details (optional)" at bounding box center [368, 442] width 164 height 23
click at [282, 447] on input "Enter additional details (optional)" at bounding box center [276, 442] width 13 height 13
checkbox input "true"
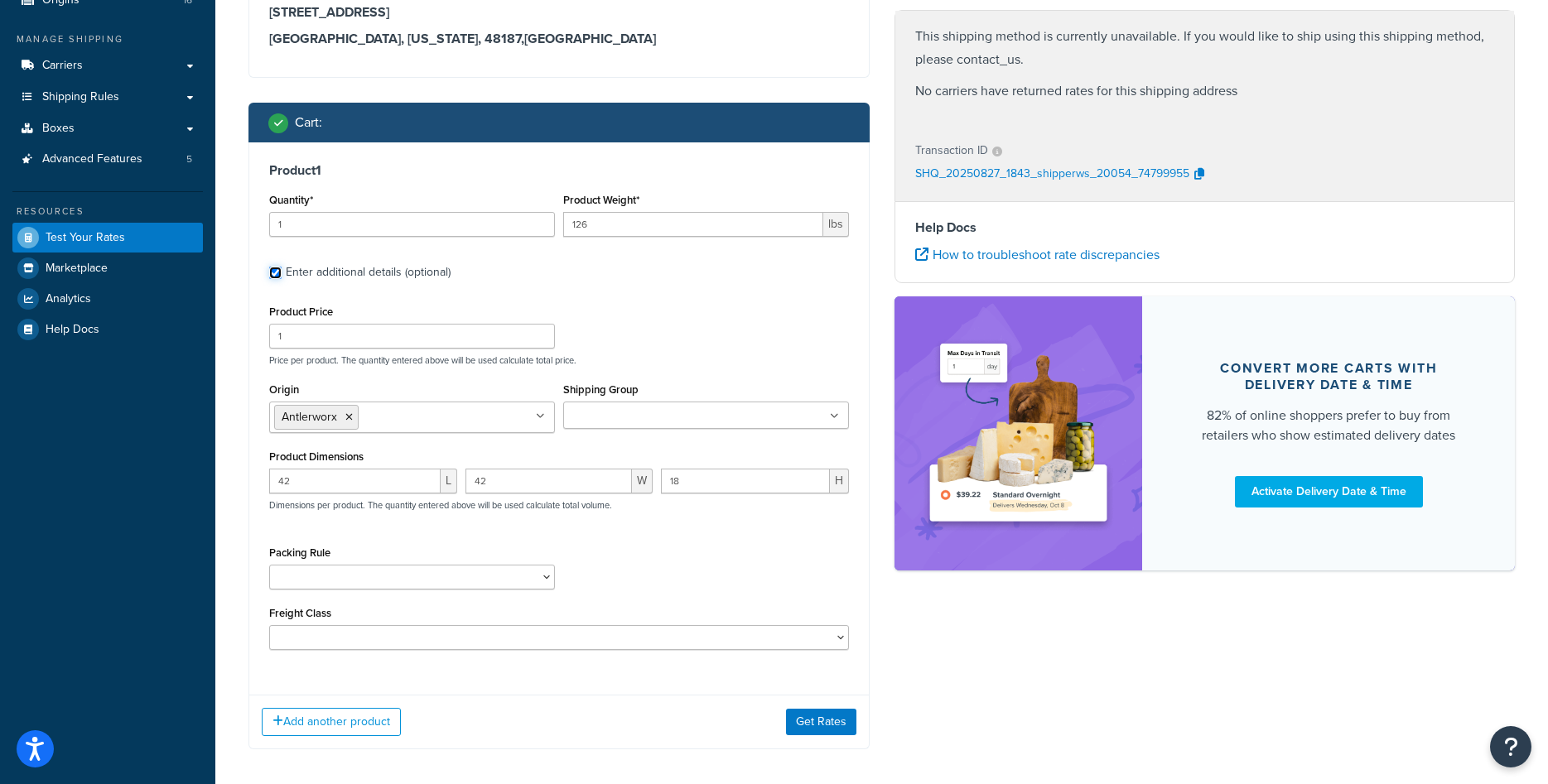
scroll to position [84, 0]
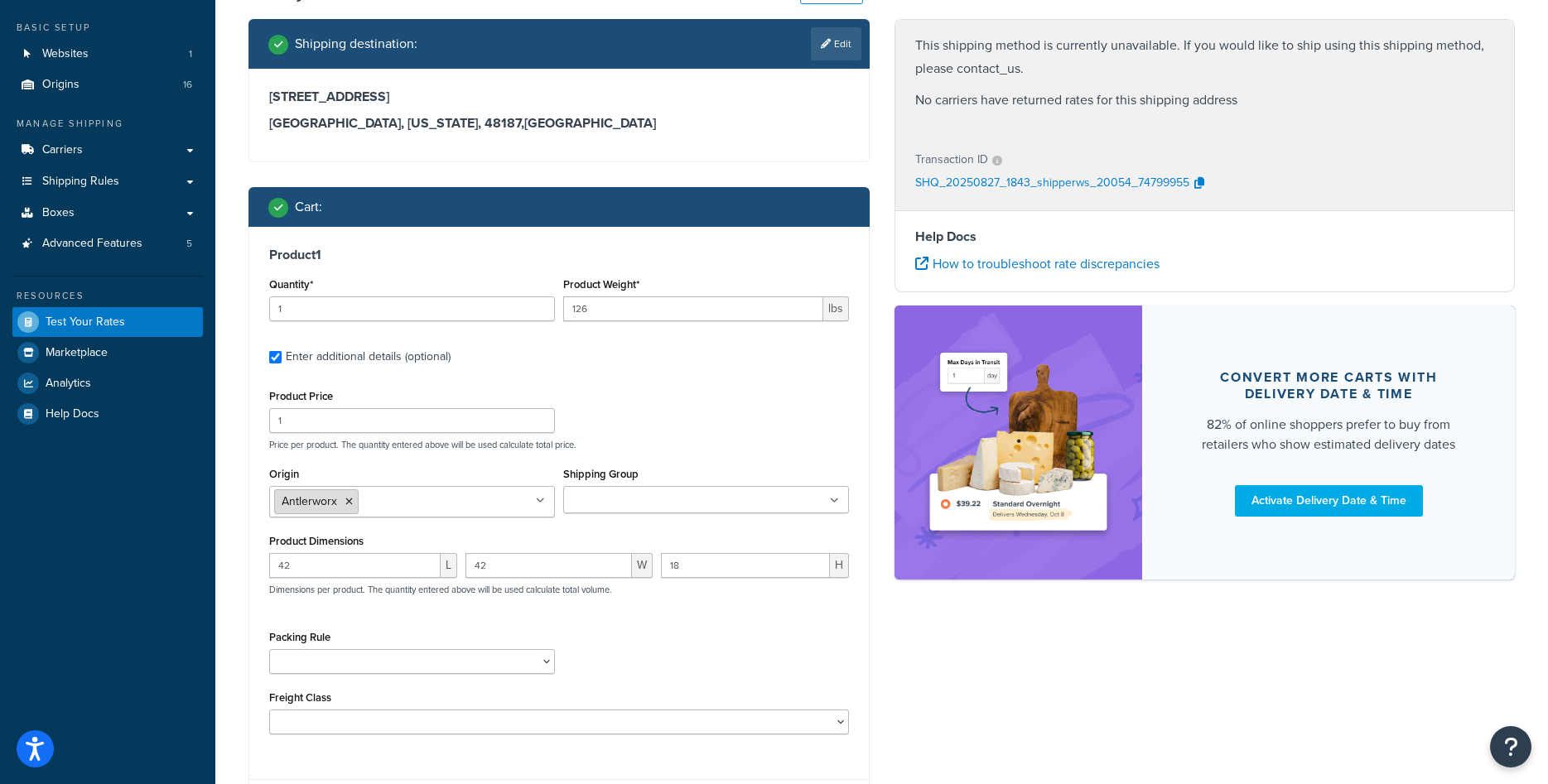
click at [339, 501] on li "Antlerworx" at bounding box center [315, 501] width 84 height 24
click at [349, 499] on icon at bounding box center [349, 501] width 7 height 10
click at [347, 501] on input "Origin" at bounding box center [347, 500] width 146 height 18
type input "Class"
click at [488, 467] on div "Origin Classic Home Antlerworx Auskin/Fibre B.S. Trading Bernhardt Colorado Ski…" at bounding box center [412, 490] width 286 height 54
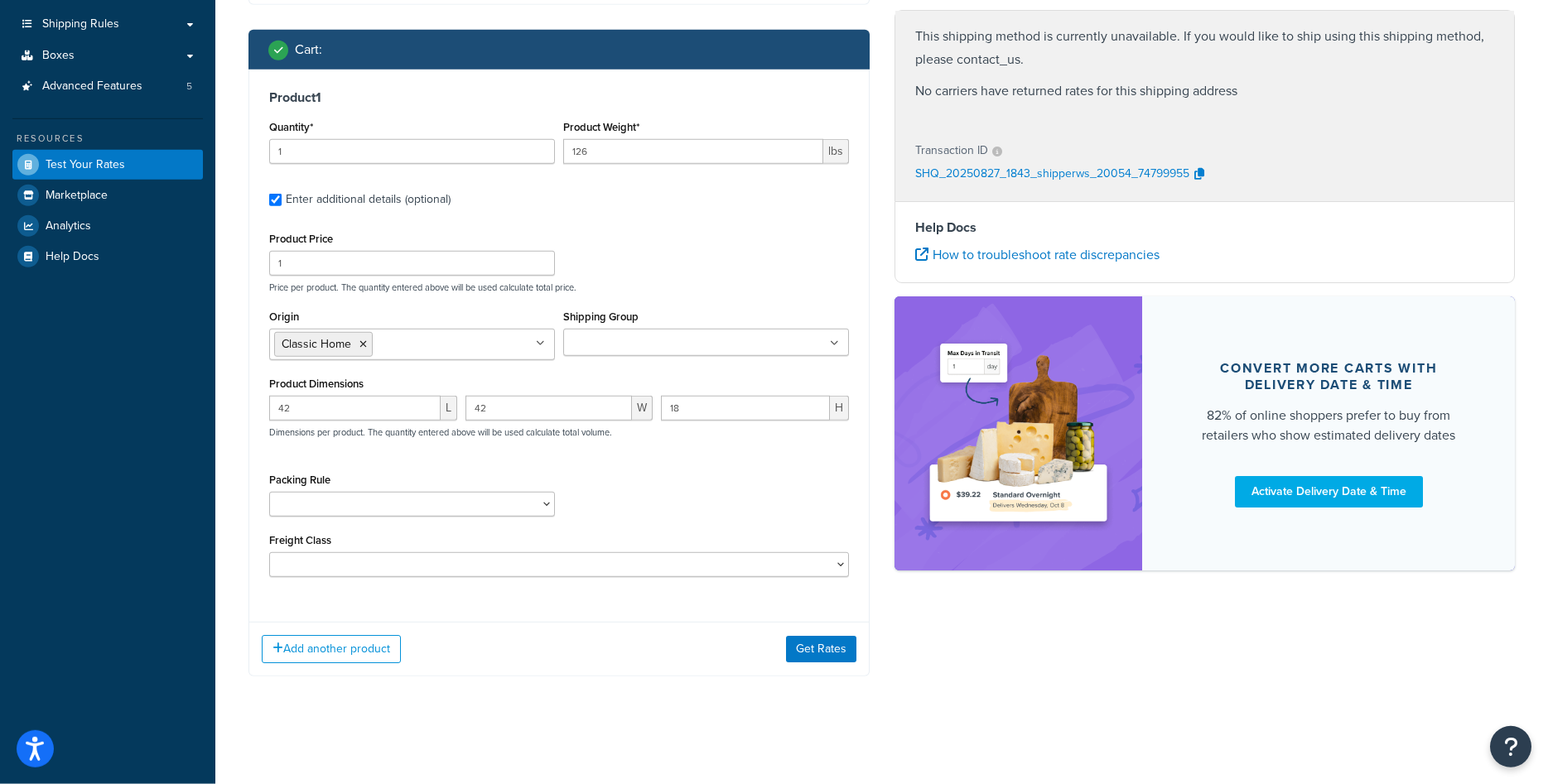
scroll to position [269, 0]
click at [822, 663] on div "Add another product Get Rates" at bounding box center [558, 649] width 619 height 54
click at [824, 655] on button "Get Rates" at bounding box center [821, 649] width 70 height 26
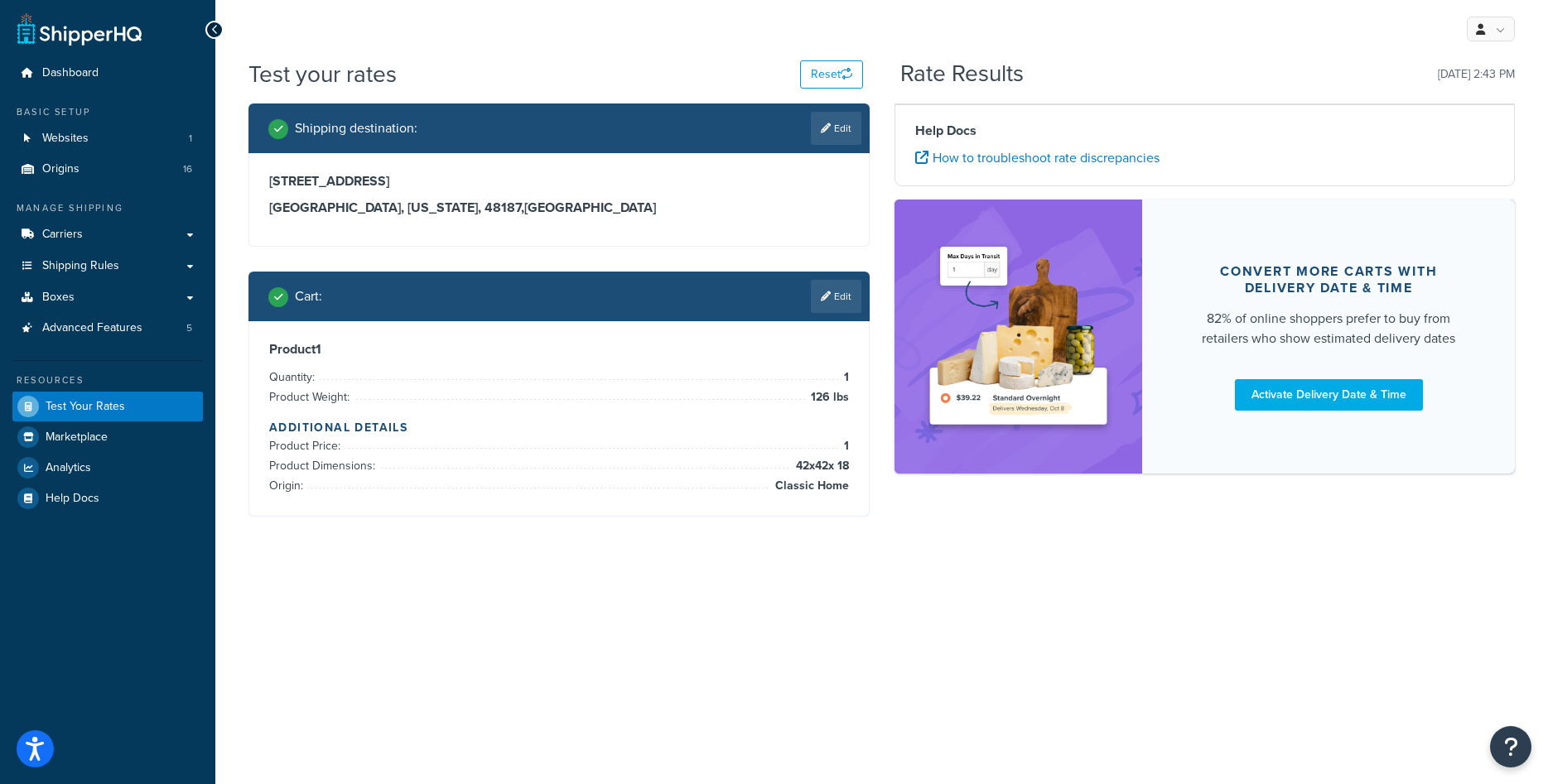
scroll to position [0, 0]
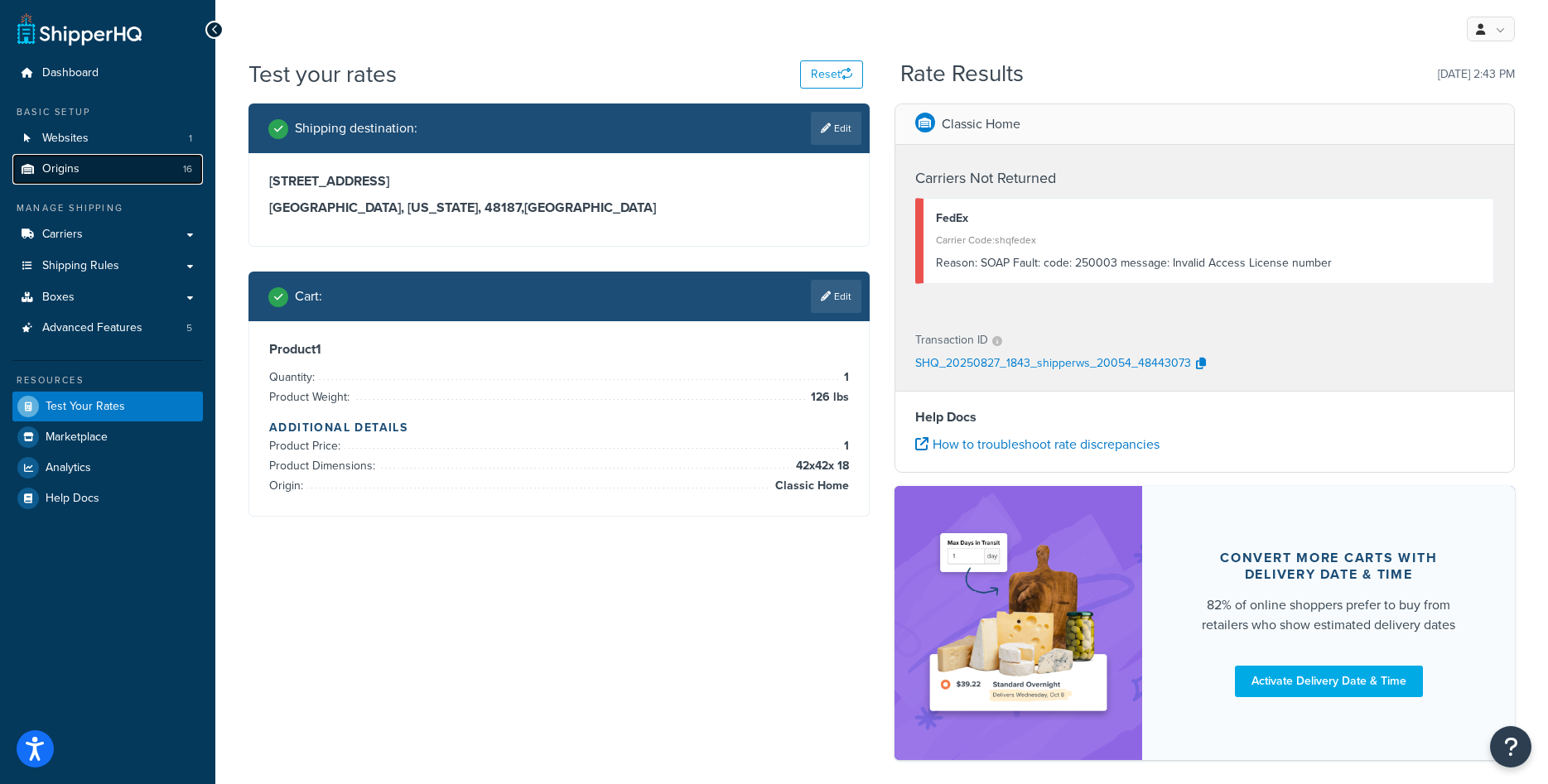
click at [138, 155] on link "Origins 16" at bounding box center [108, 169] width 191 height 31
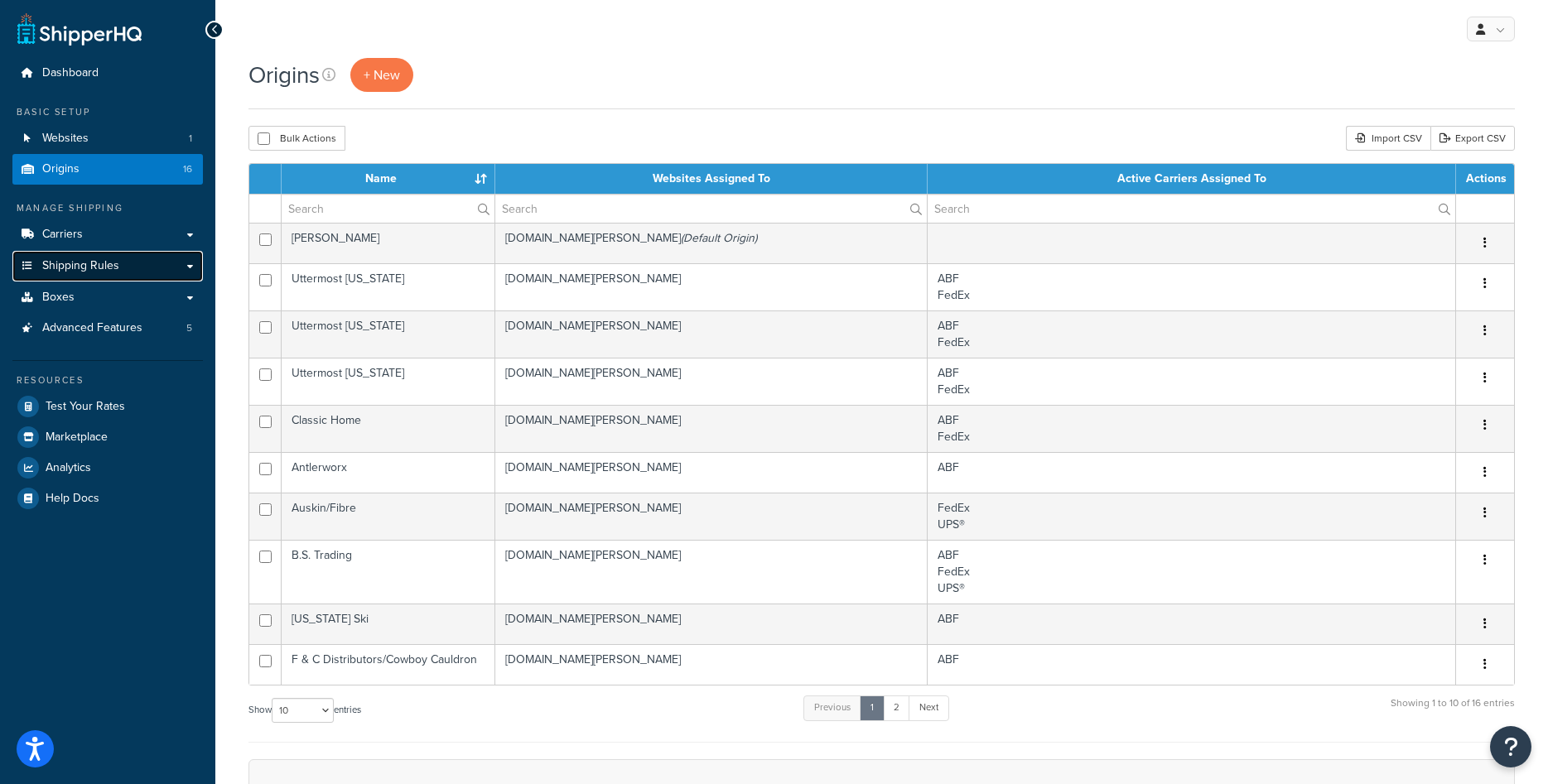
click at [150, 270] on link "Shipping Rules" at bounding box center [108, 266] width 191 height 31
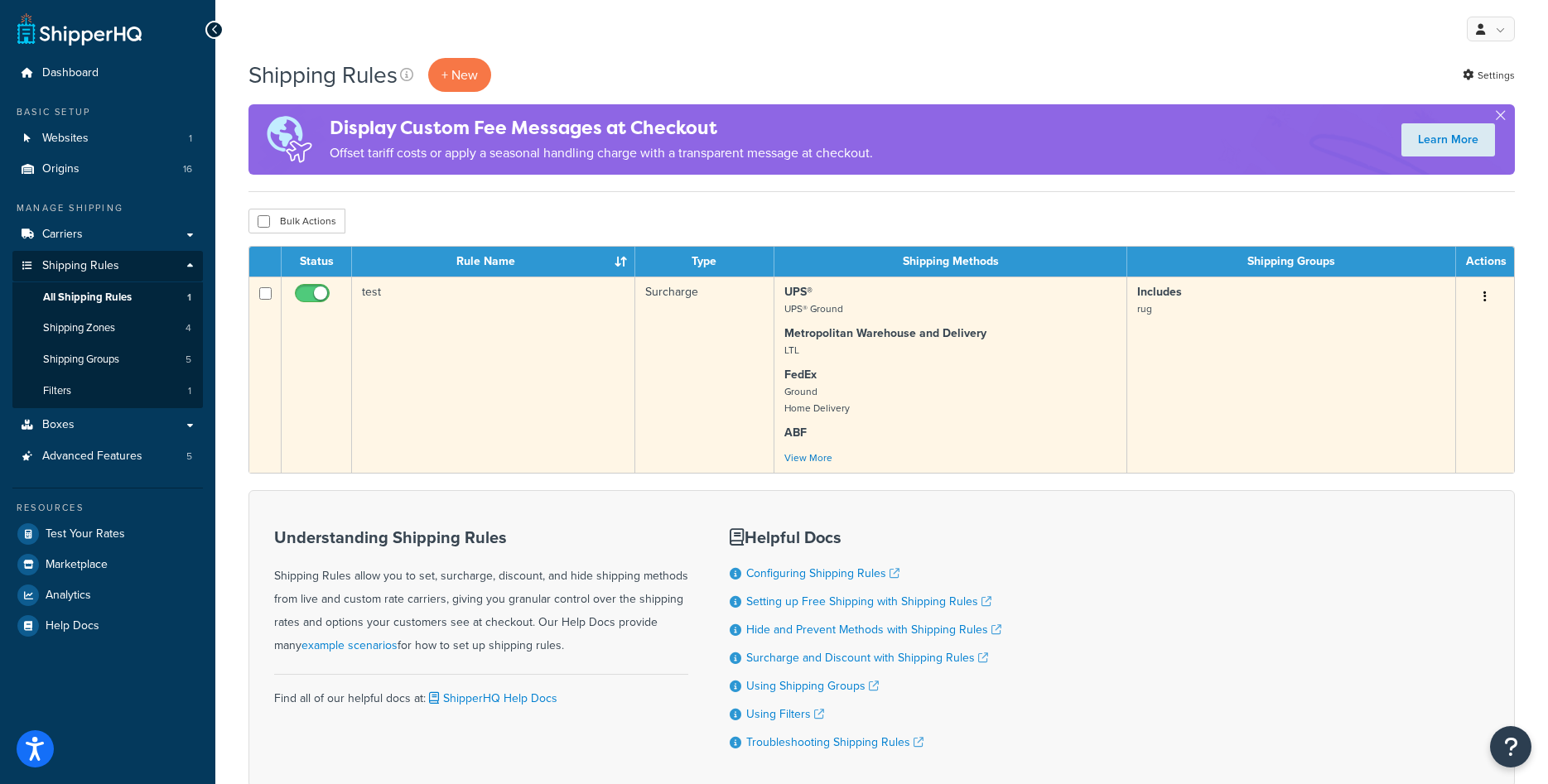
click at [423, 355] on td "test" at bounding box center [493, 374] width 283 height 196
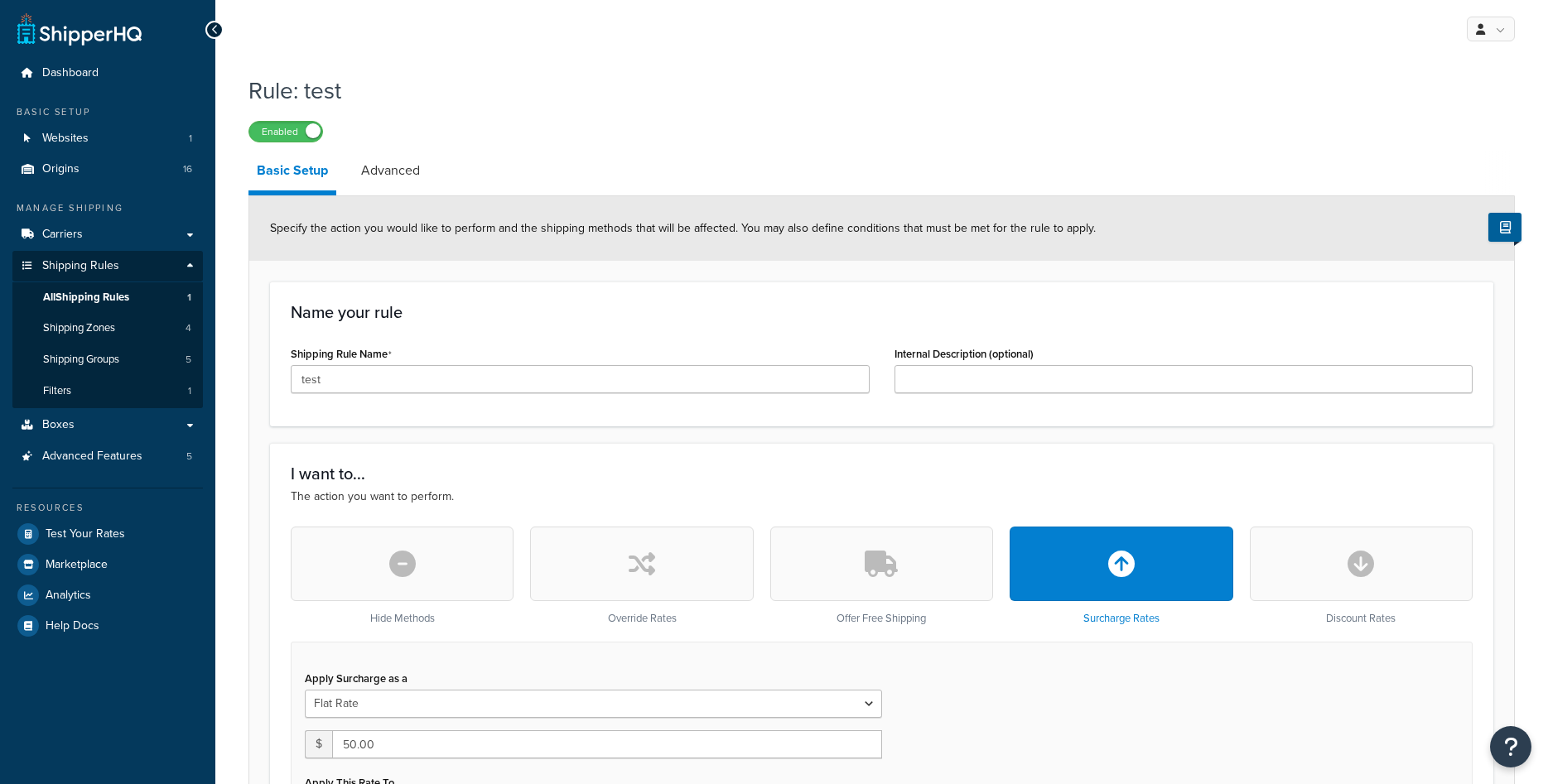
select select "CART"
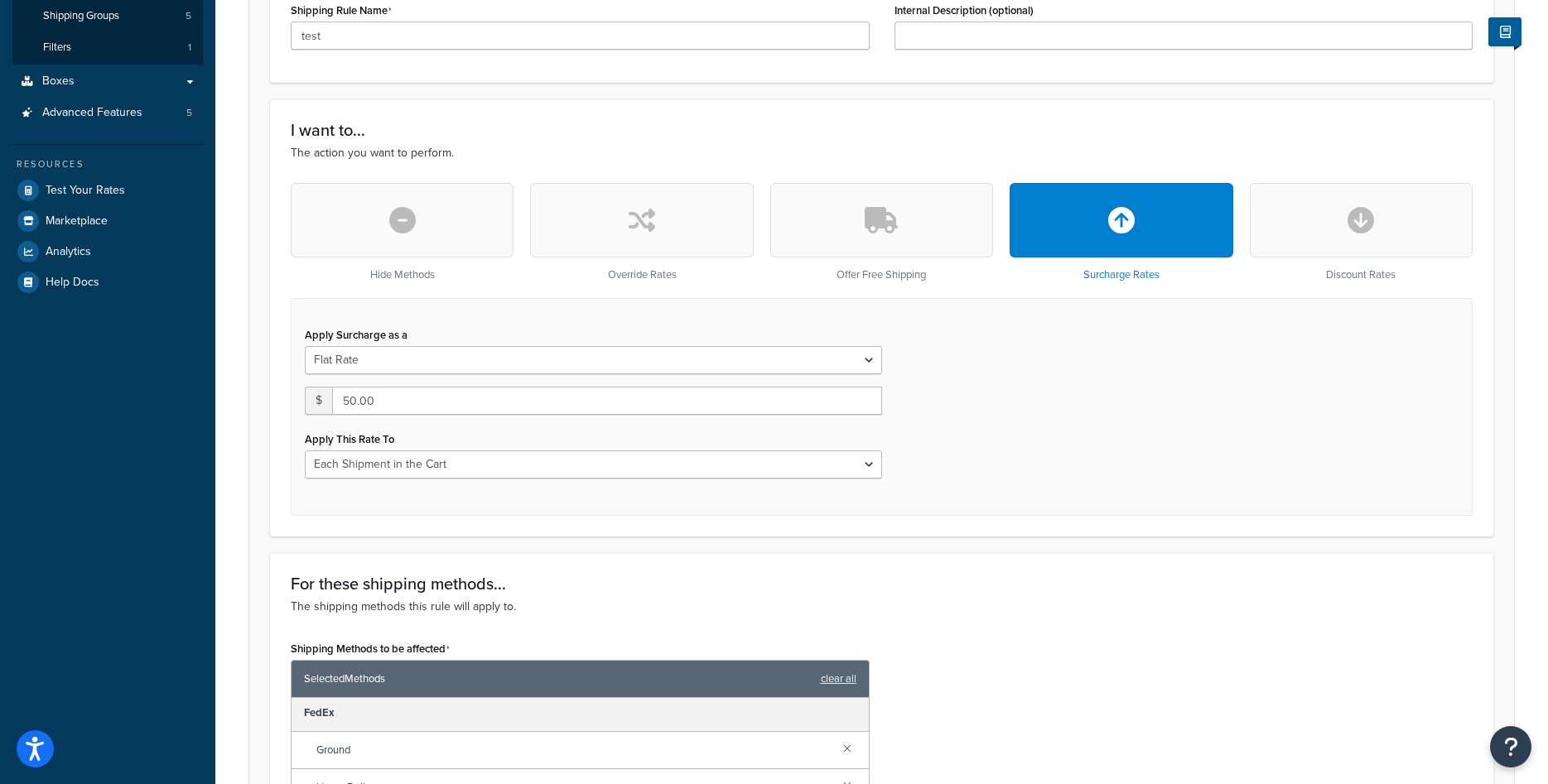
scroll to position [5, 0]
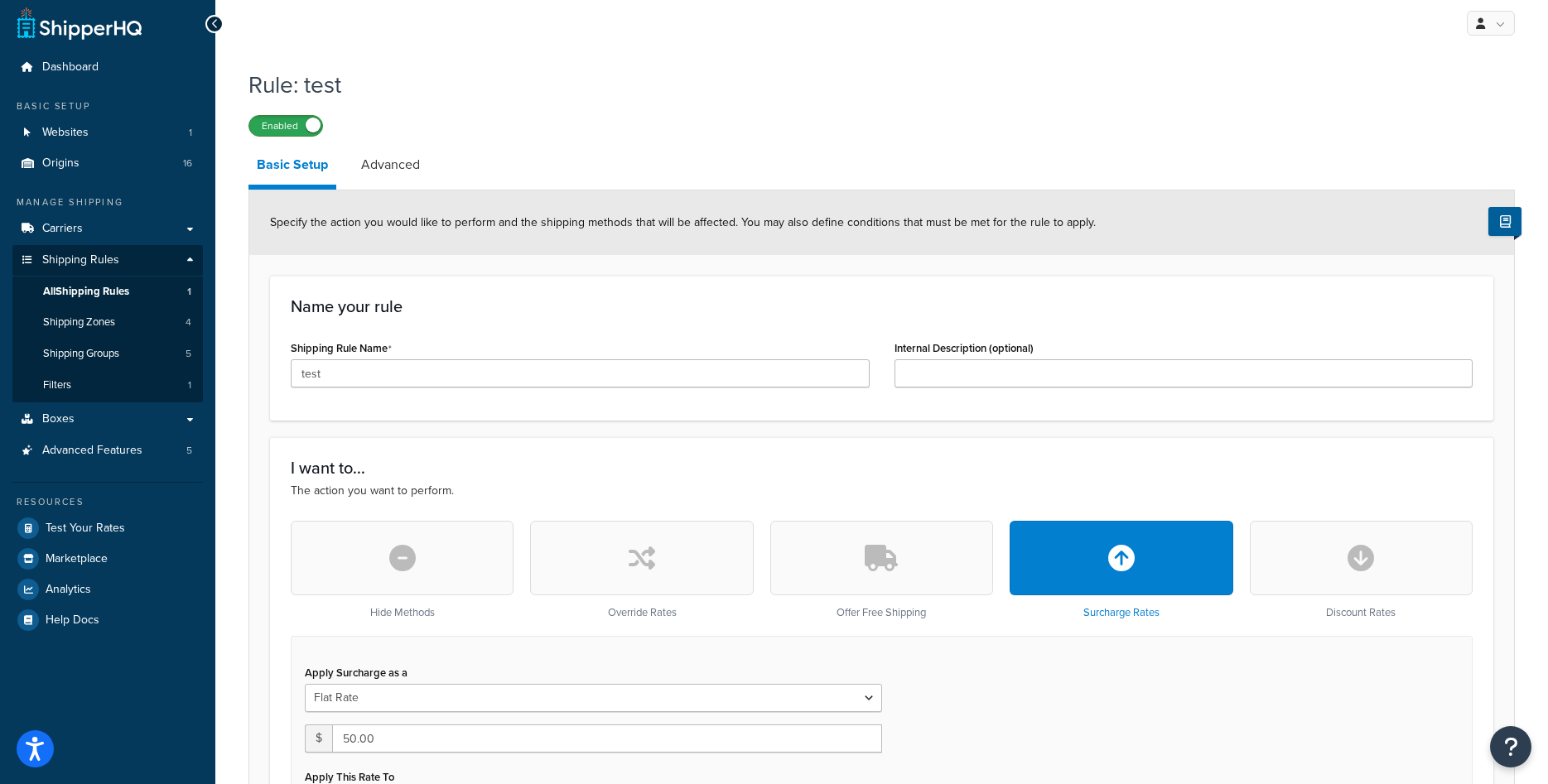
click at [294, 131] on label "Enabled" at bounding box center [286, 126] width 73 height 20
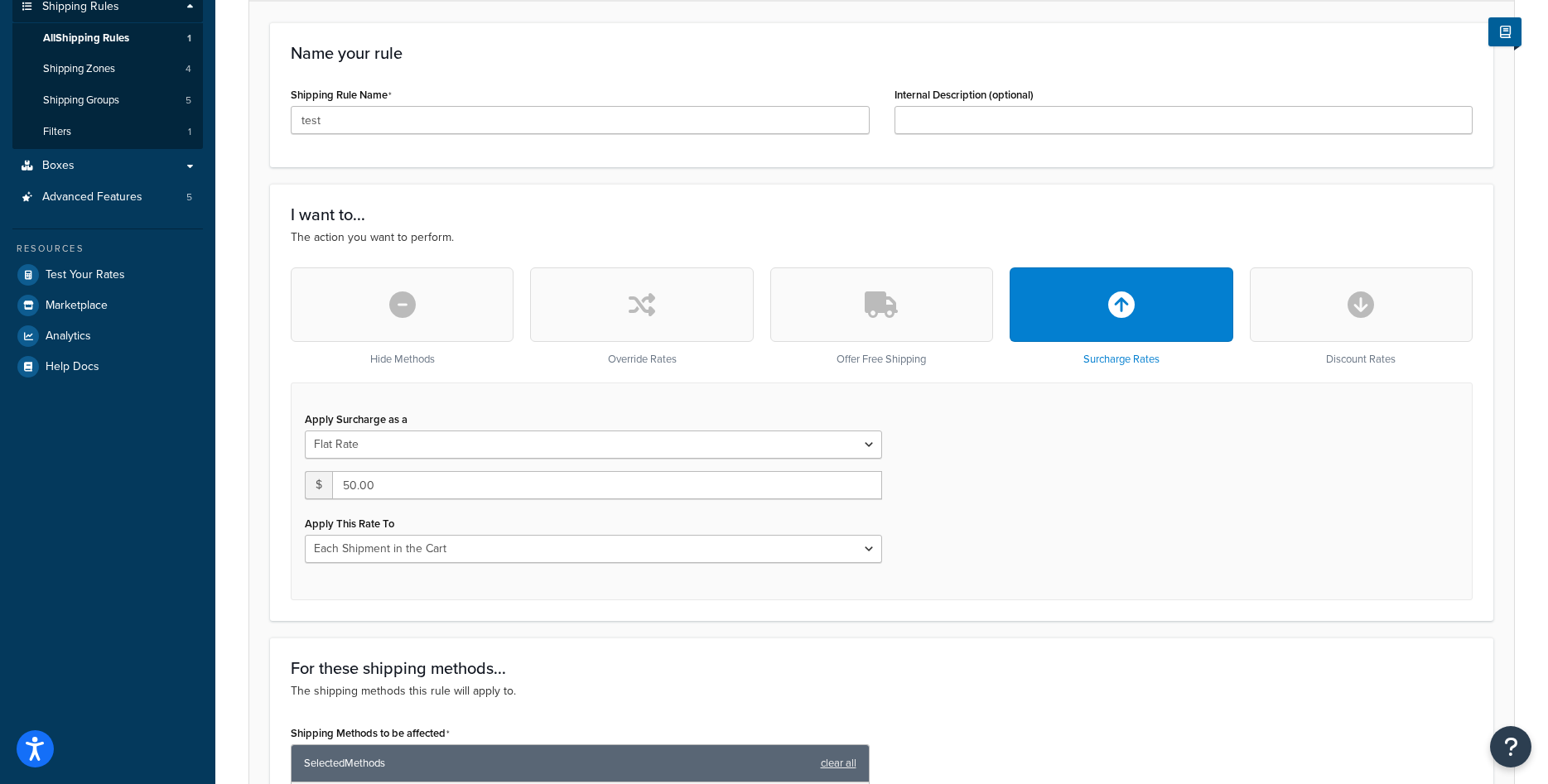
scroll to position [0, 0]
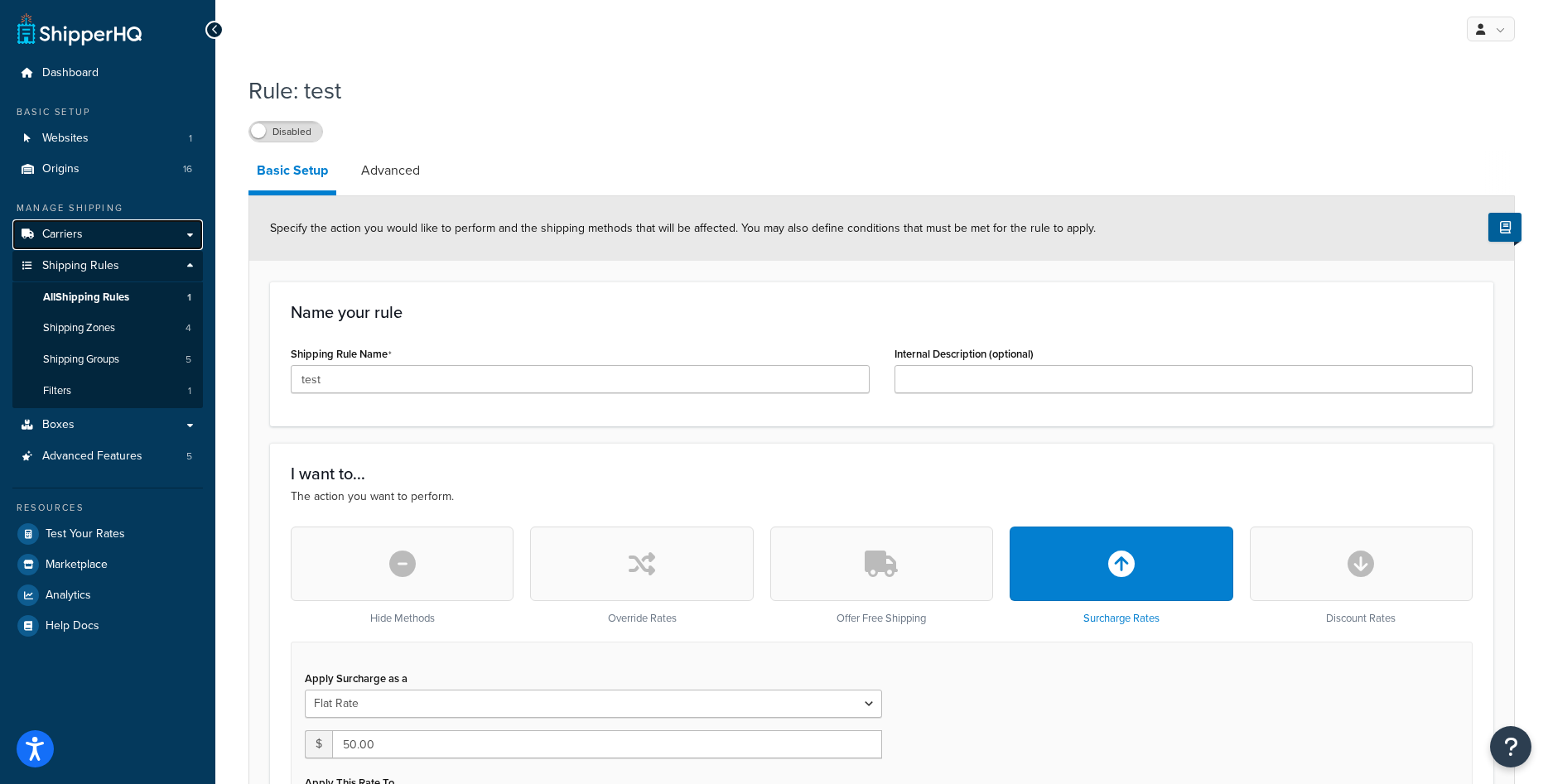
click at [71, 236] on span "Carriers" at bounding box center [62, 235] width 41 height 14
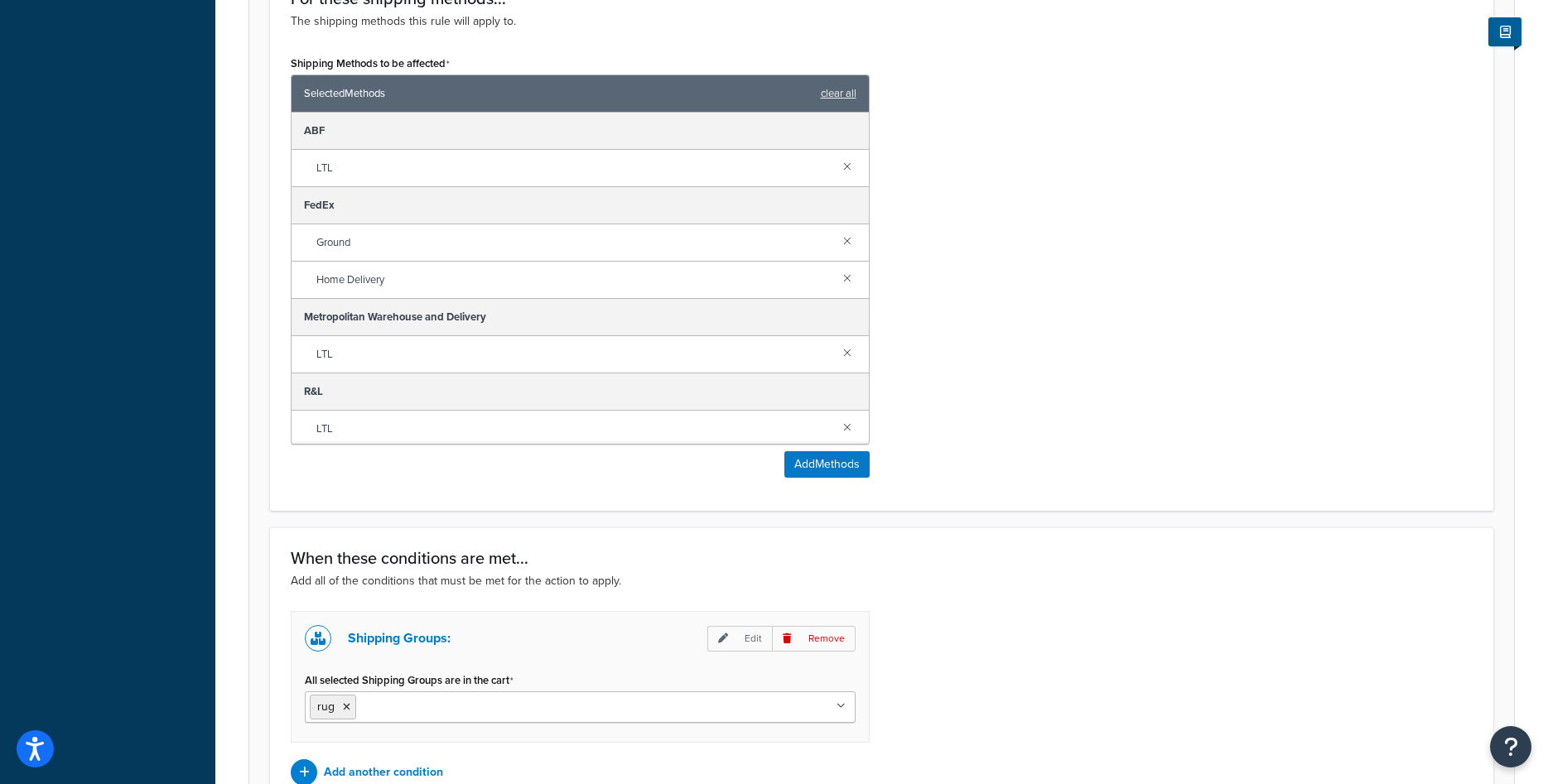
scroll to position [1103, 0]
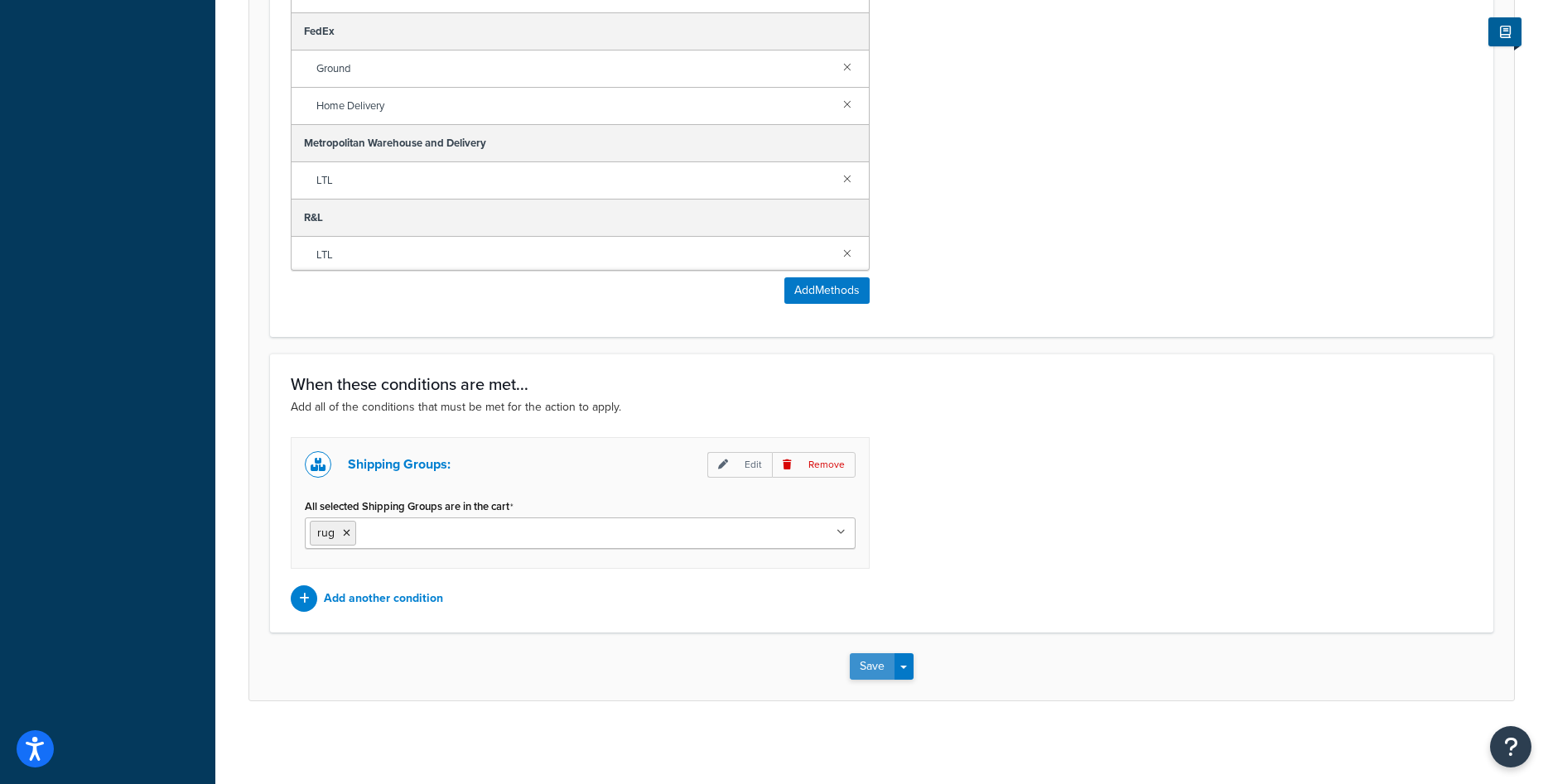
click at [874, 661] on button "Save" at bounding box center [871, 666] width 44 height 26
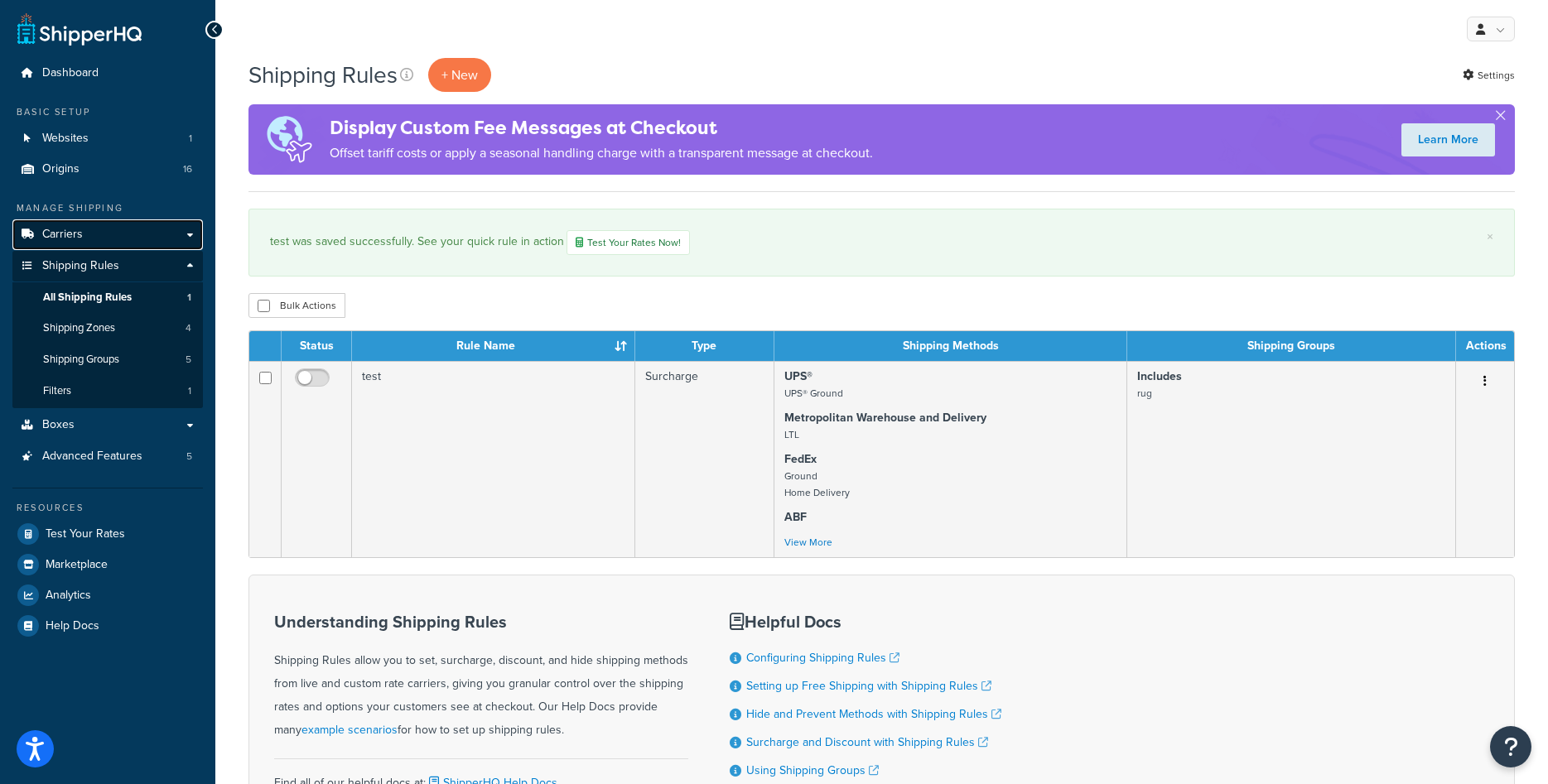
click at [66, 229] on span "Carriers" at bounding box center [62, 235] width 41 height 14
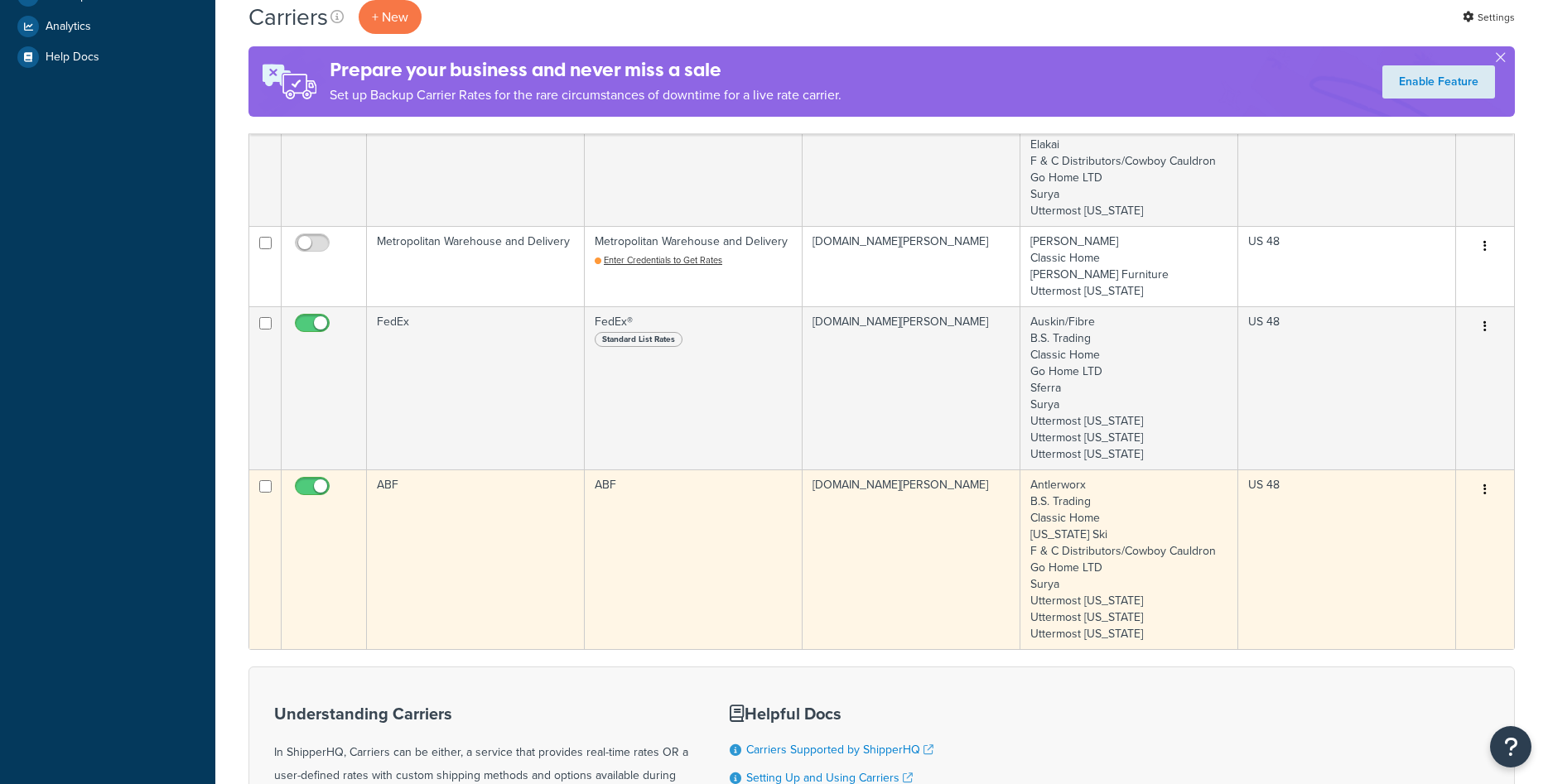
click at [431, 496] on td "ABF" at bounding box center [475, 559] width 218 height 180
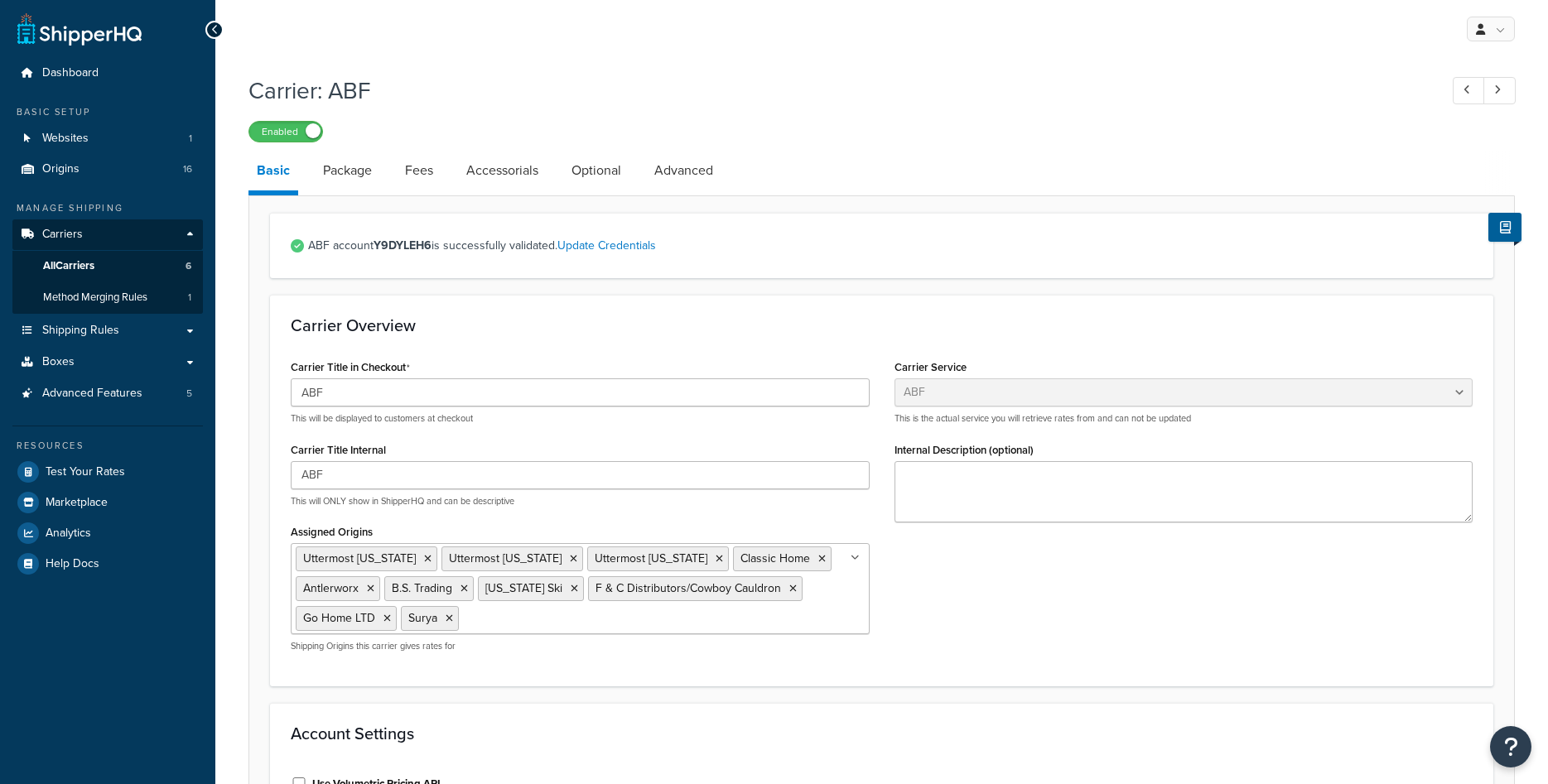
select select "abfFreight"
drag, startPoint x: 292, startPoint y: 365, endPoint x: 416, endPoint y: 362, distance: 124.0
click at [416, 362] on div "Carrier Title in Checkout ABF This will be displayed to customers at checkout" at bounding box center [580, 389] width 579 height 70
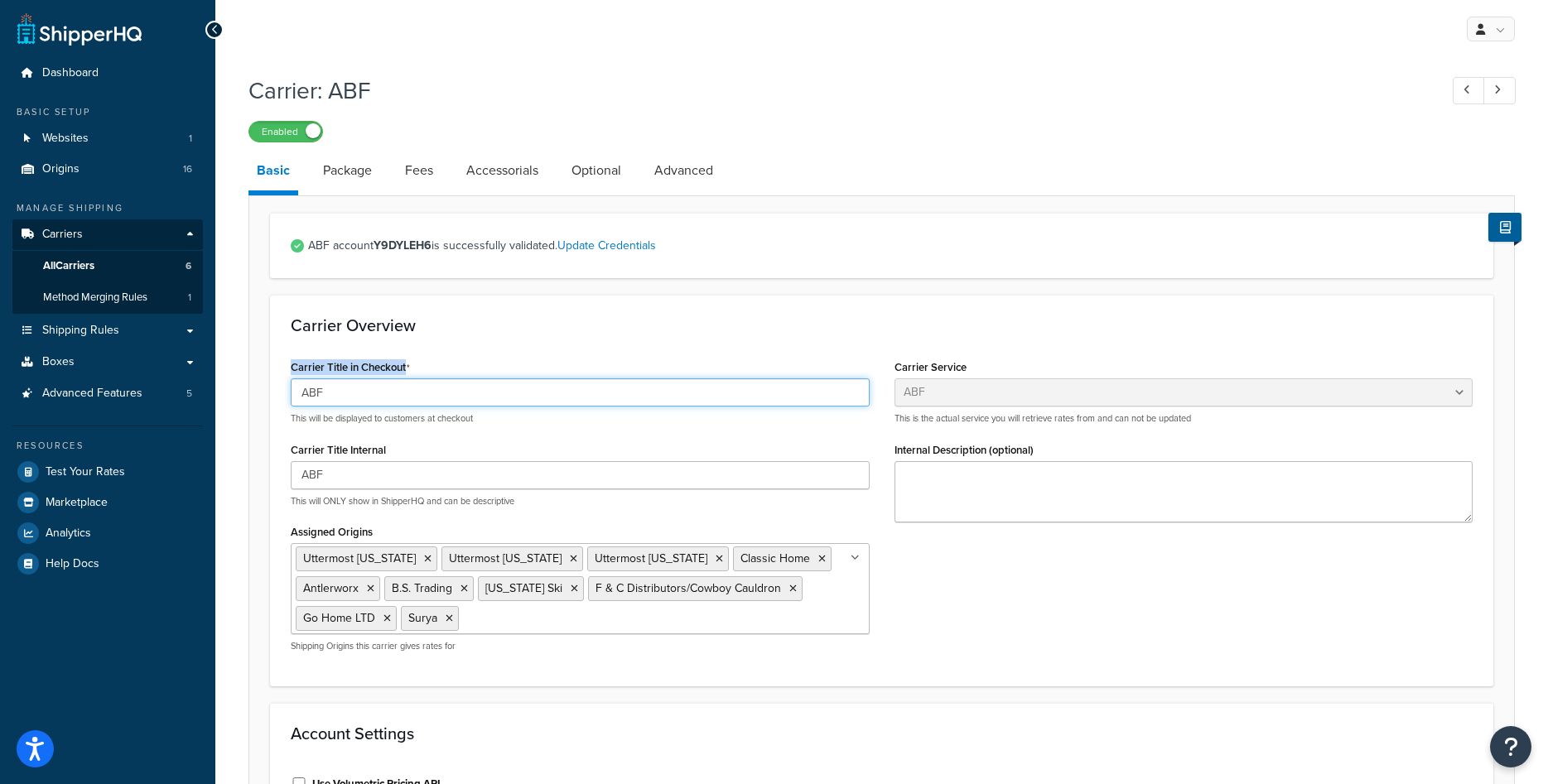
click at [340, 387] on input "ABF" at bounding box center [580, 392] width 579 height 28
drag, startPoint x: 342, startPoint y: 392, endPoint x: 454, endPoint y: 392, distance: 112.0
click at [454, 392] on input "Freight Charges" at bounding box center [580, 392] width 579 height 28
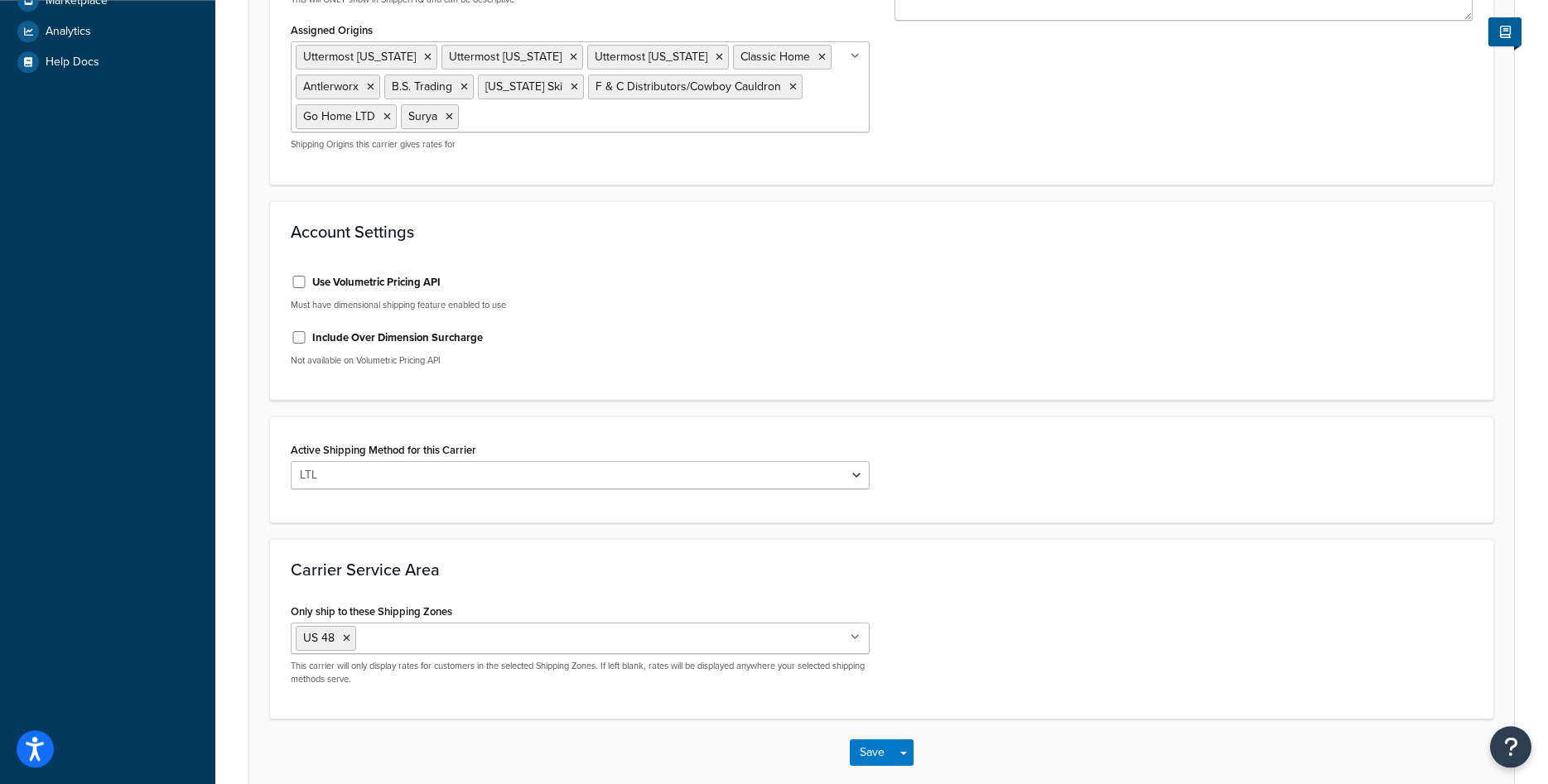
scroll to position [589, 0]
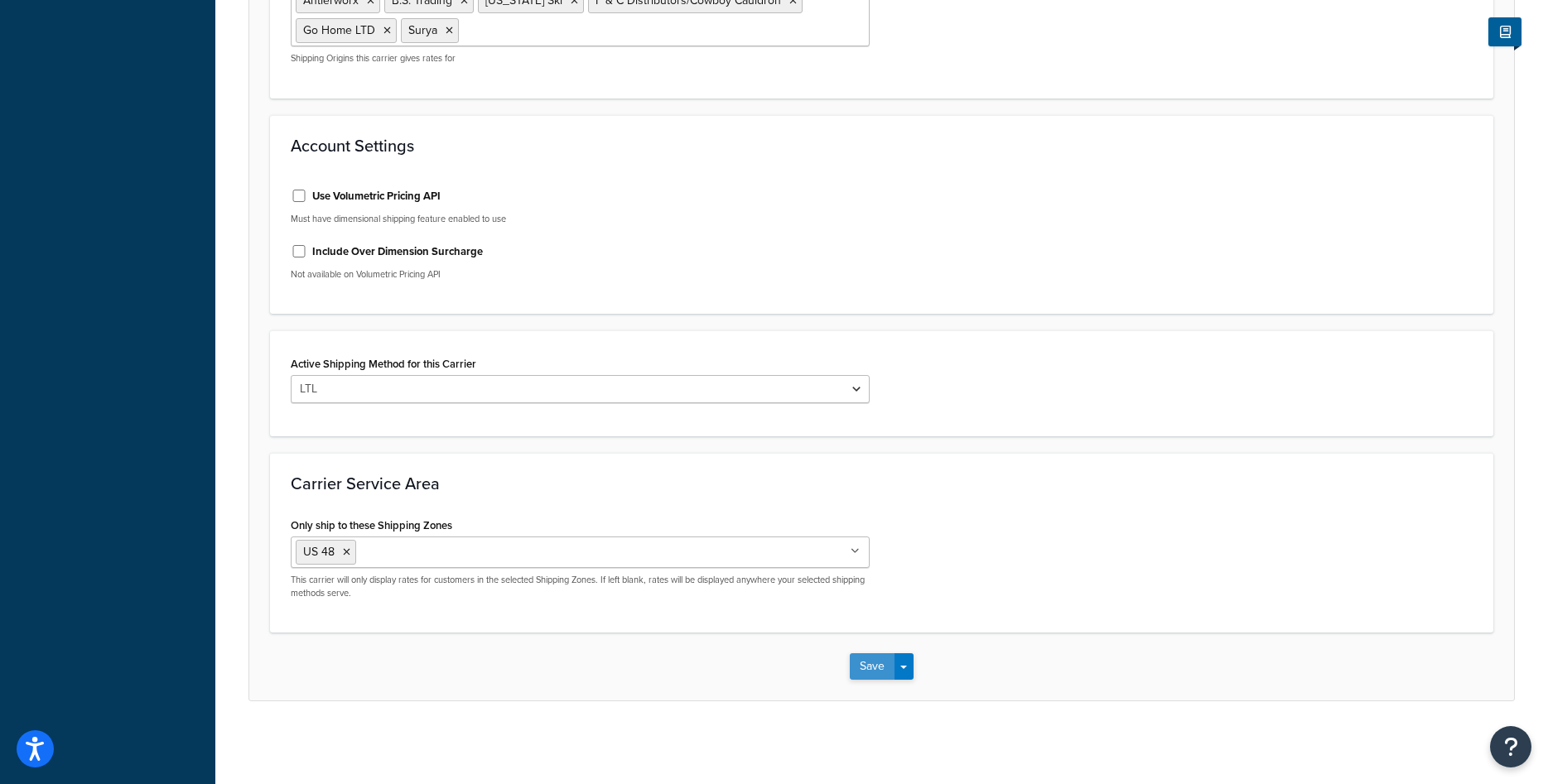
type input "Freight - Shipping"
click at [870, 667] on button "Save" at bounding box center [871, 666] width 44 height 26
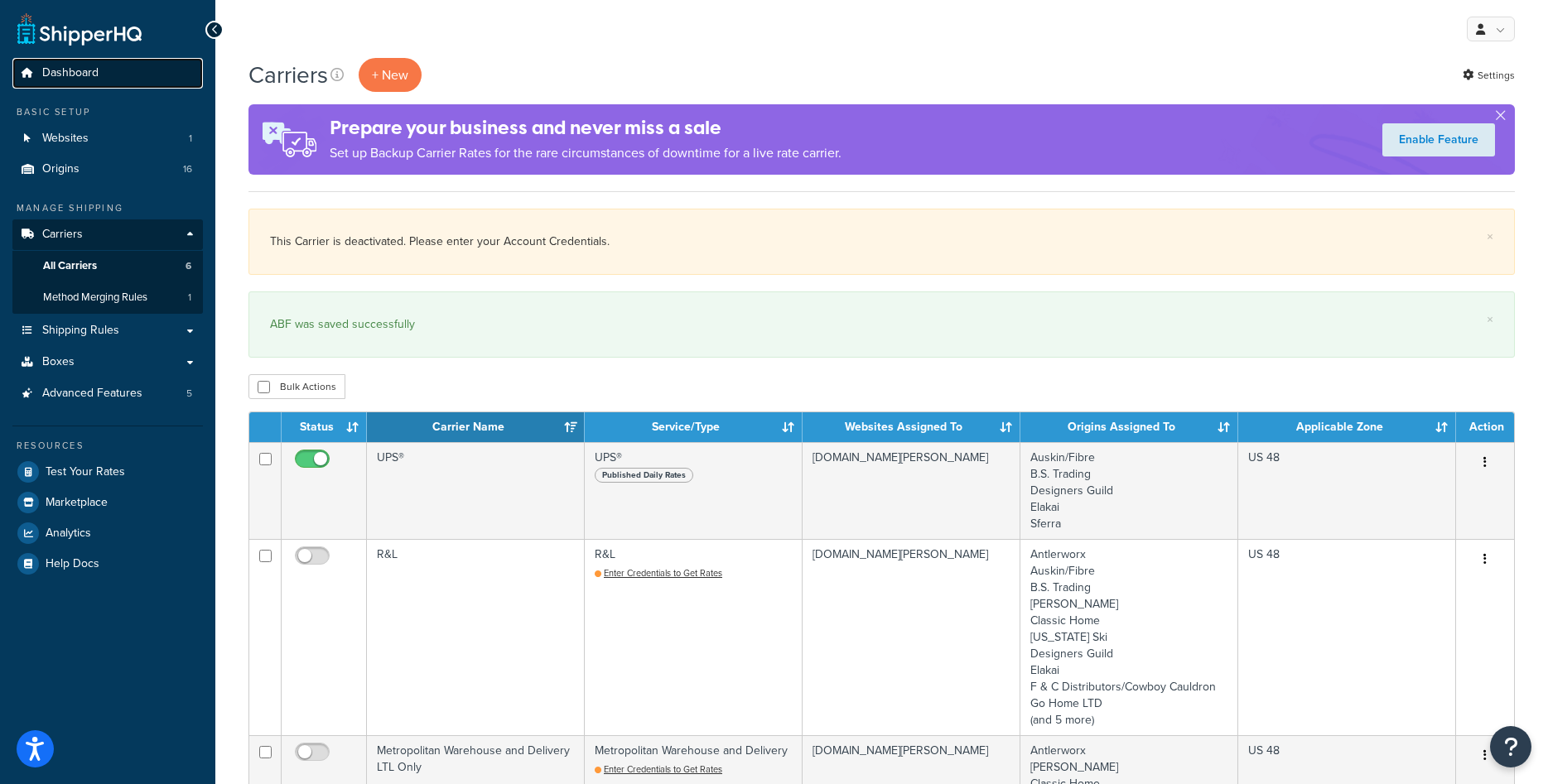
click at [74, 72] on span "Dashboard" at bounding box center [70, 73] width 56 height 14
